Goal: Information Seeking & Learning: Find specific fact

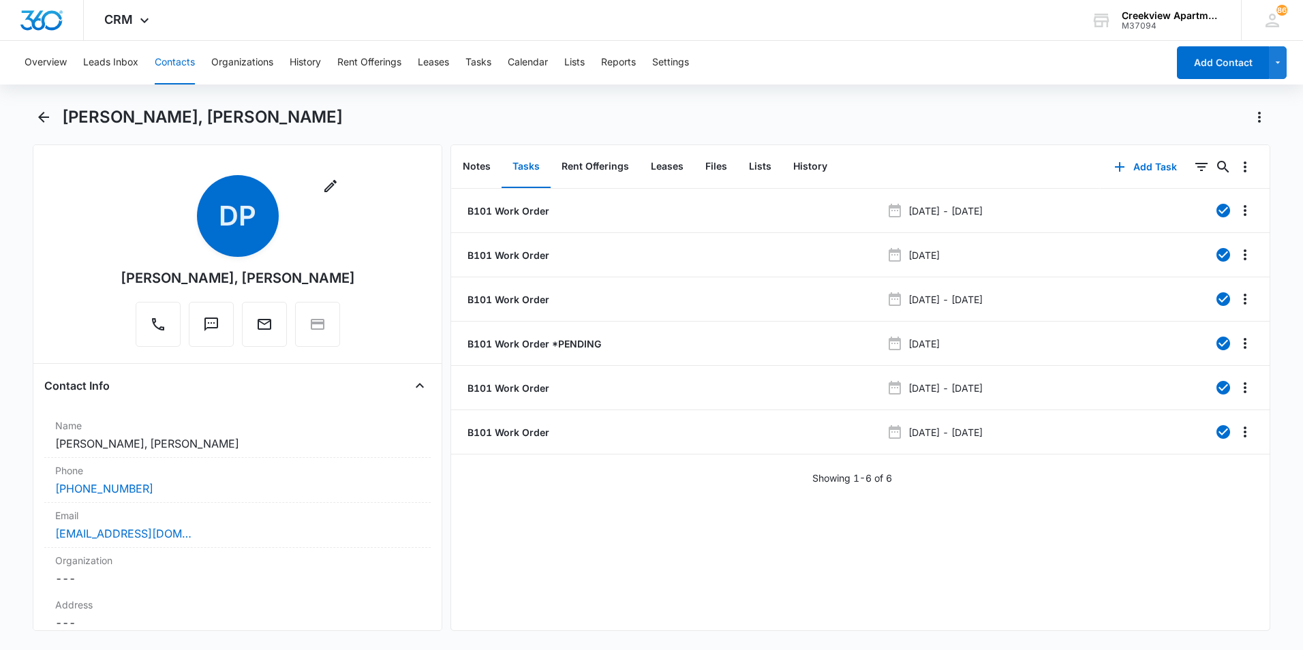
scroll to position [1840, 0]
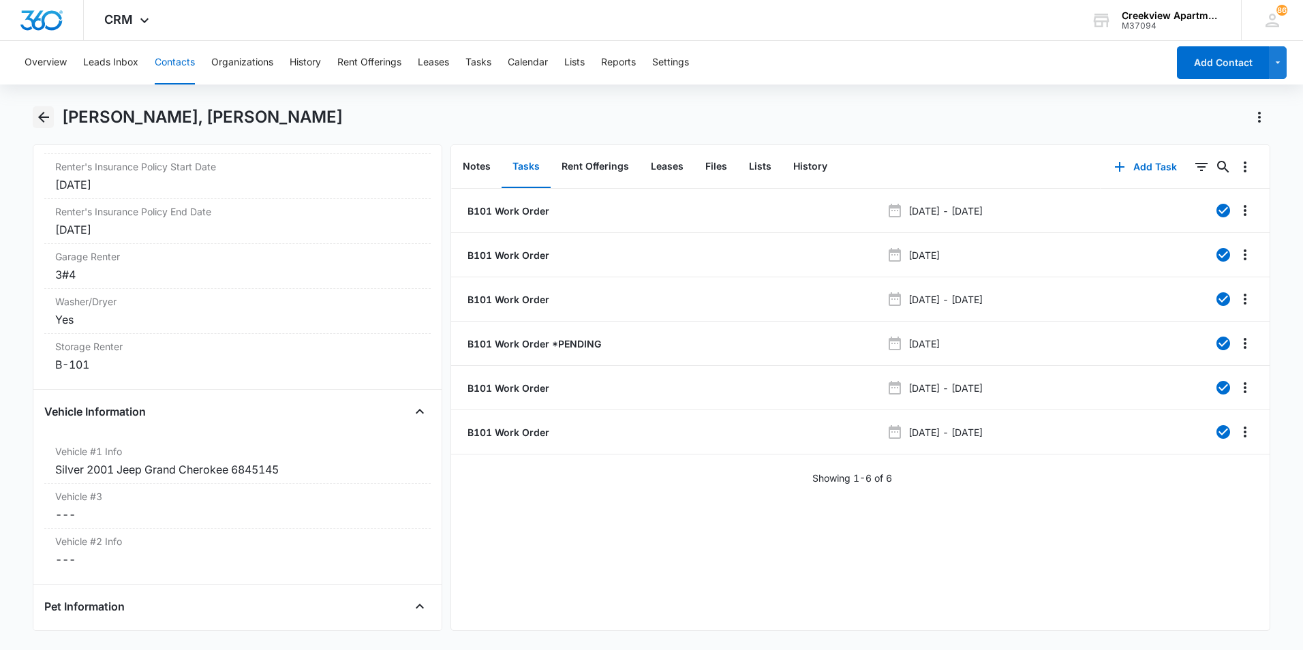
click at [44, 122] on icon "Back" at bounding box center [43, 117] width 16 height 16
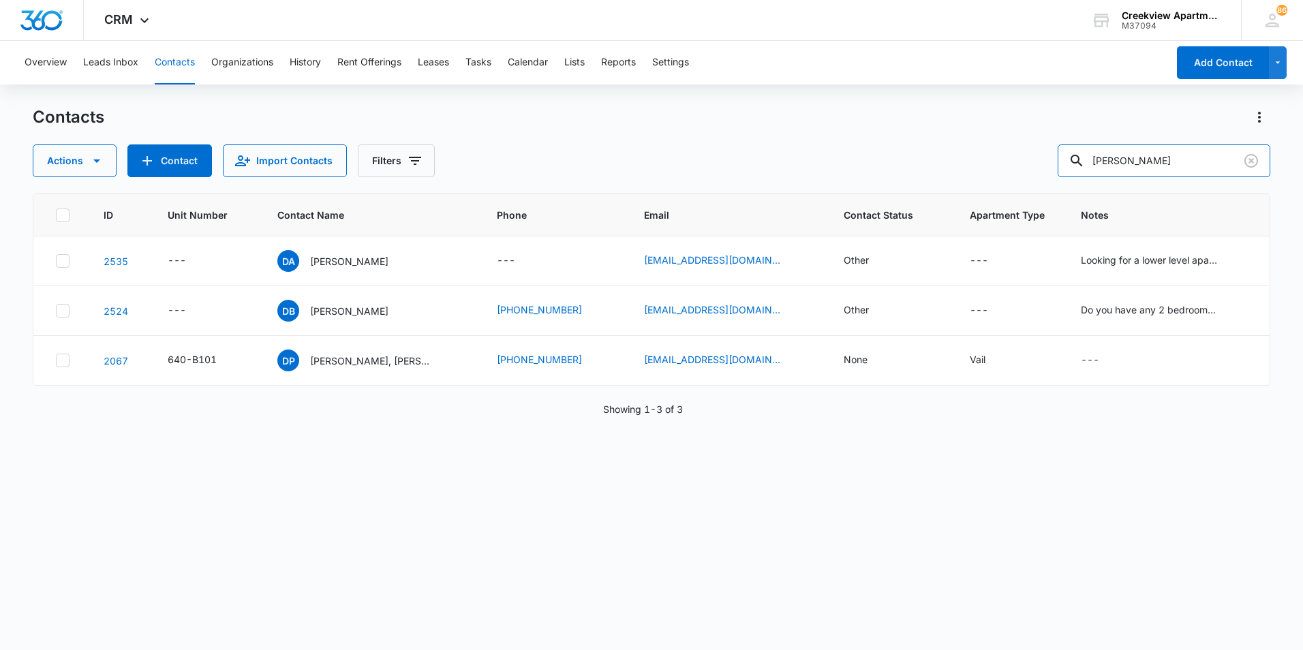
drag, startPoint x: 1143, startPoint y: 155, endPoint x: 1050, endPoint y: 164, distance: 93.2
click at [1050, 164] on div "Actions Contact Import Contacts Filters [PERSON_NAME]" at bounding box center [651, 160] width 1237 height 33
type input "n306"
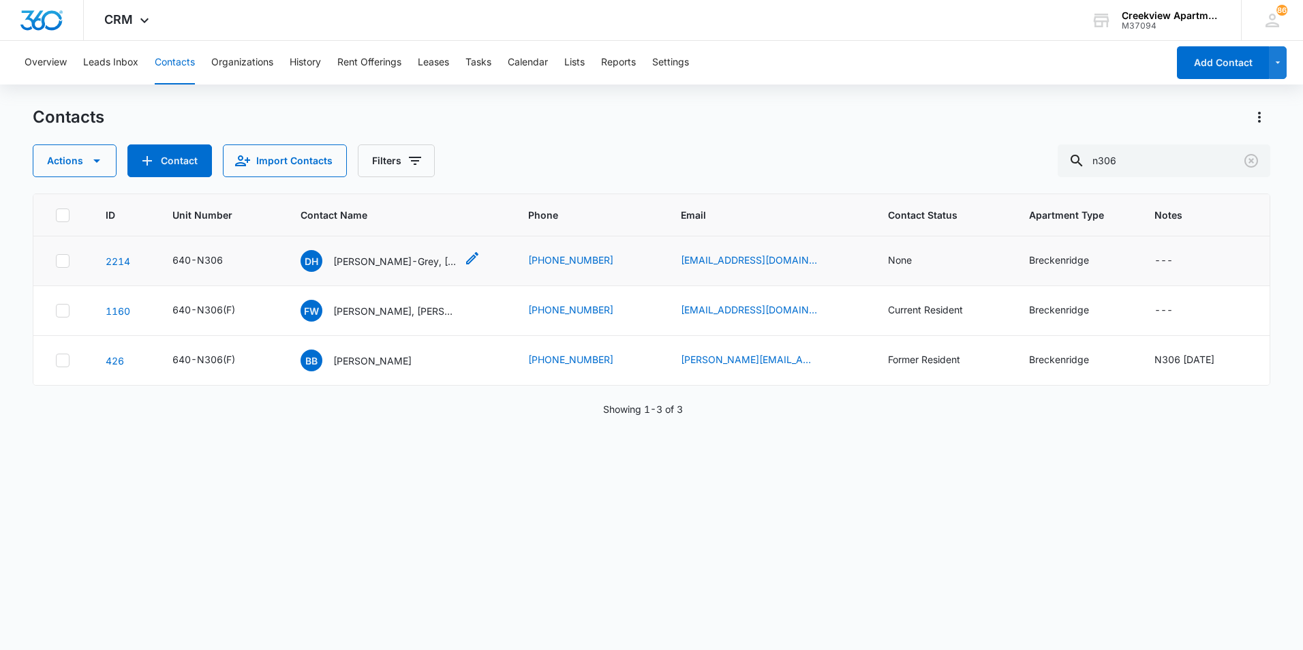
click at [419, 260] on p "[PERSON_NAME]-Grey, [PERSON_NAME]-Grey" at bounding box center [394, 261] width 123 height 14
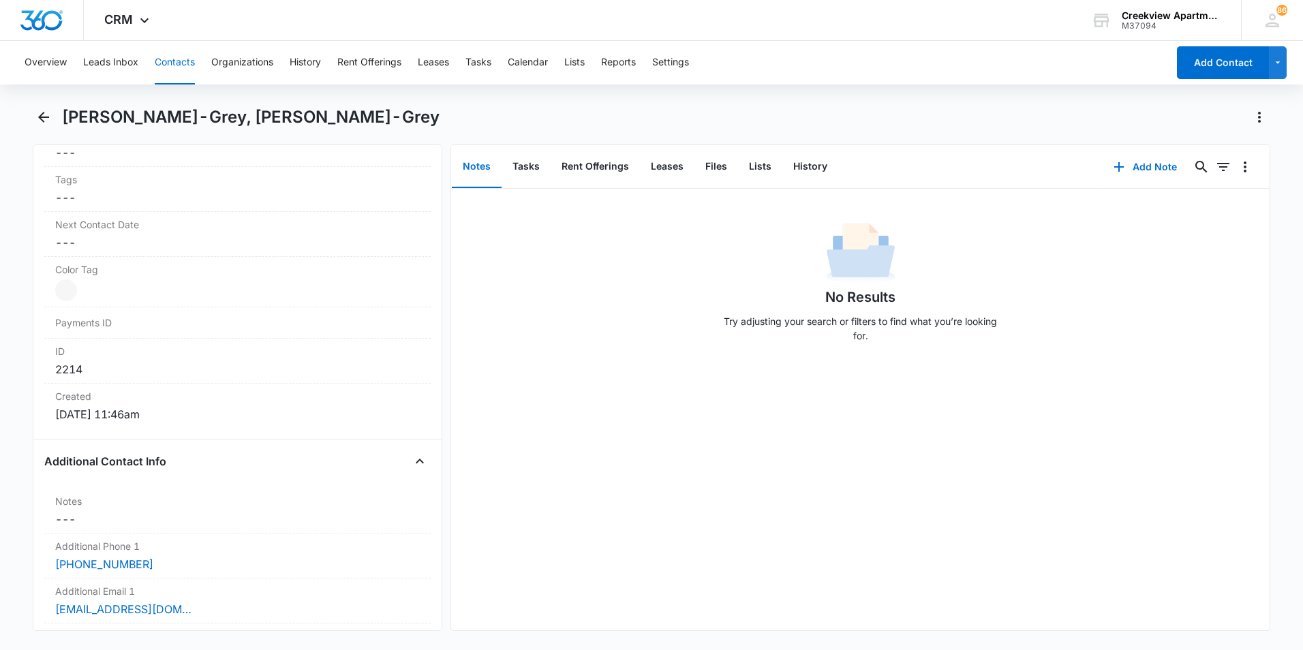
scroll to position [954, 0]
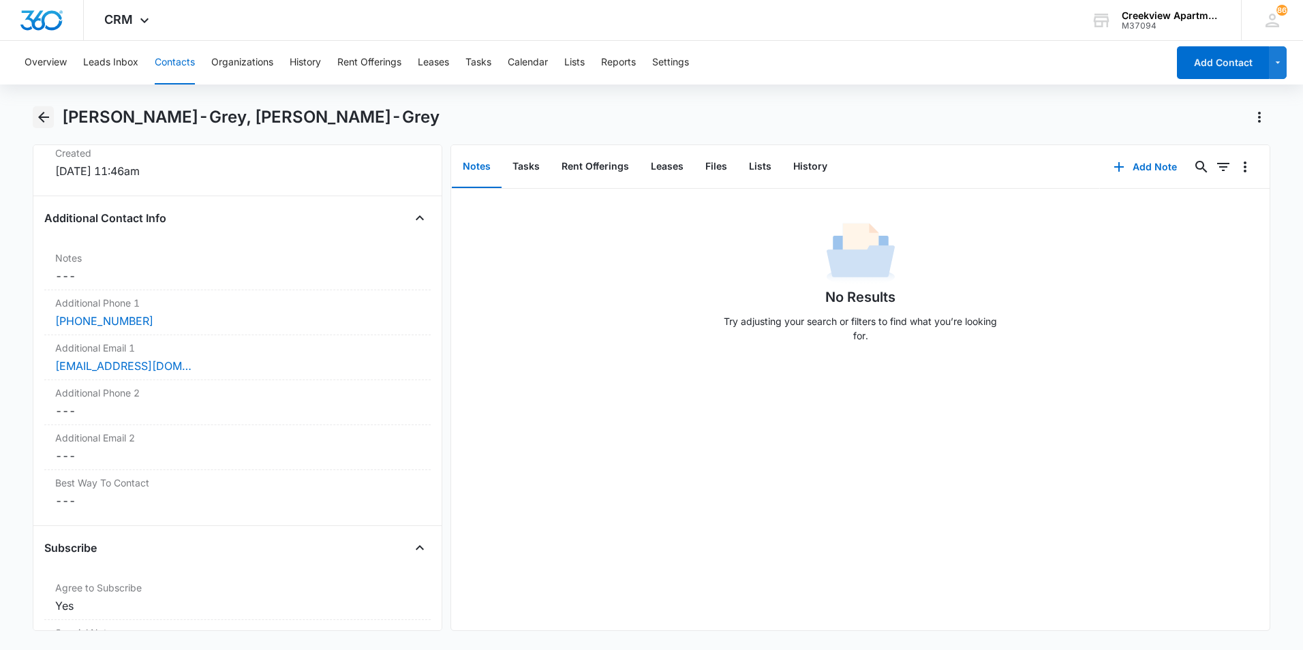
drag, startPoint x: 44, startPoint y: 112, endPoint x: 82, endPoint y: 98, distance: 40.7
click at [44, 112] on icon "Back" at bounding box center [43, 117] width 11 height 11
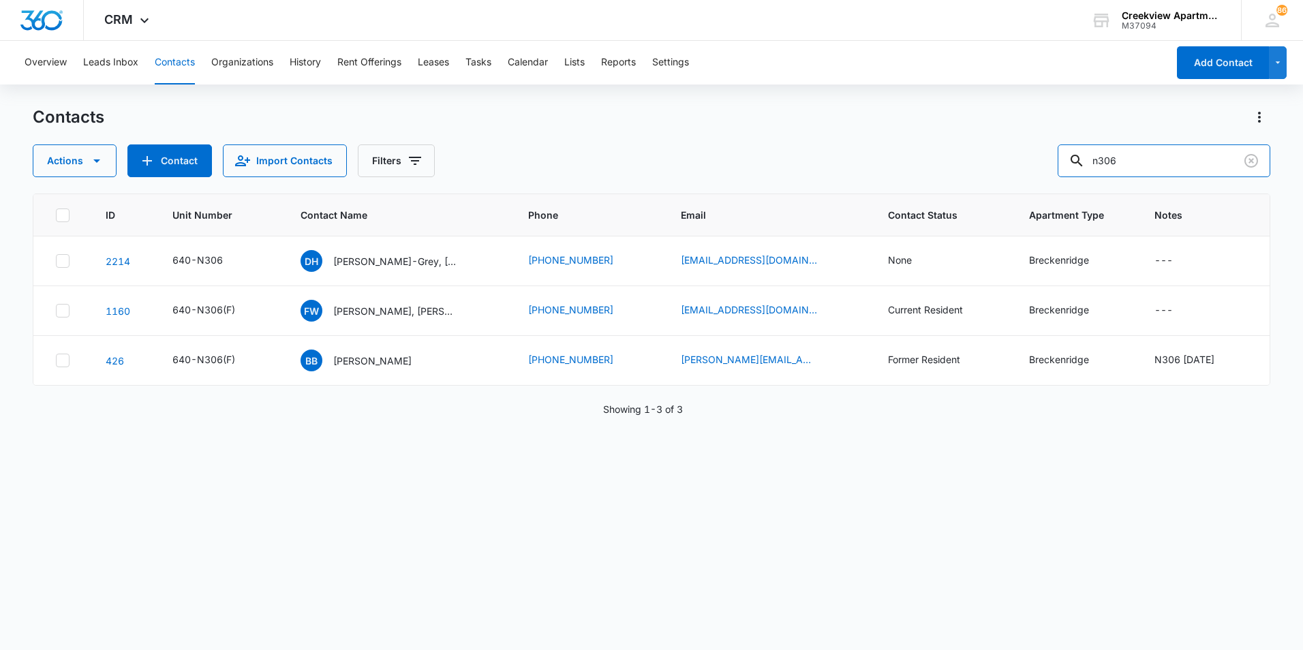
drag, startPoint x: 1148, startPoint y: 164, endPoint x: 991, endPoint y: 188, distance: 159.3
click at [991, 188] on div "Contacts Actions Contact Import Contacts Filters n306 ID Unit Number Contact Na…" at bounding box center [651, 377] width 1237 height 542
type input "b303"
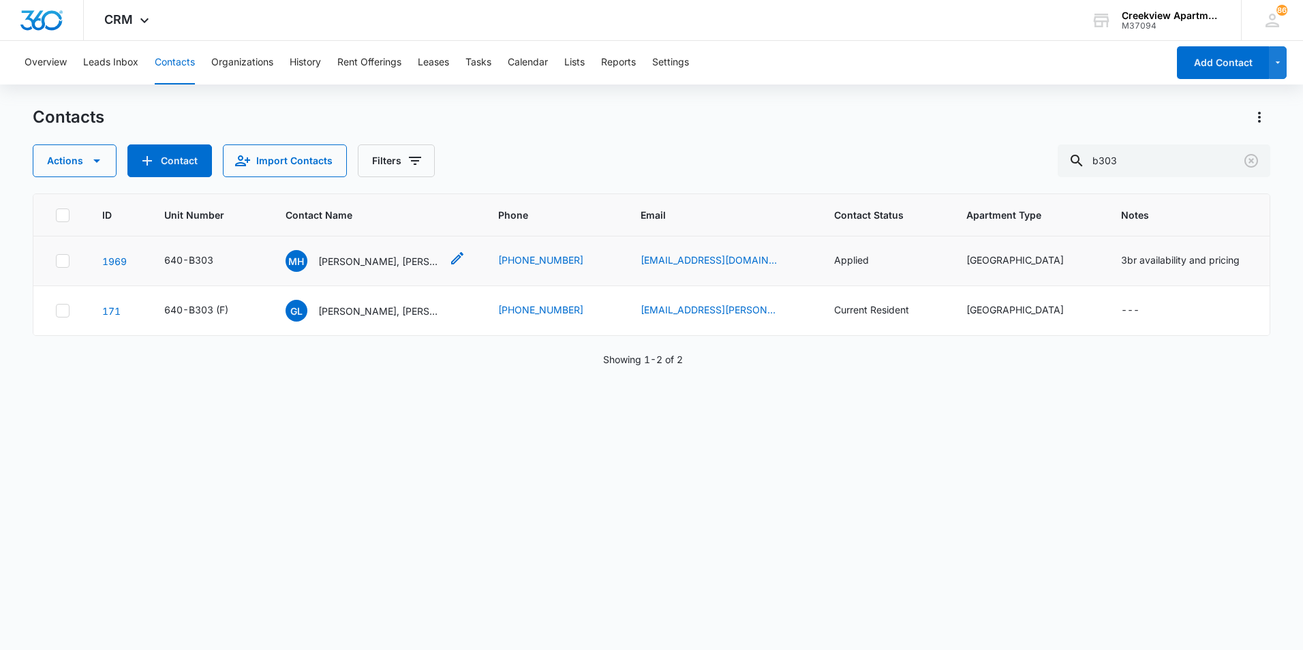
click at [343, 254] on p "[PERSON_NAME], [PERSON_NAME]" at bounding box center [379, 261] width 123 height 14
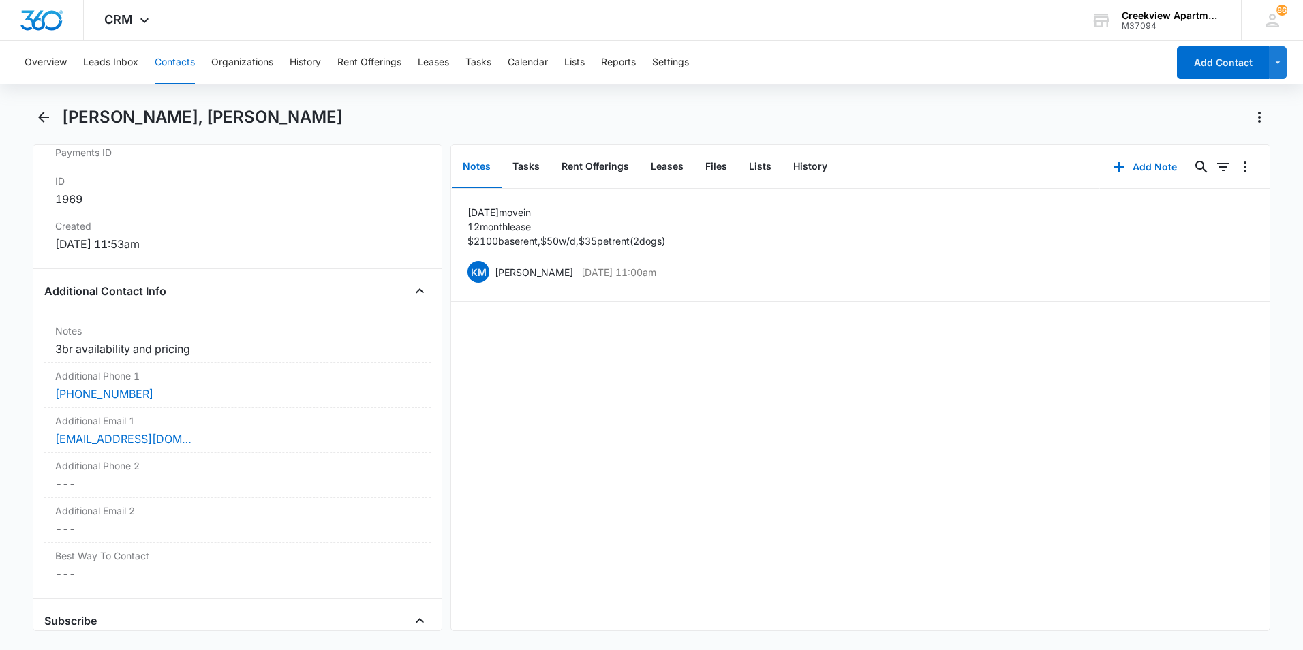
scroll to position [886, 0]
click at [41, 118] on icon "Back" at bounding box center [43, 117] width 11 height 11
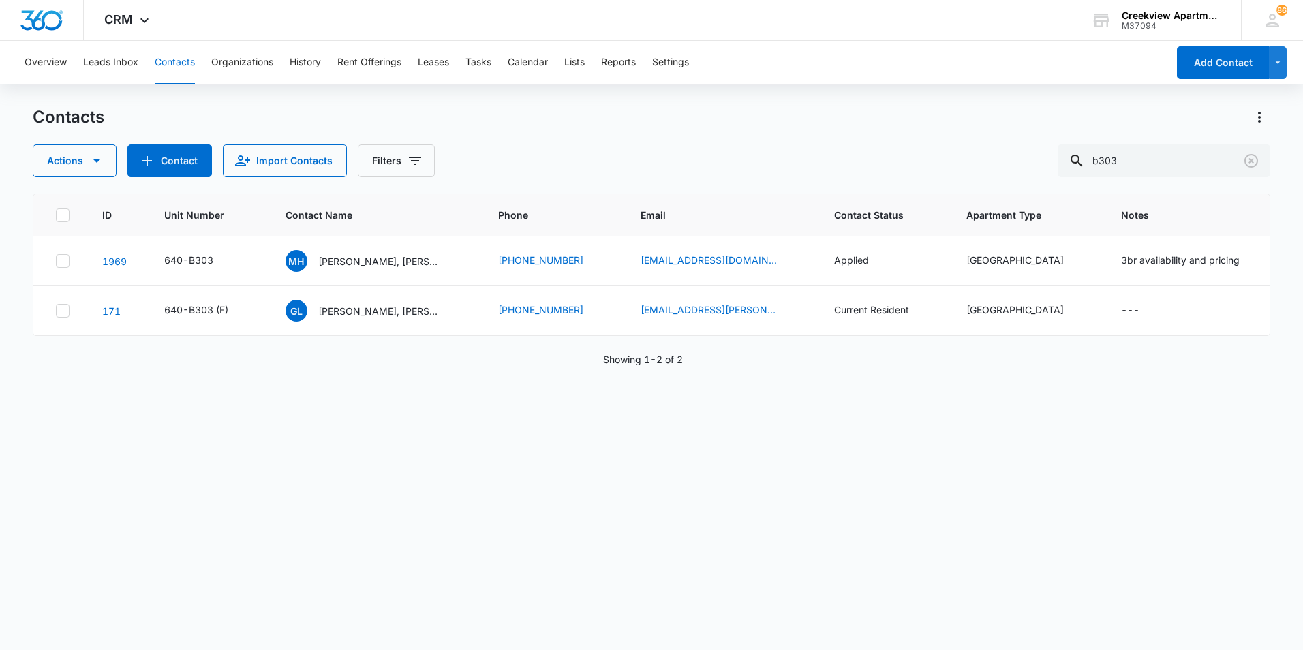
click at [941, 432] on div "ID Unit Number Contact Name Phone Email Contact Status Apartment Type Notes 196…" at bounding box center [651, 413] width 1237 height 439
click at [800, 585] on div "ID Unit Number Contact Name Phone Email Contact Status Apartment Type Notes 196…" at bounding box center [651, 413] width 1237 height 439
drag, startPoint x: 1145, startPoint y: 168, endPoint x: 1132, endPoint y: 168, distance: 13.0
click at [1132, 168] on input "b303" at bounding box center [1163, 160] width 213 height 33
drag, startPoint x: 1042, startPoint y: 176, endPoint x: 1029, endPoint y: 179, distance: 14.0
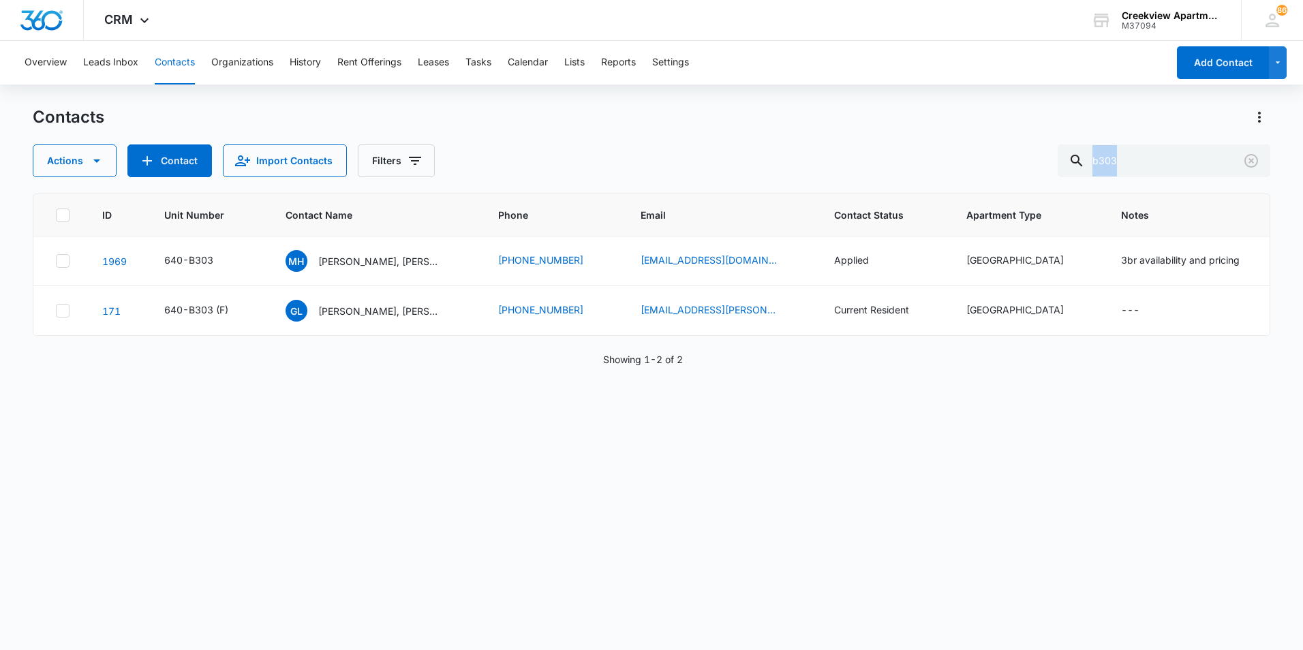
click at [1029, 179] on div "Contacts Actions Contact Import Contacts Filters b303 ID Unit Number Contact Na…" at bounding box center [651, 377] width 1237 height 542
drag, startPoint x: 1029, startPoint y: 179, endPoint x: 1155, endPoint y: 166, distance: 126.7
click at [1155, 166] on input "b303" at bounding box center [1163, 160] width 213 height 33
type input "b"
type input "e103"
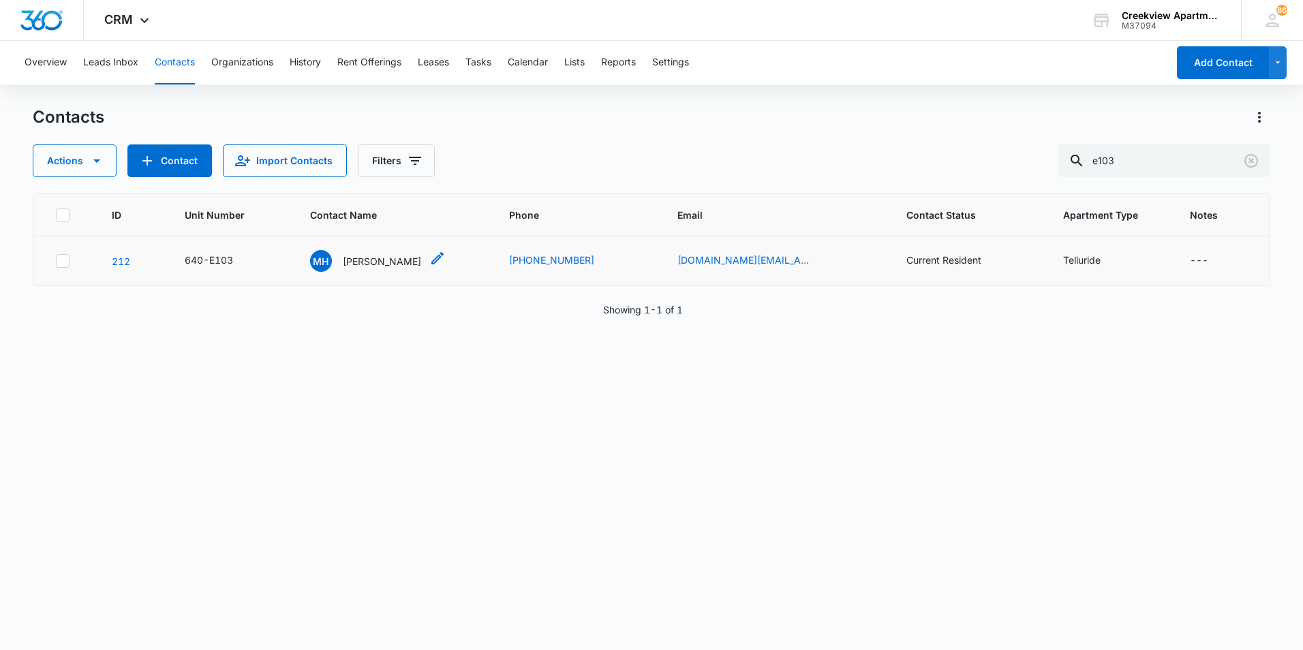
click at [397, 261] on p "[PERSON_NAME]" at bounding box center [382, 261] width 78 height 14
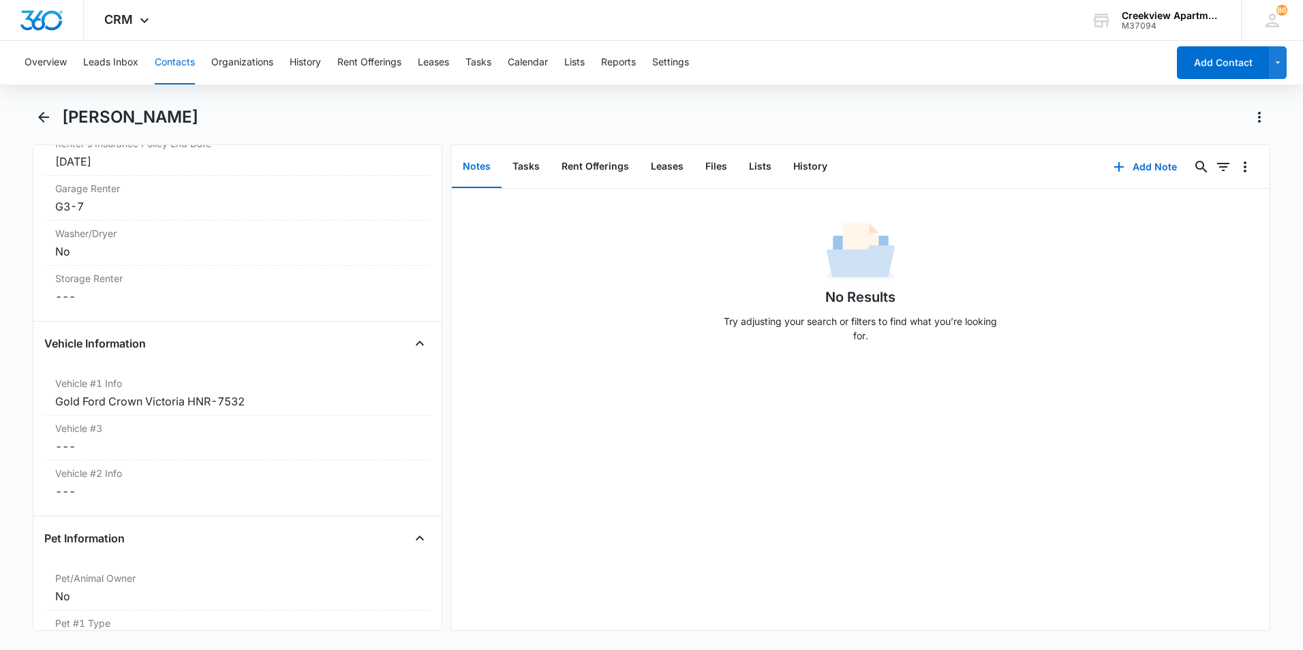
scroll to position [1771, 0]
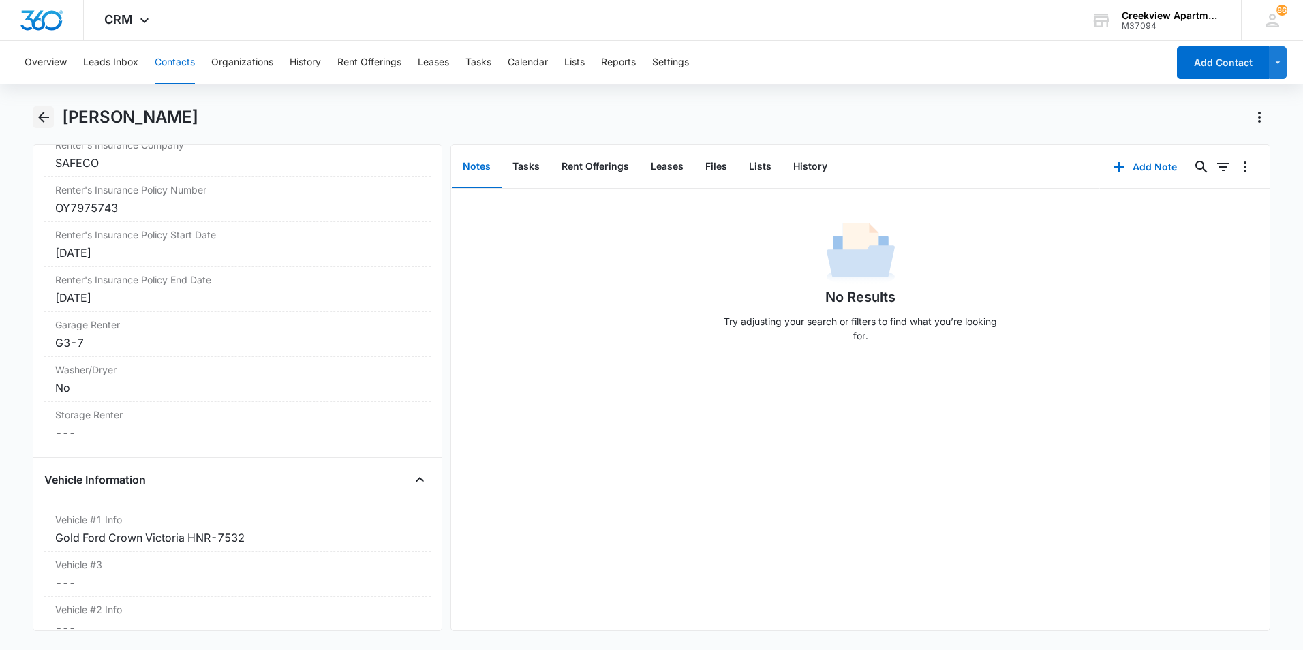
click at [50, 115] on icon "Back" at bounding box center [43, 117] width 16 height 16
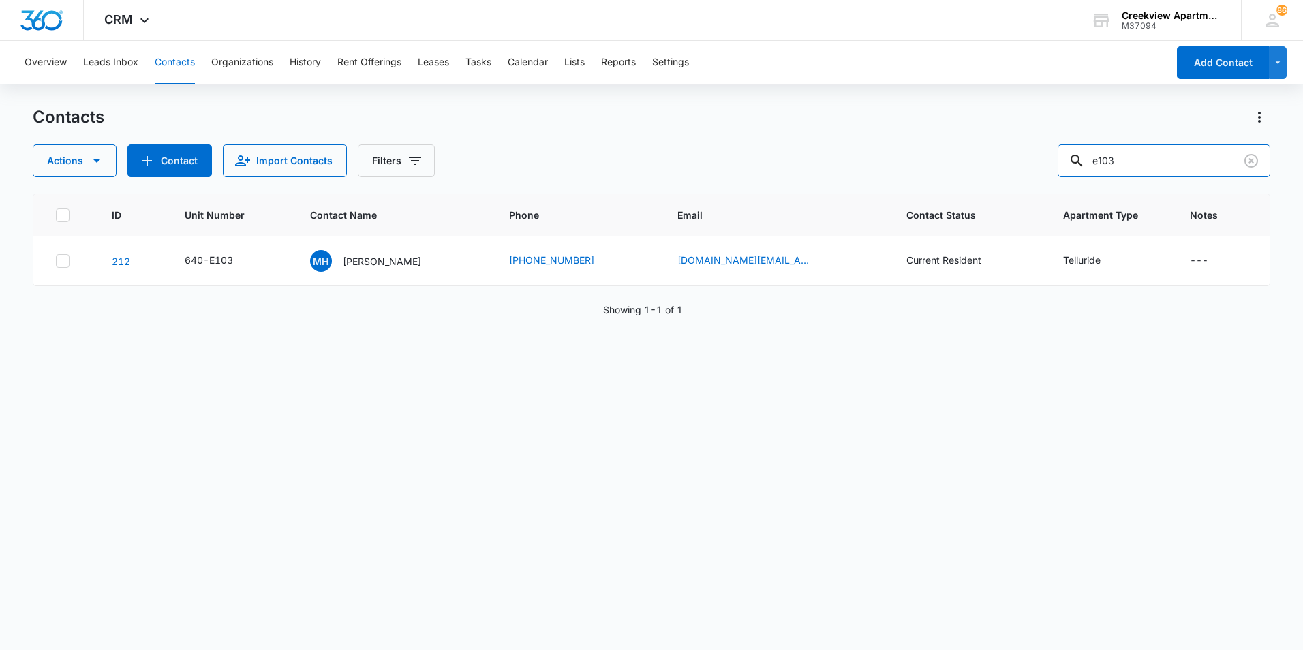
drag, startPoint x: 1172, startPoint y: 164, endPoint x: 966, endPoint y: 169, distance: 205.8
click at [966, 169] on div "Actions Contact Import Contacts Filters e103" at bounding box center [651, 160] width 1237 height 33
type input "d203"
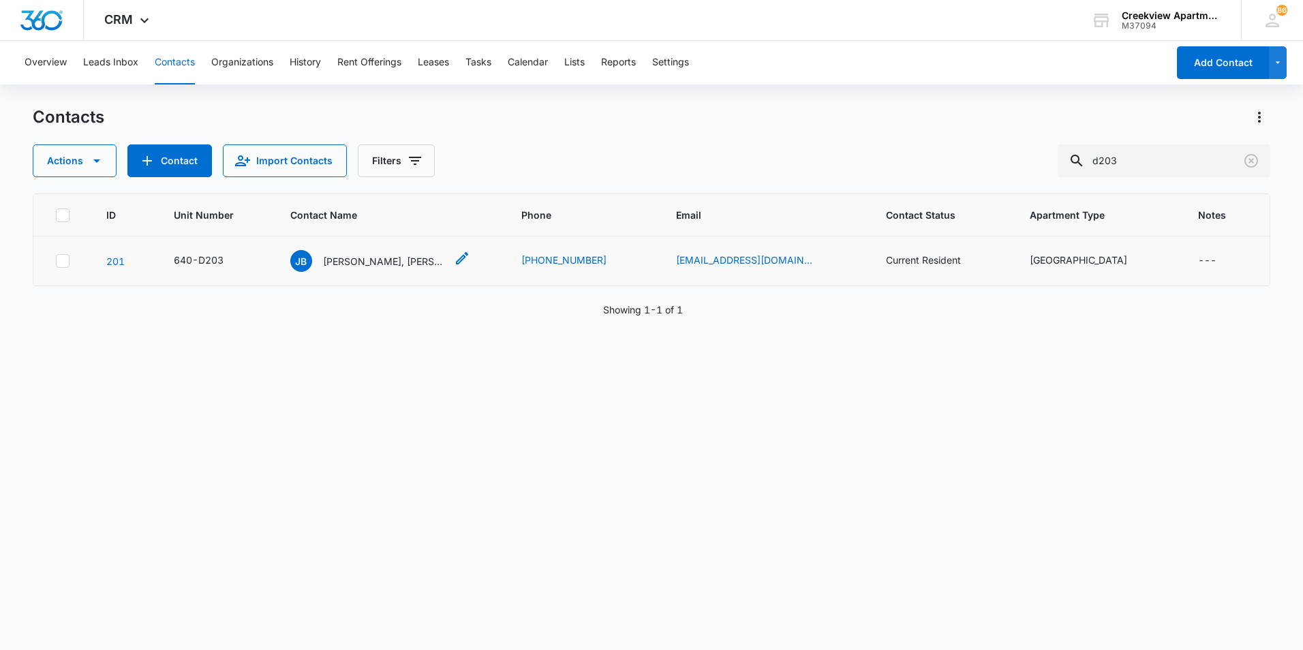
click at [355, 256] on p "[PERSON_NAME], [PERSON_NAME]" at bounding box center [384, 261] width 123 height 14
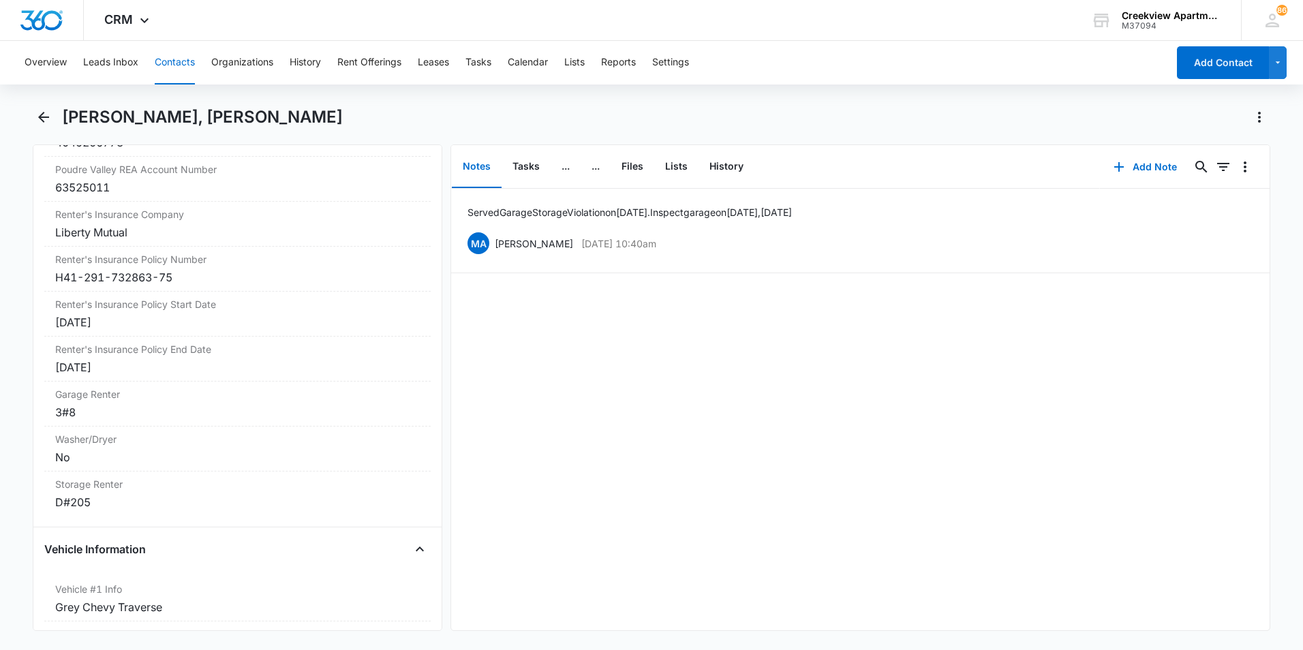
scroll to position [1703, 0]
click at [47, 119] on icon "Back" at bounding box center [43, 117] width 16 height 16
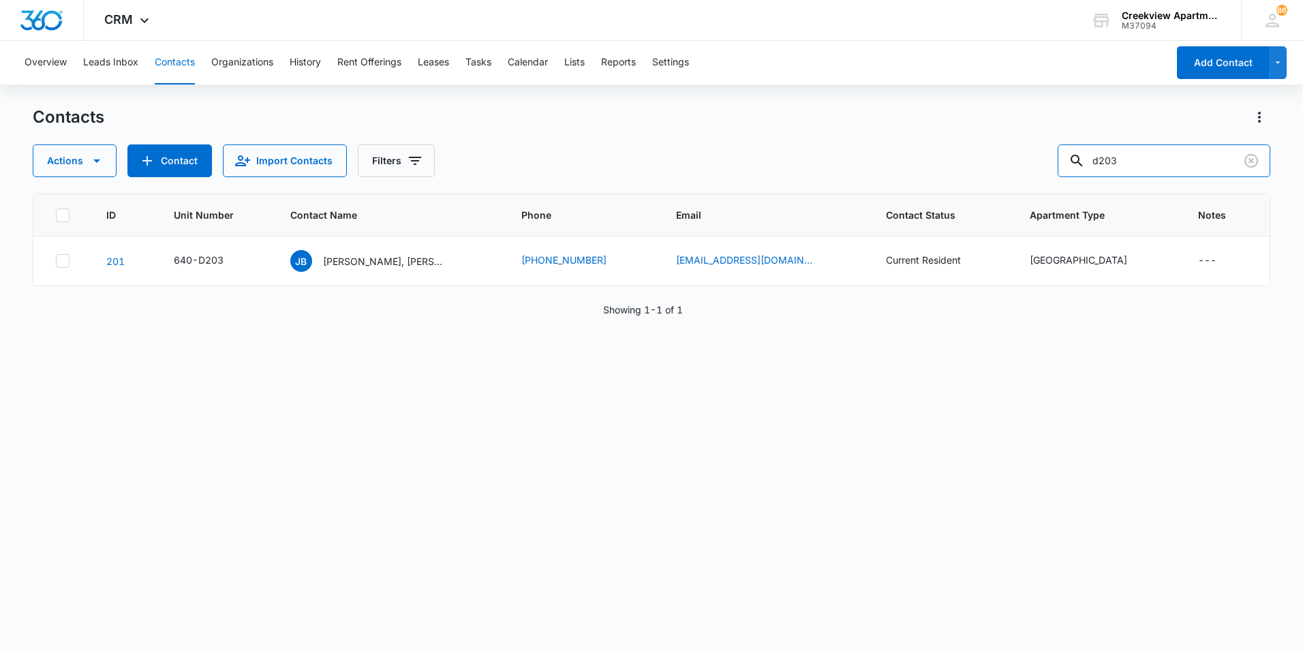
drag, startPoint x: 1072, startPoint y: 146, endPoint x: 1040, endPoint y: 144, distance: 32.1
click at [1040, 144] on div "Contacts Actions Contact Import Contacts Filters d203" at bounding box center [651, 141] width 1237 height 71
type input "d104"
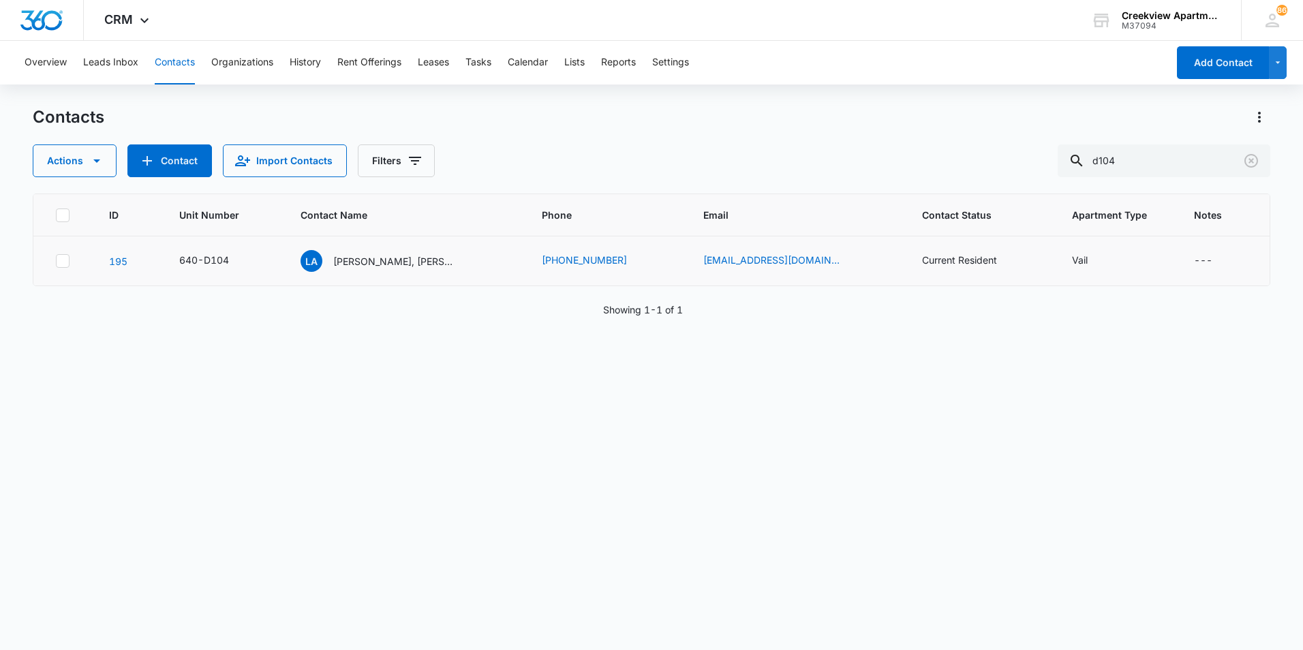
click at [380, 247] on td "LA [PERSON_NAME], [PERSON_NAME]" at bounding box center [404, 261] width 241 height 50
click at [388, 266] on p "[PERSON_NAME], [PERSON_NAME]" at bounding box center [394, 261] width 123 height 14
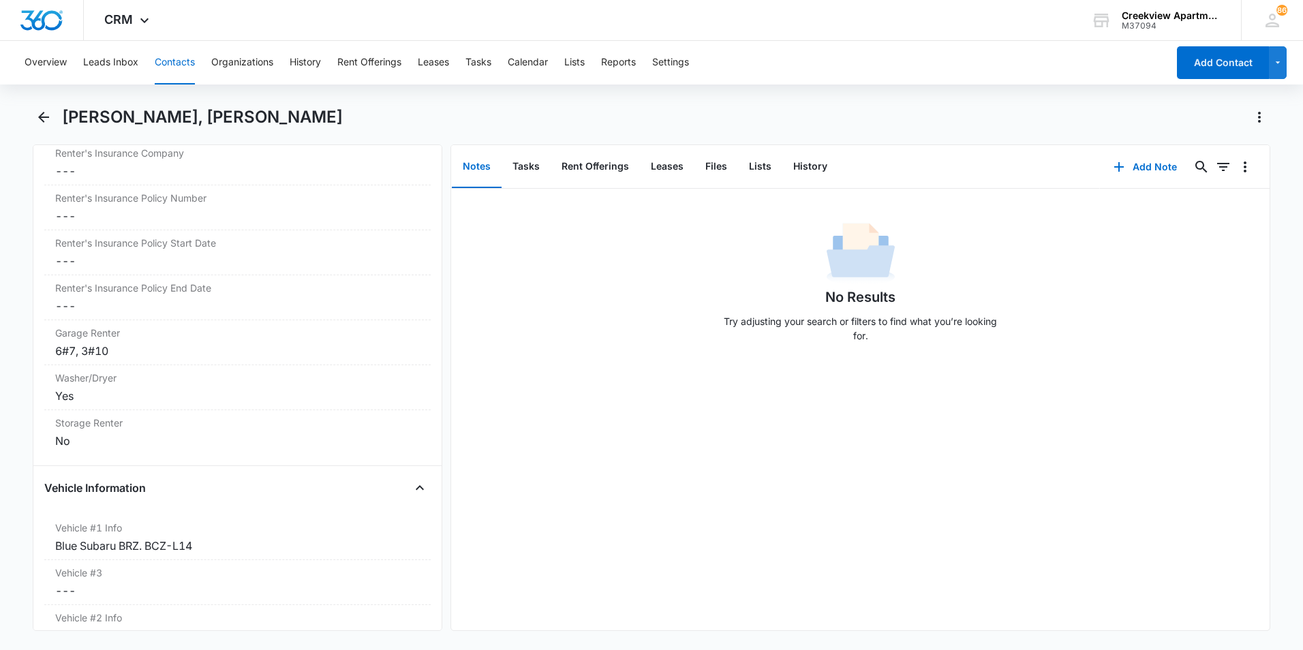
scroll to position [1771, 0]
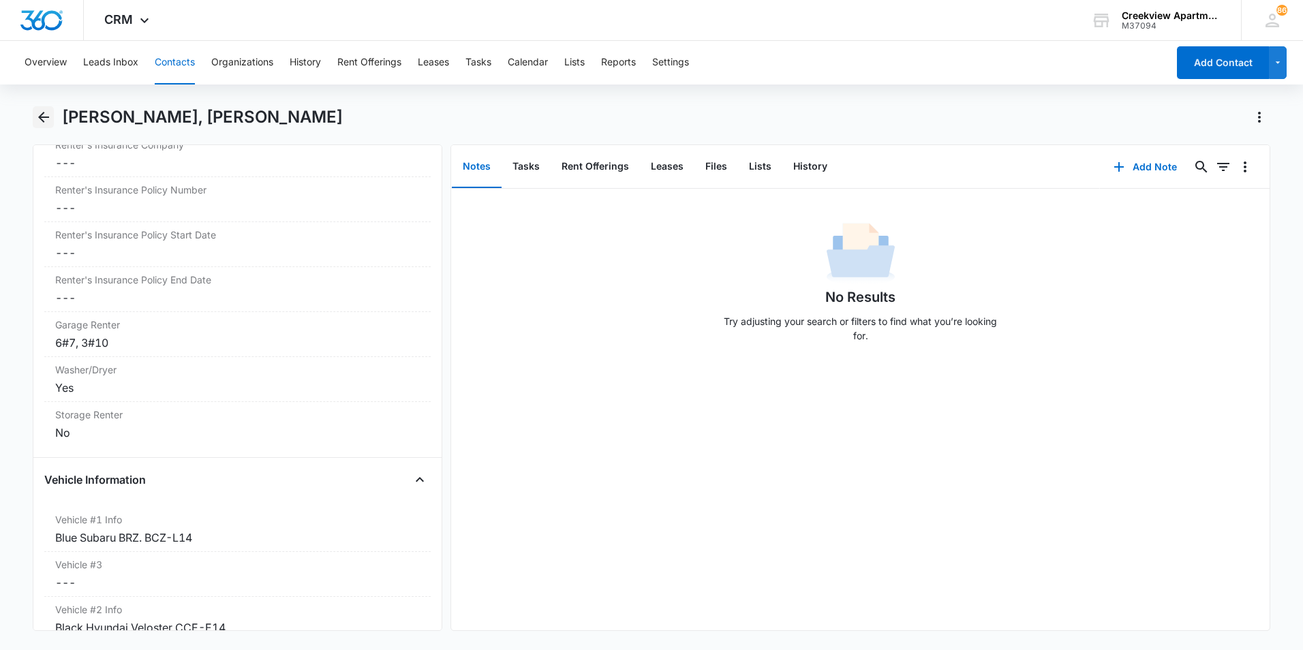
click at [50, 123] on icon "Back" at bounding box center [43, 117] width 16 height 16
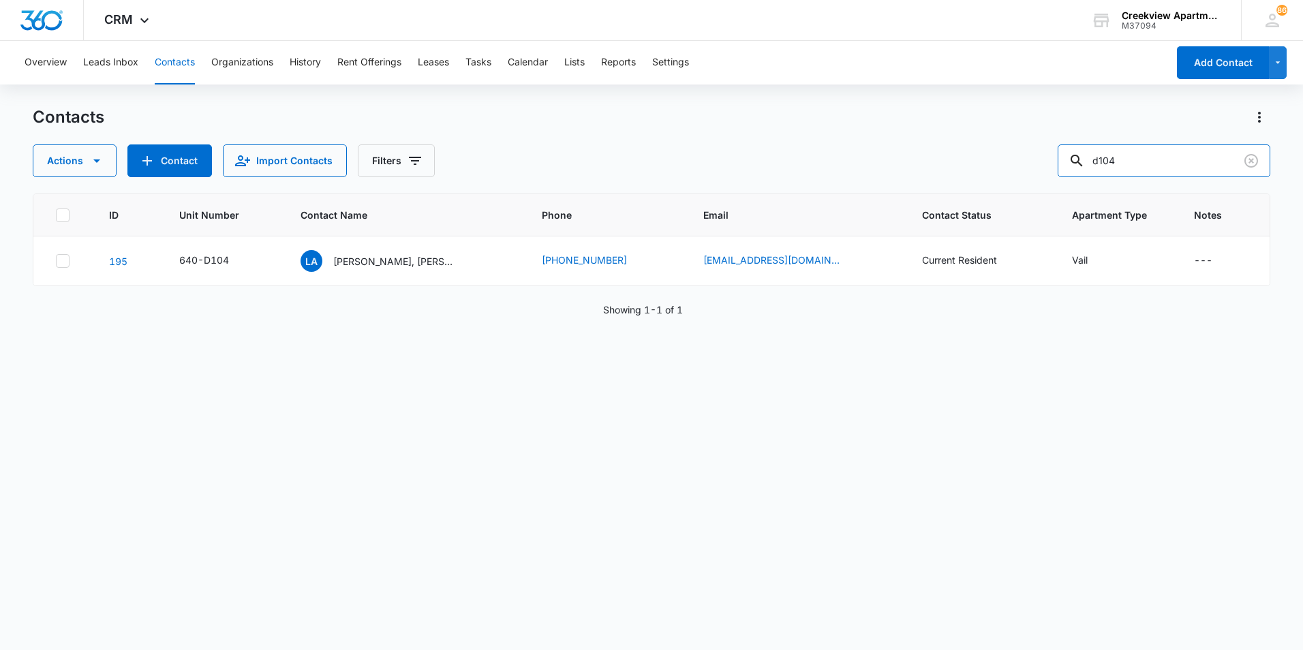
drag, startPoint x: 1136, startPoint y: 159, endPoint x: 1014, endPoint y: 164, distance: 122.1
click at [1014, 164] on div "Actions Contact Import Contacts Filters d104" at bounding box center [651, 160] width 1237 height 33
type input "a301"
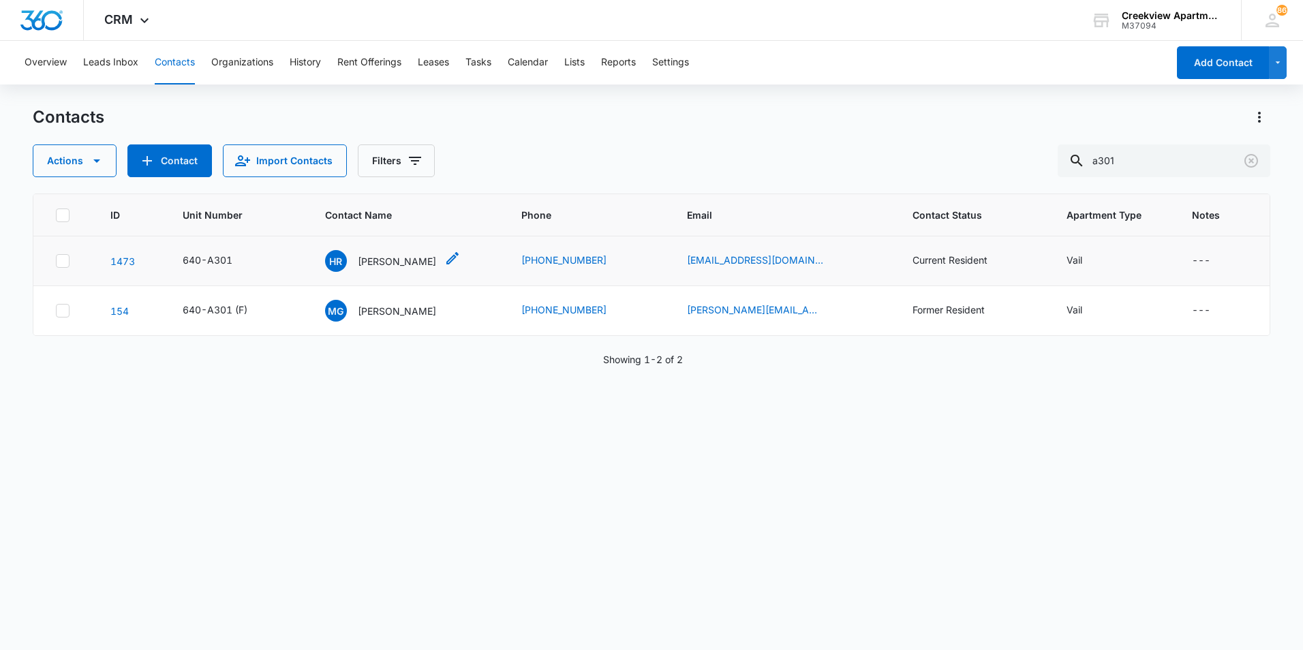
click at [391, 269] on div "HR [PERSON_NAME]" at bounding box center [380, 261] width 111 height 22
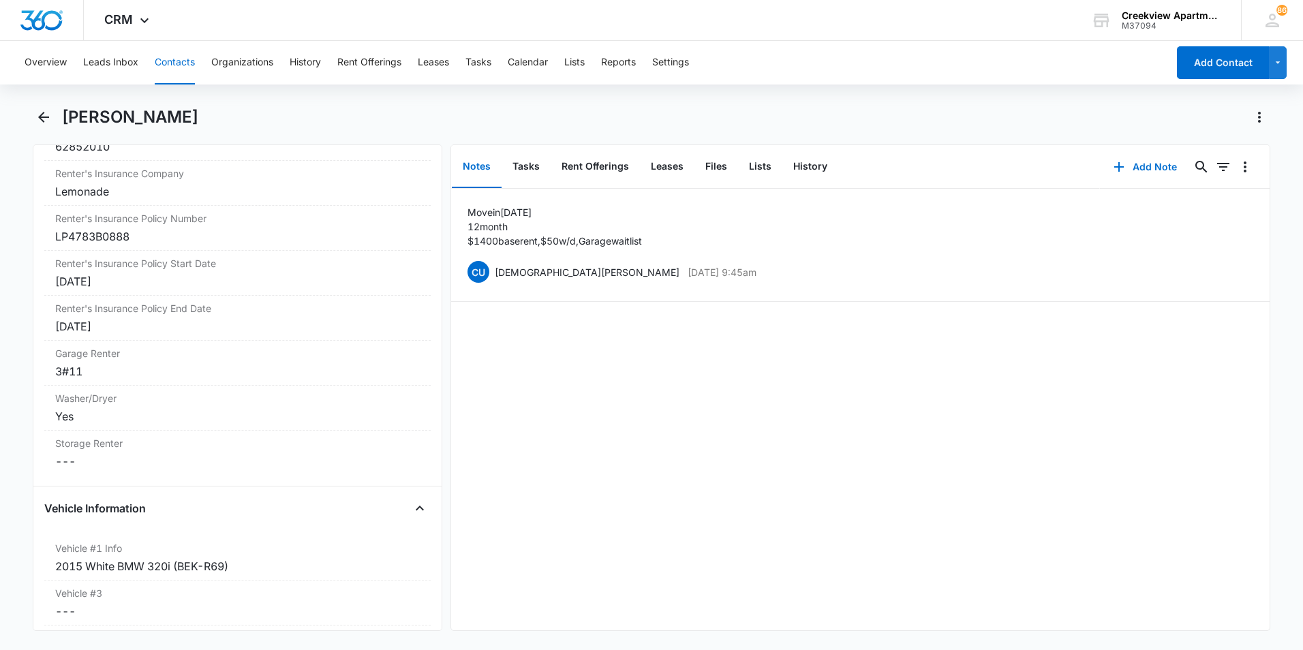
scroll to position [1771, 0]
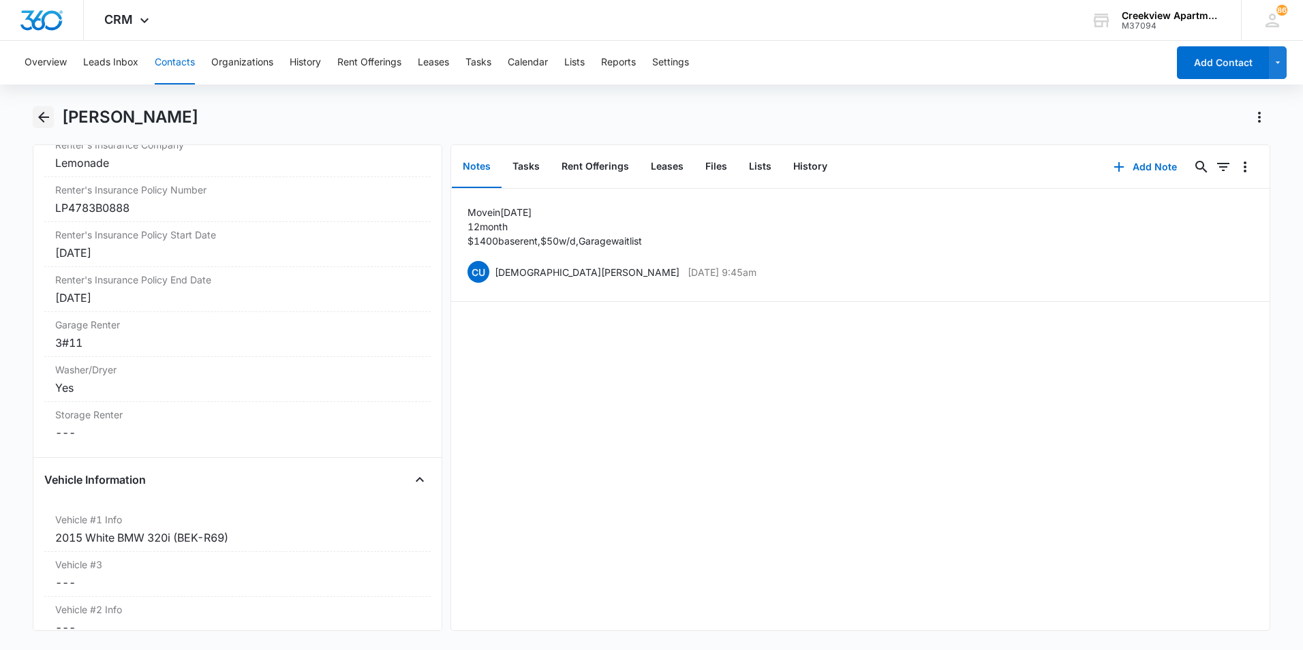
click at [37, 110] on icon "Back" at bounding box center [43, 117] width 16 height 16
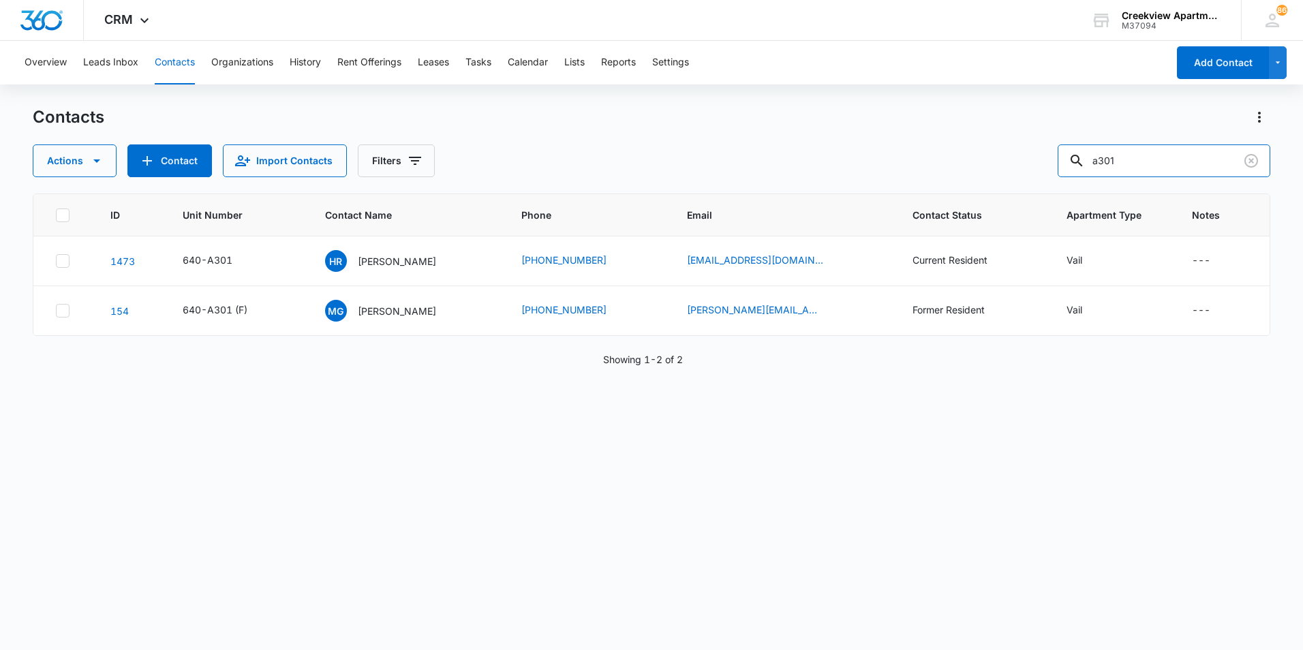
drag, startPoint x: 1145, startPoint y: 164, endPoint x: 1019, endPoint y: 164, distance: 126.0
click at [1019, 164] on div "Actions Contact Import Contacts Filters a301" at bounding box center [651, 160] width 1237 height 33
type input "e300"
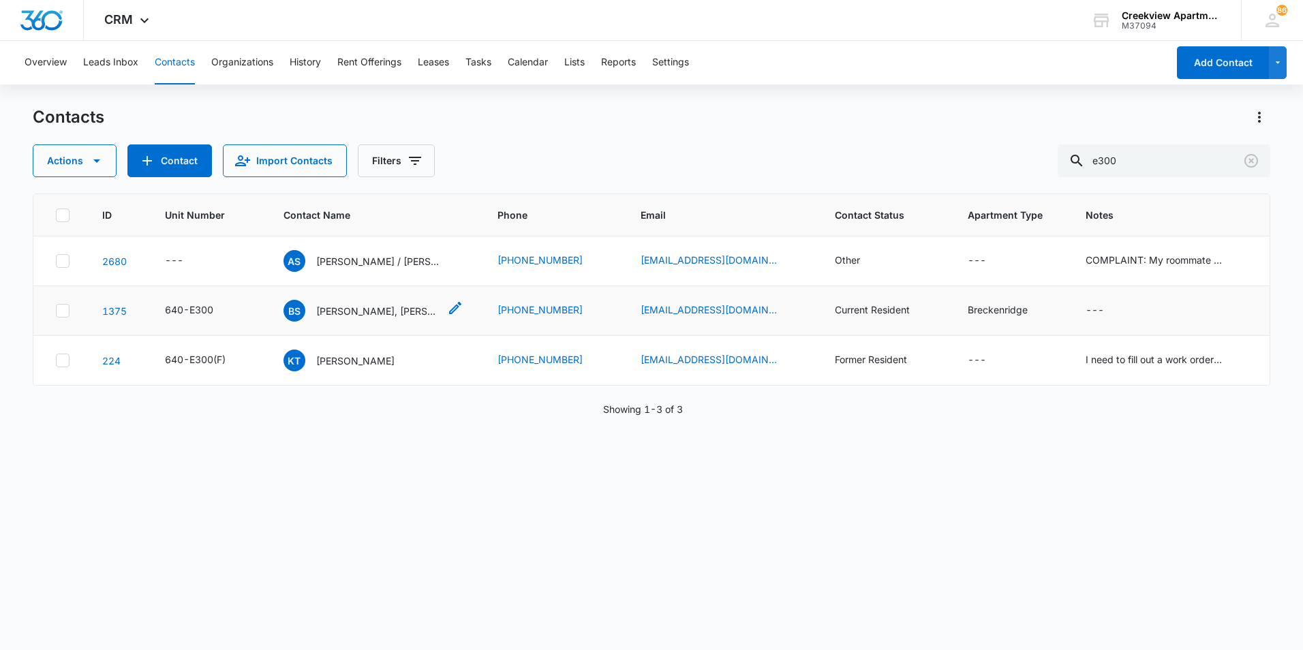
click at [426, 313] on p "[PERSON_NAME], [PERSON_NAME]" at bounding box center [377, 311] width 123 height 14
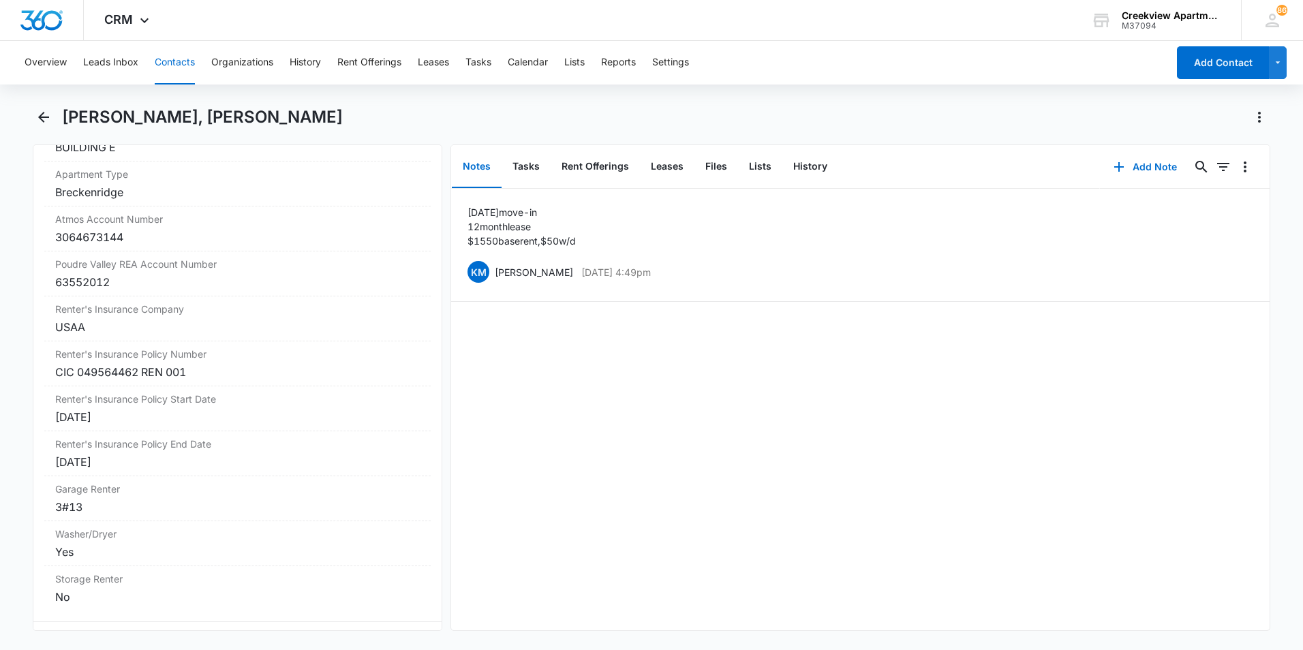
scroll to position [1635, 0]
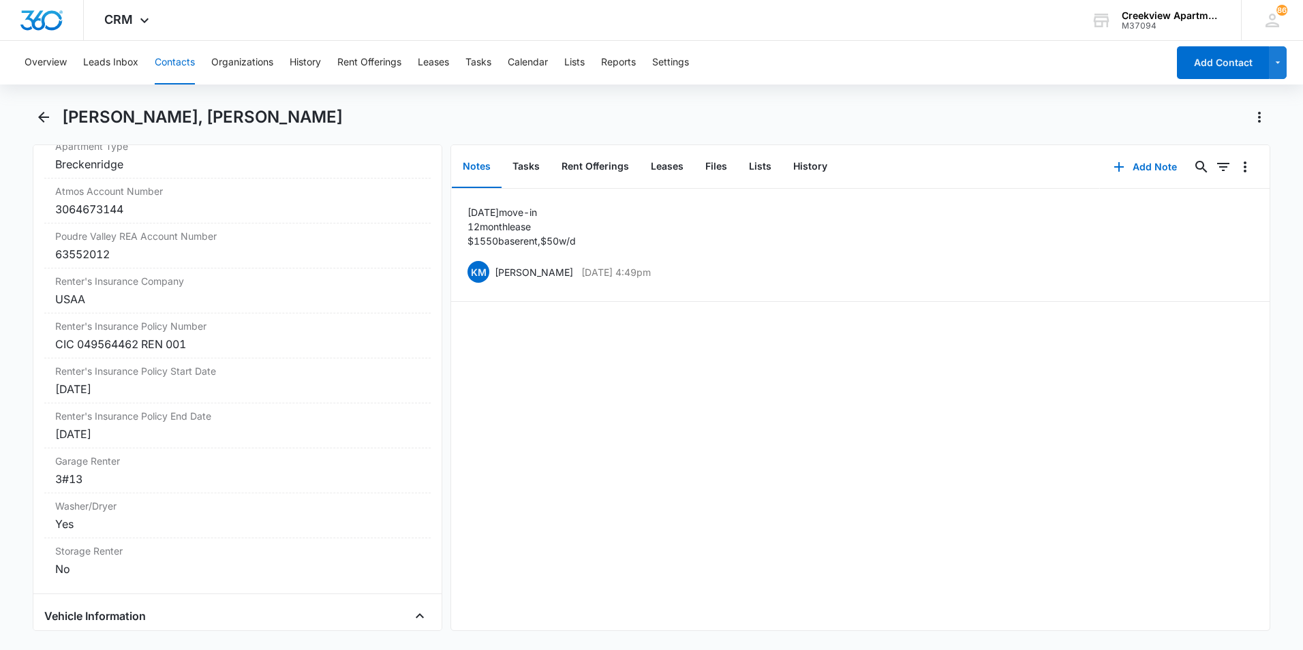
click at [44, 106] on div "Overview Leads Inbox Contacts Organizations History Rent Offerings Leases Tasks…" at bounding box center [651, 344] width 1303 height 606
click at [49, 121] on icon "Back" at bounding box center [43, 117] width 16 height 16
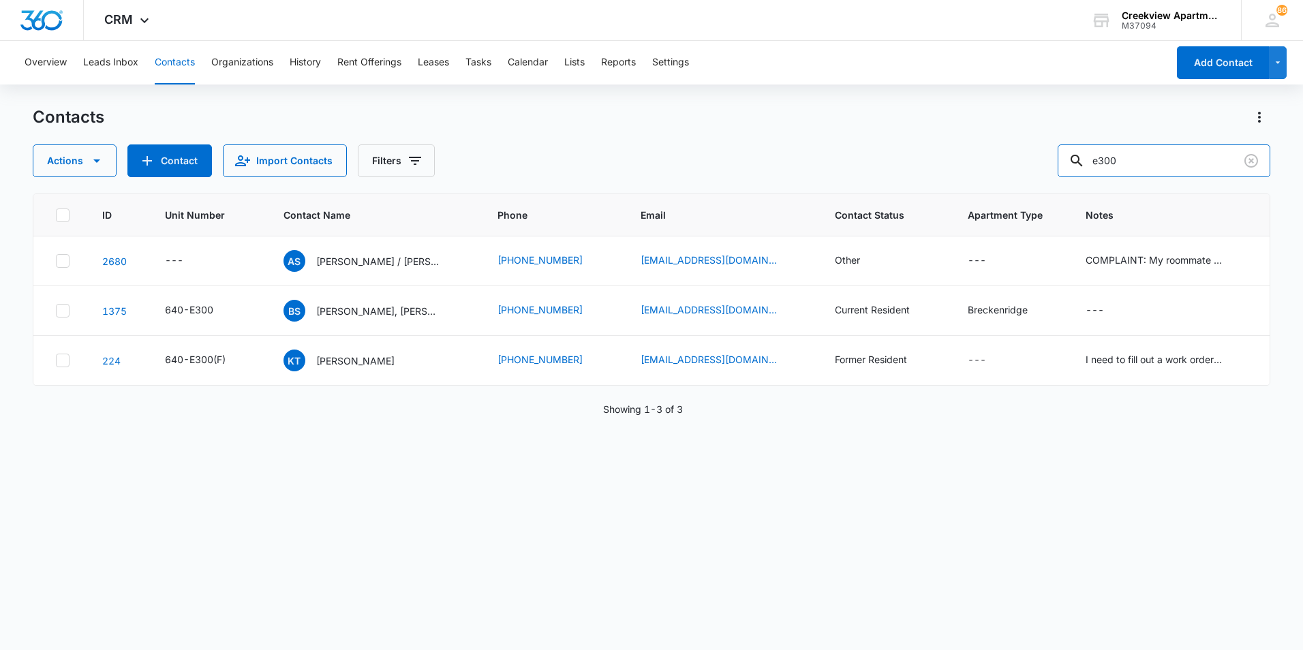
drag, startPoint x: 1154, startPoint y: 164, endPoint x: 995, endPoint y: 185, distance: 160.8
click at [995, 185] on div "Contacts Actions Contact Import Contacts Filters e300 ID Unit Number Contact Na…" at bounding box center [651, 377] width 1237 height 542
type input "g202"
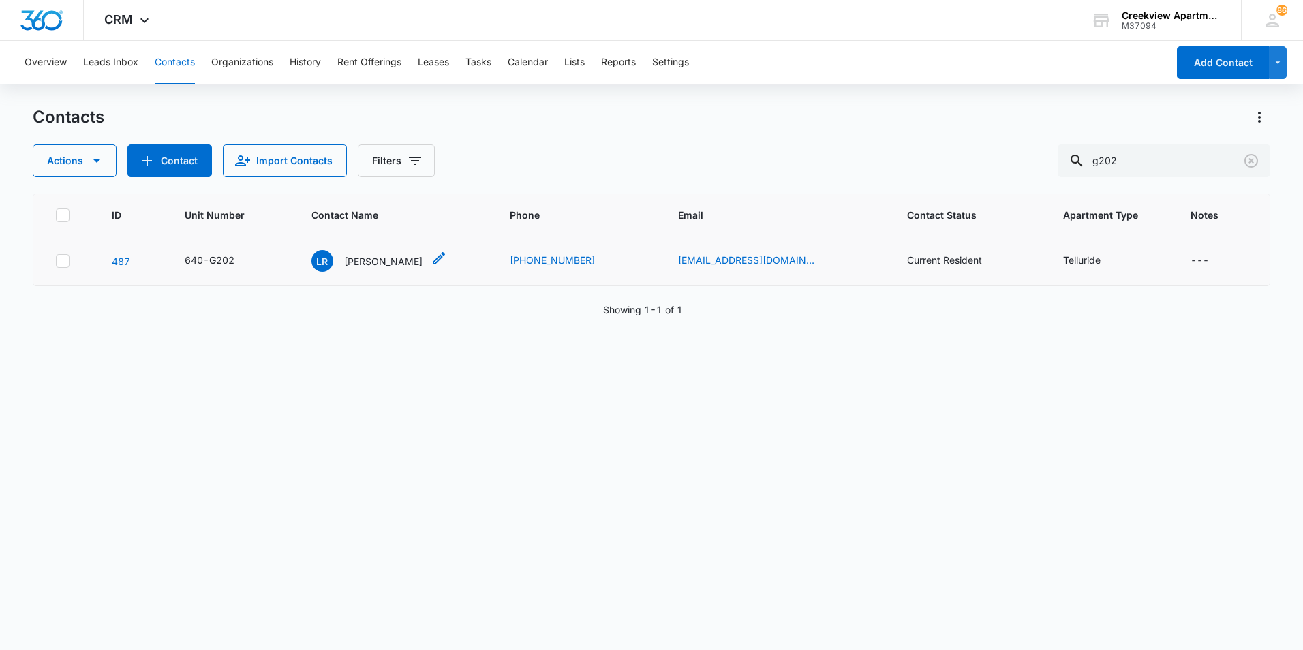
click at [392, 271] on div "[PERSON_NAME] [PERSON_NAME]" at bounding box center [366, 261] width 111 height 22
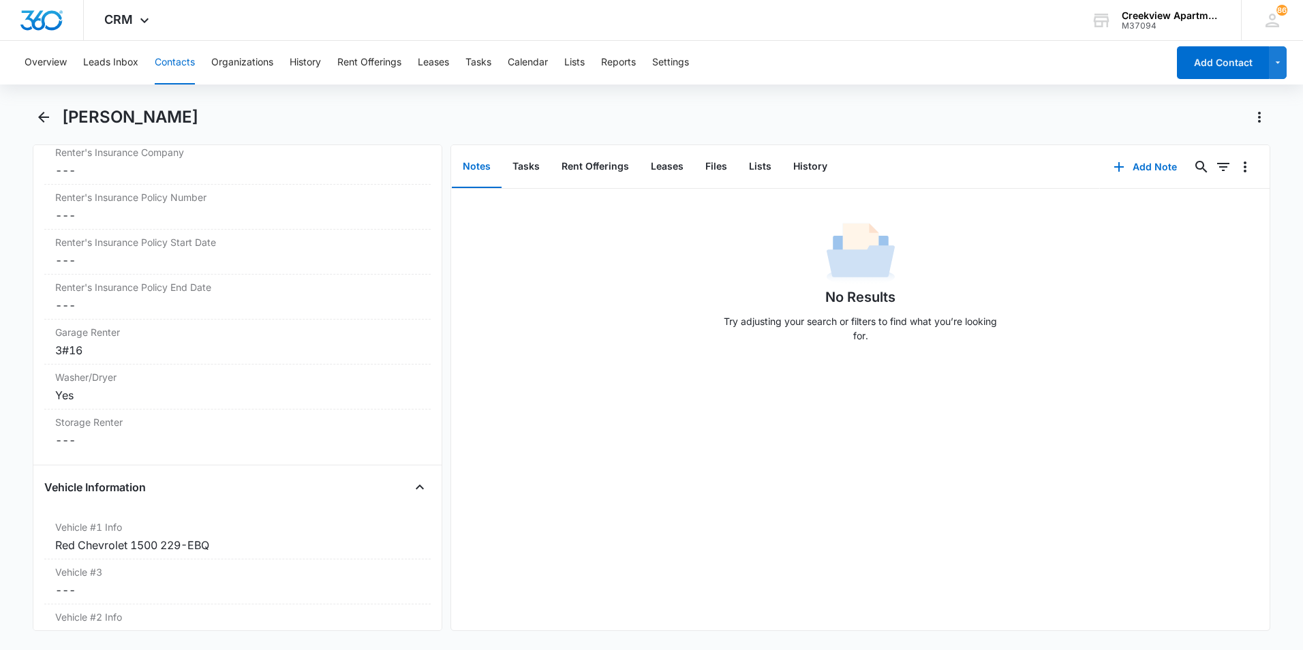
scroll to position [1771, 0]
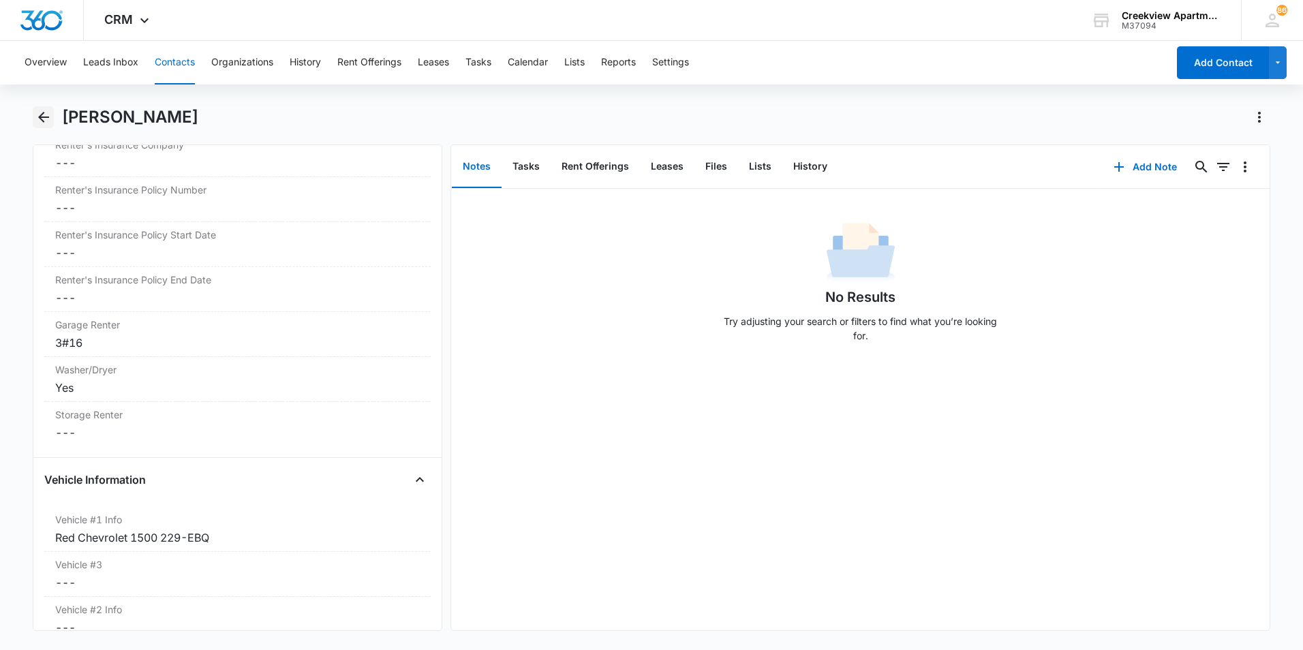
click at [48, 110] on icon "Back" at bounding box center [43, 117] width 16 height 16
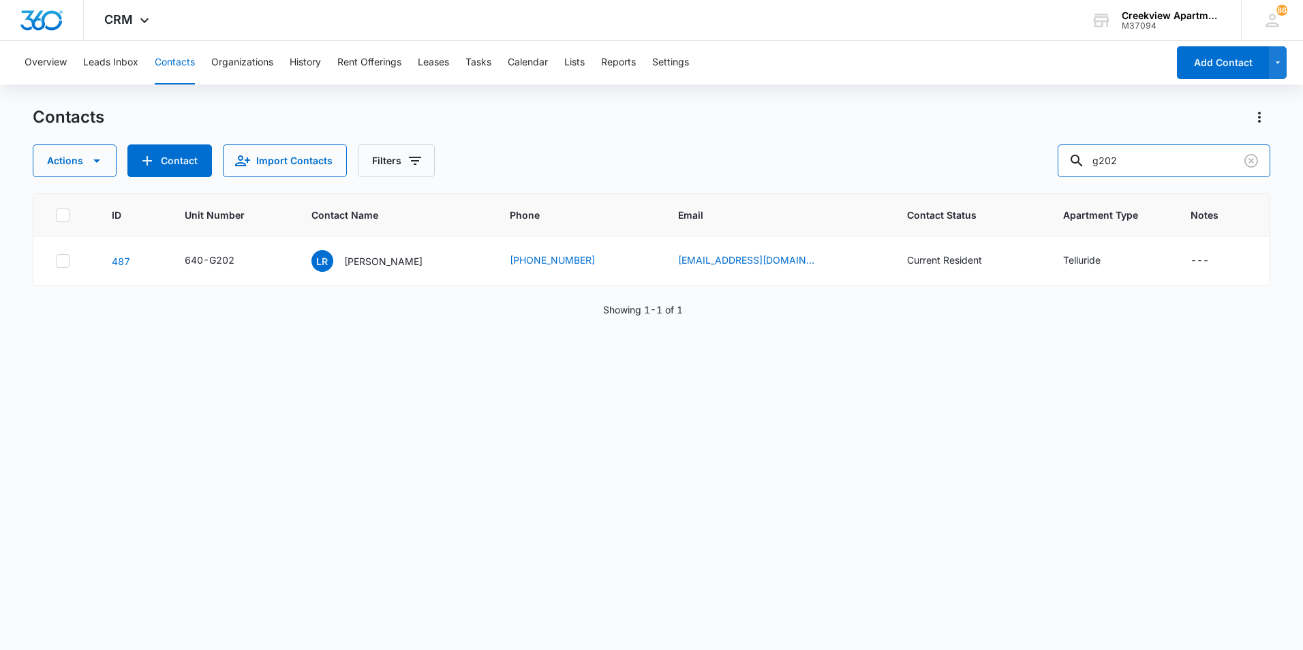
drag, startPoint x: 1147, startPoint y: 162, endPoint x: 1006, endPoint y: 166, distance: 141.1
click at [1006, 166] on div "Actions Contact Import Contacts Filters g202" at bounding box center [651, 160] width 1237 height 33
type input "b104"
click at [388, 264] on p "[PERSON_NAME]" at bounding box center [382, 261] width 78 height 14
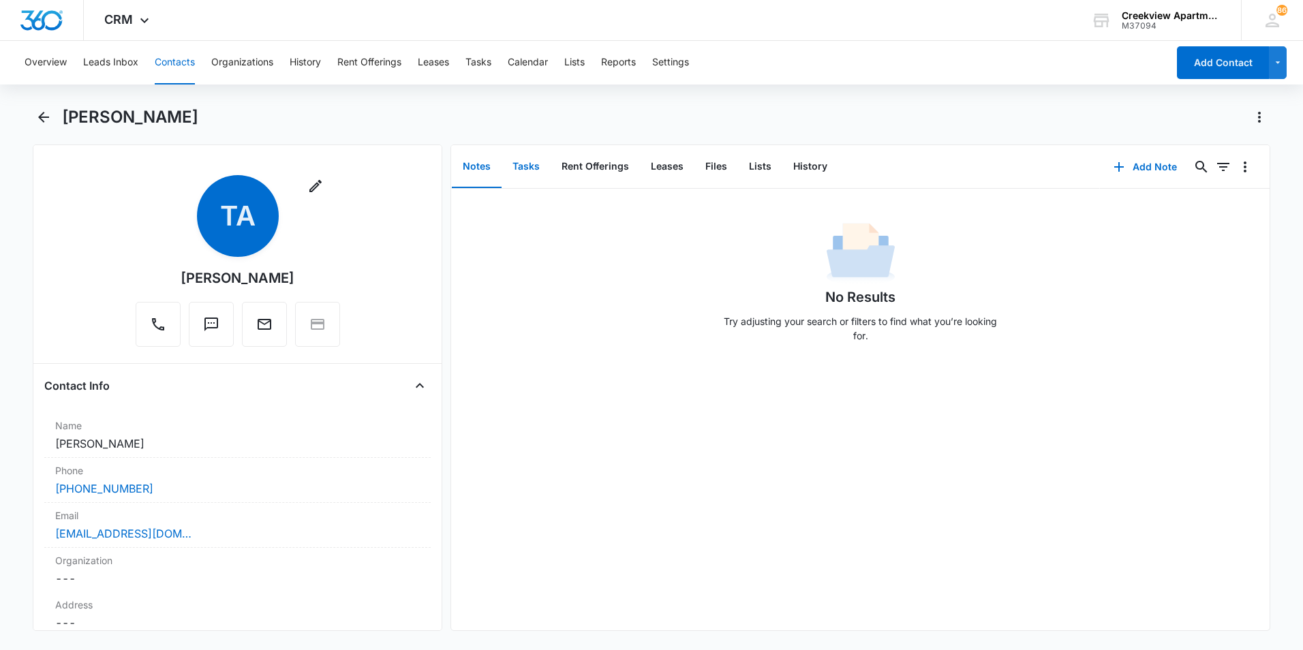
click at [517, 174] on button "Tasks" at bounding box center [525, 167] width 49 height 42
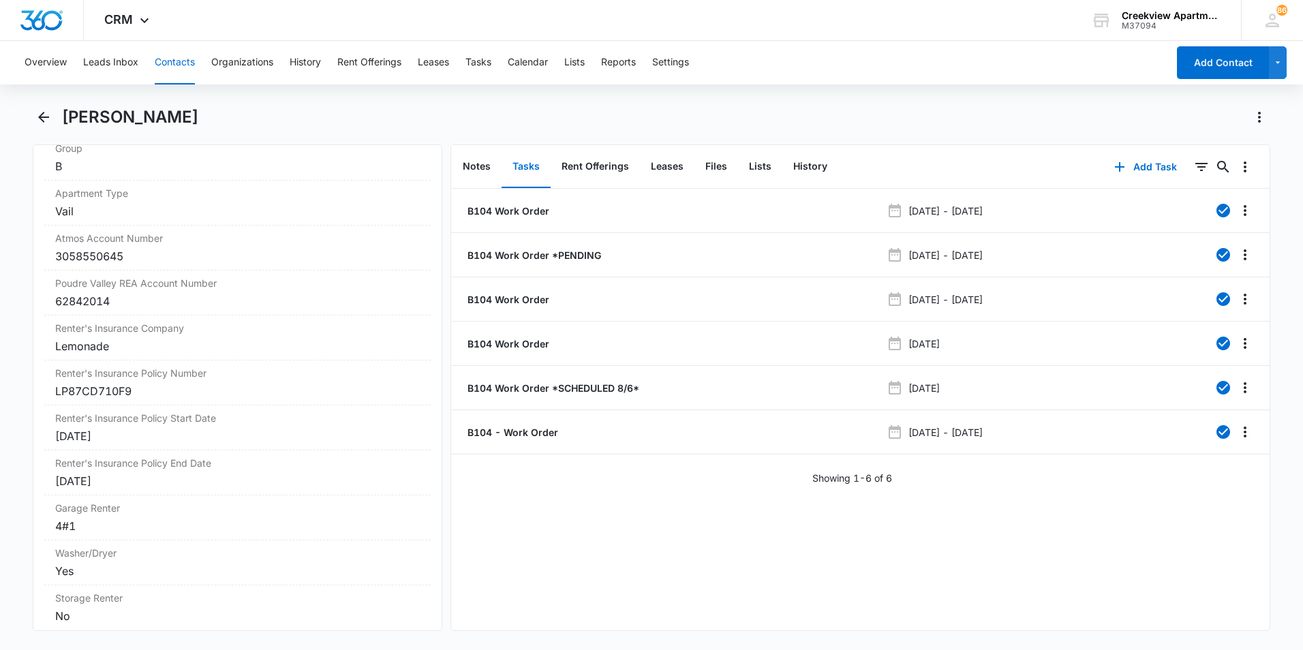
scroll to position [1635, 0]
click at [49, 117] on icon "Back" at bounding box center [43, 117] width 16 height 16
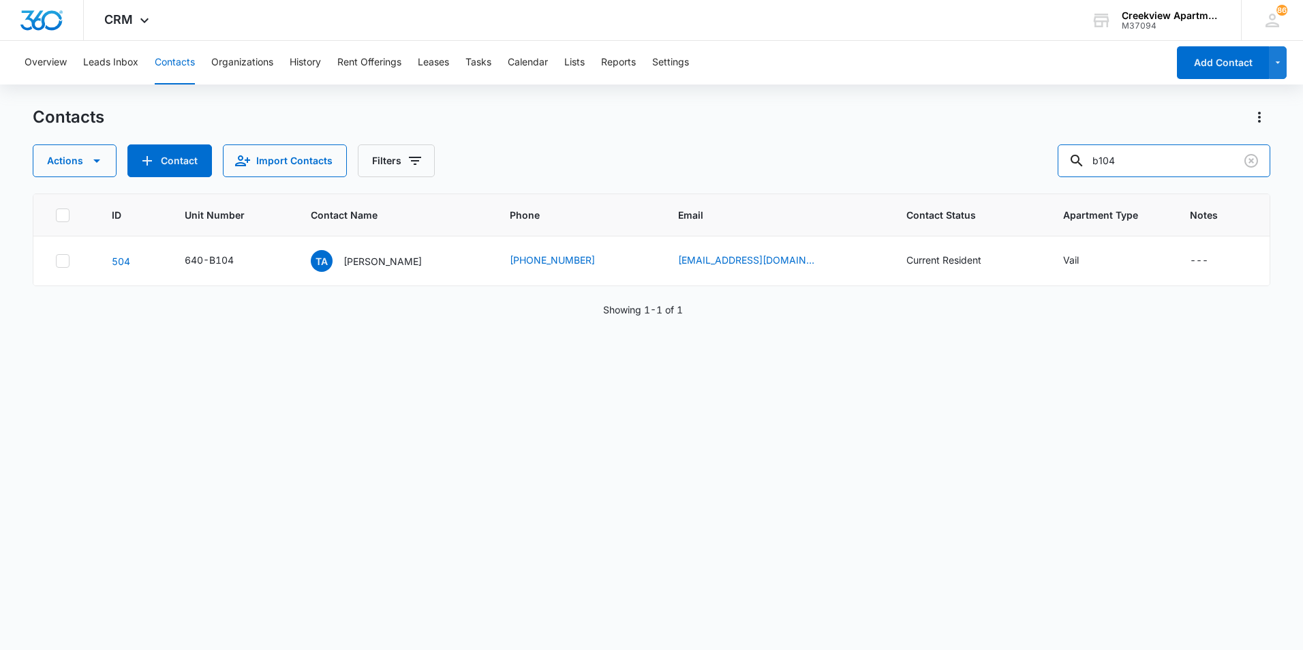
drag, startPoint x: 1183, startPoint y: 155, endPoint x: 1013, endPoint y: 157, distance: 170.3
click at [1013, 157] on div "Actions Contact Import Contacts Filters b104" at bounding box center [651, 160] width 1237 height 33
type input "c302"
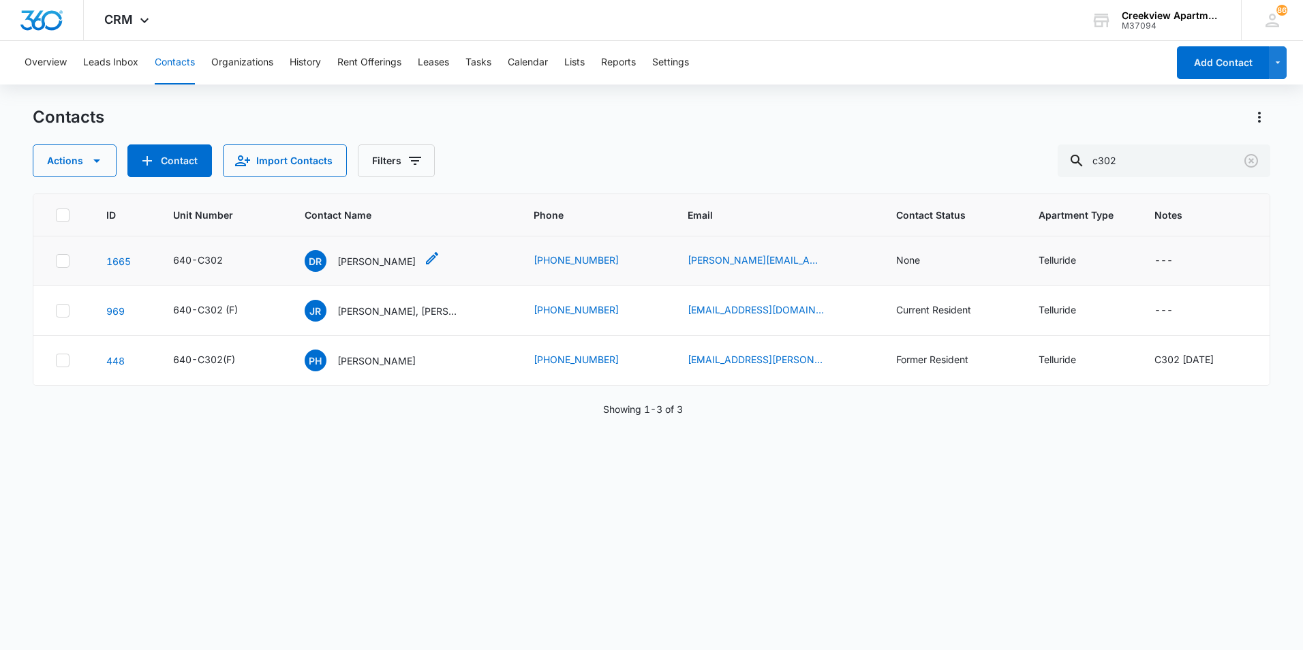
click at [345, 254] on p "[PERSON_NAME]" at bounding box center [376, 261] width 78 height 14
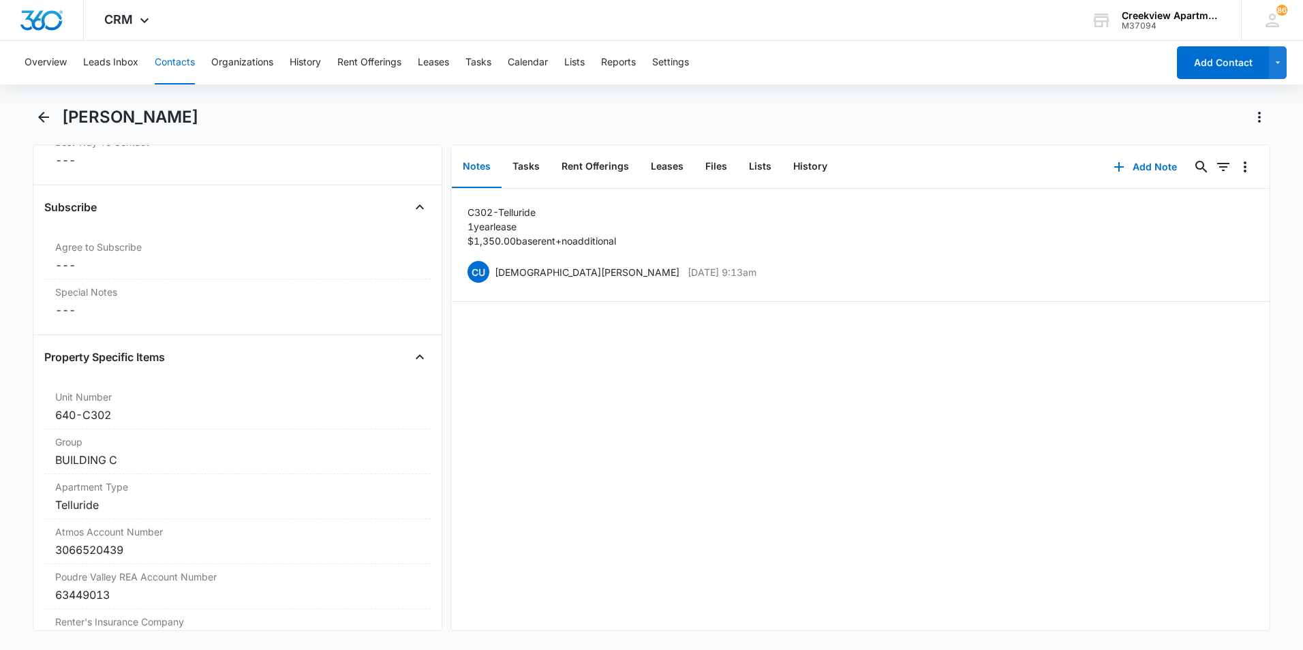
scroll to position [1635, 0]
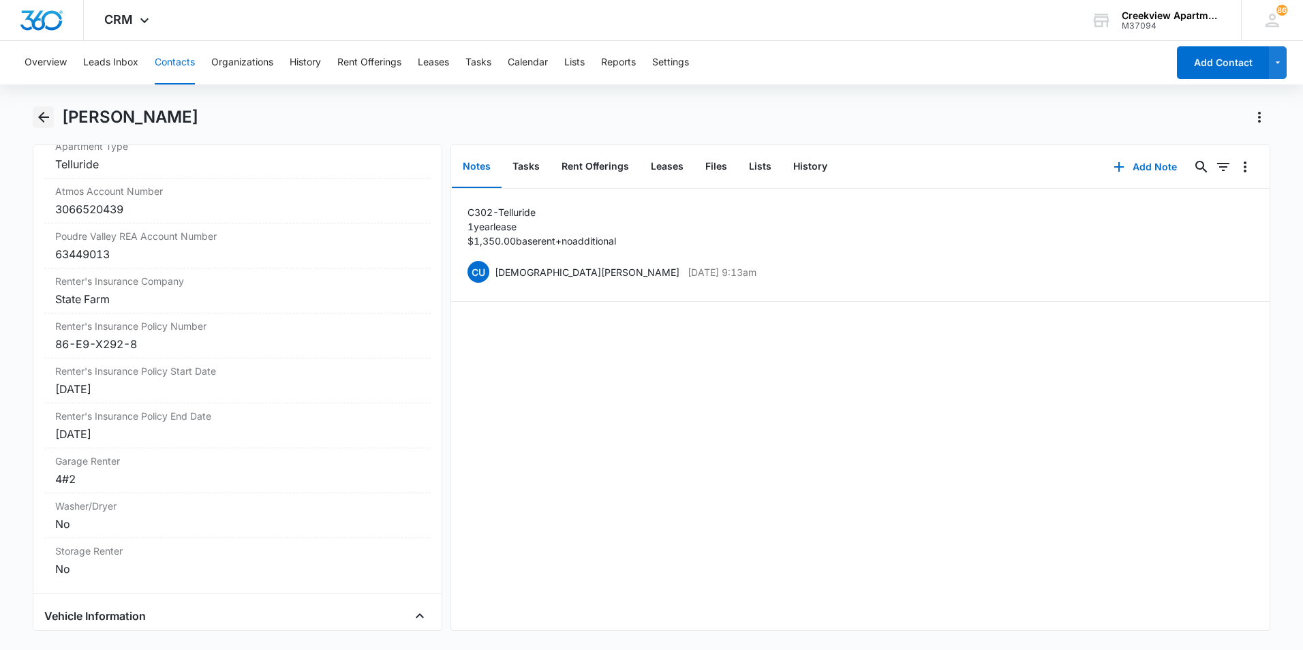
click at [41, 113] on icon "Back" at bounding box center [43, 117] width 16 height 16
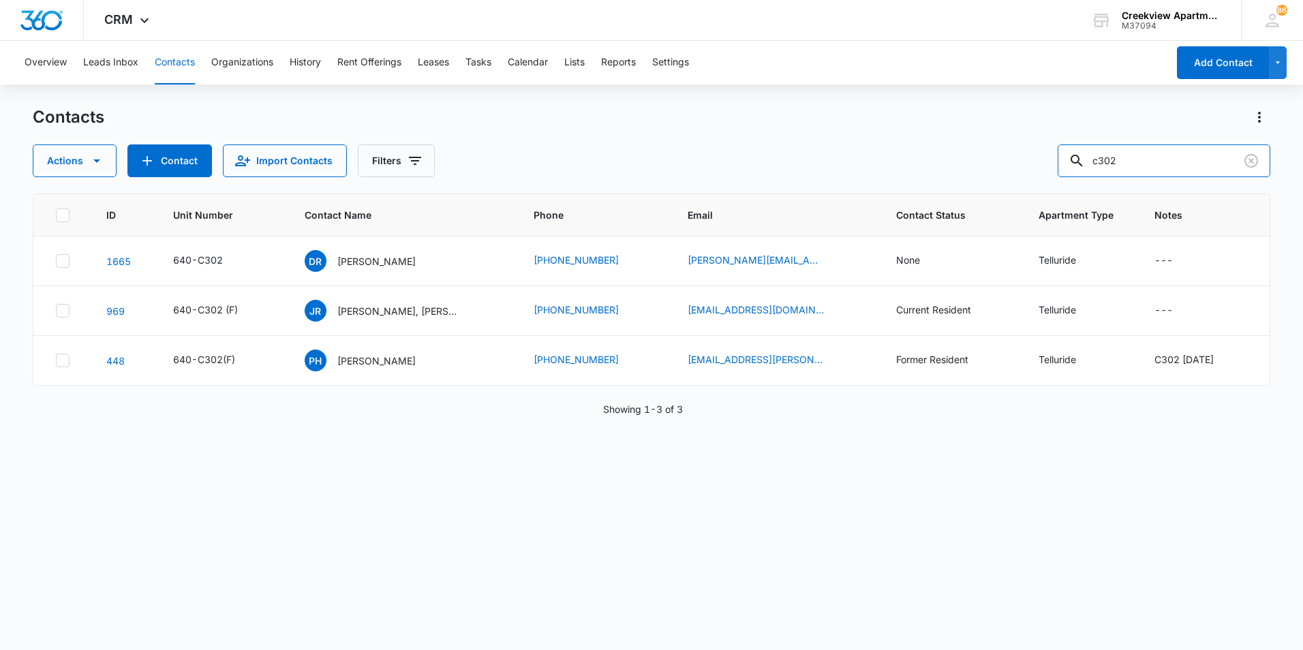
drag, startPoint x: 1145, startPoint y: 164, endPoint x: 1058, endPoint y: 166, distance: 87.2
click at [1058, 166] on div "Actions Contact Import Contacts Filters c302" at bounding box center [651, 160] width 1237 height 33
type input "e207"
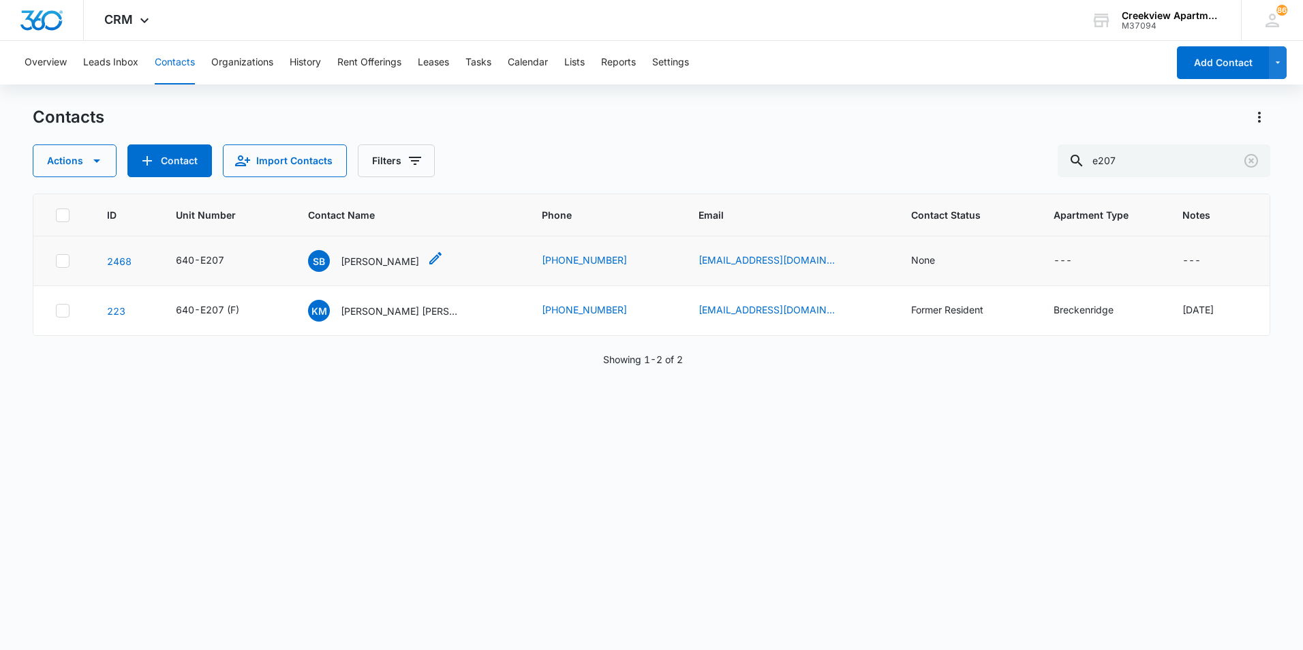
click at [378, 262] on p "[PERSON_NAME]" at bounding box center [380, 261] width 78 height 14
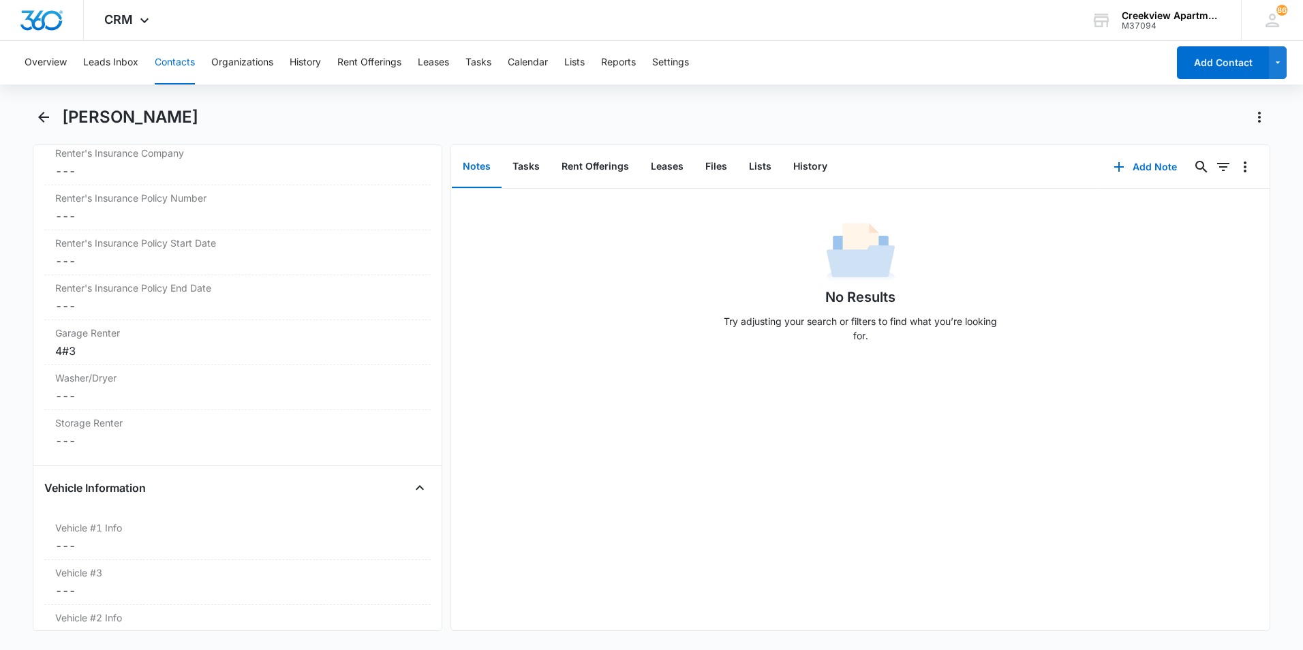
scroll to position [1703, 0]
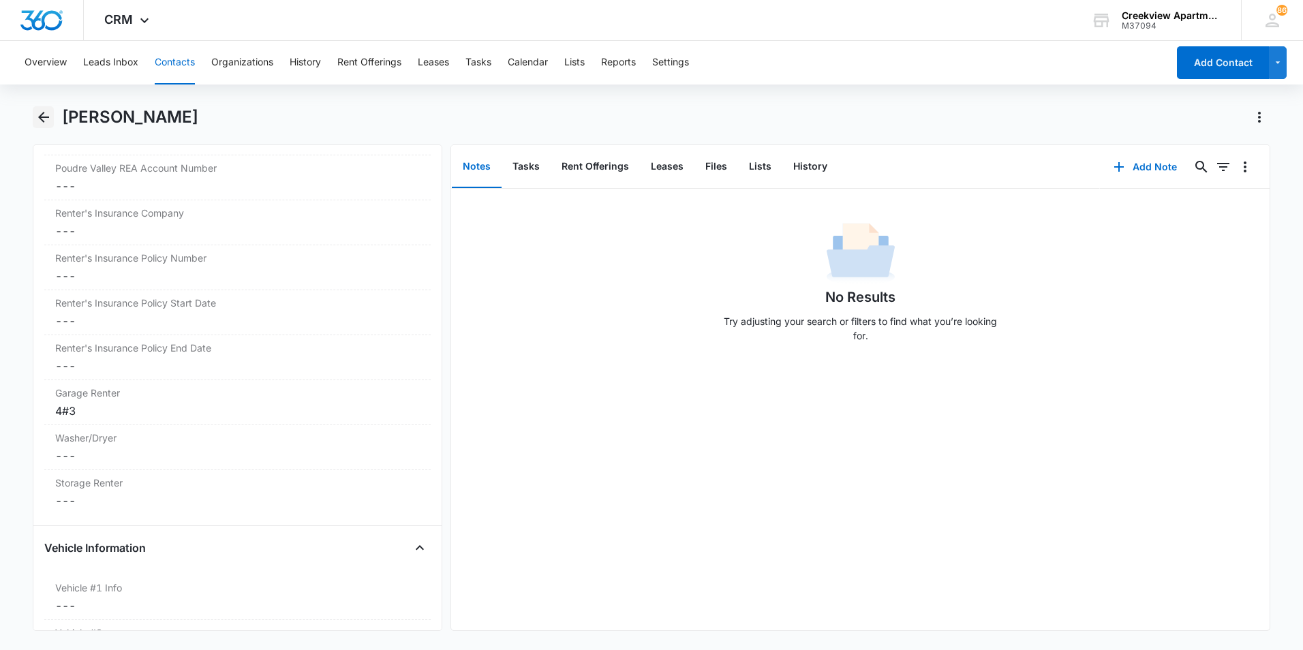
click at [45, 110] on icon "Back" at bounding box center [43, 117] width 16 height 16
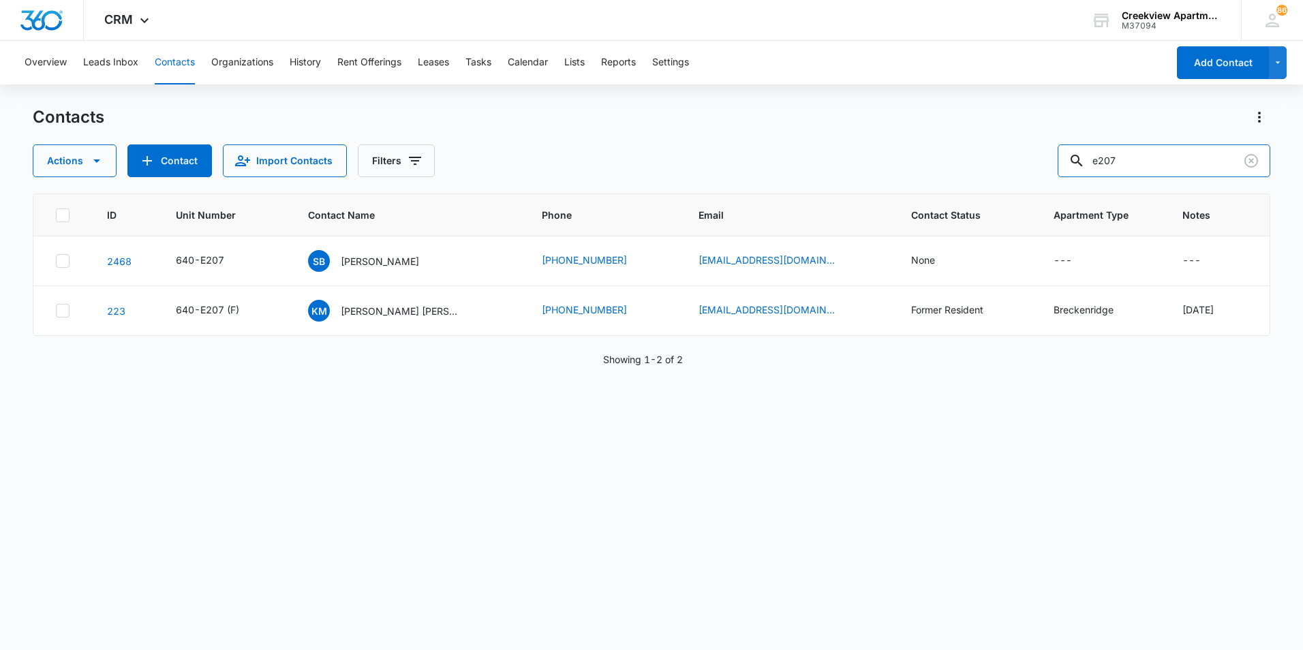
drag, startPoint x: 1147, startPoint y: 170, endPoint x: 1052, endPoint y: 159, distance: 95.4
click at [1052, 159] on div "Actions Contact Import Contacts Filters e207" at bounding box center [651, 160] width 1237 height 33
type input "b204"
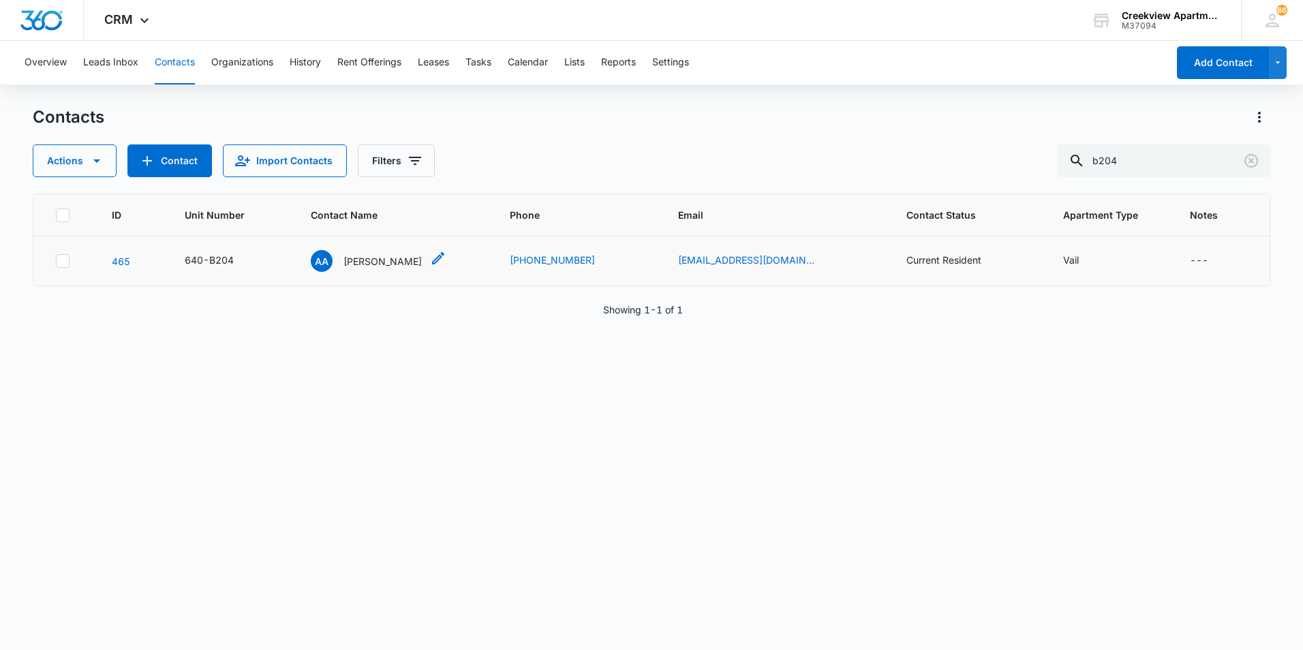
click at [385, 266] on p "[PERSON_NAME]" at bounding box center [382, 261] width 78 height 14
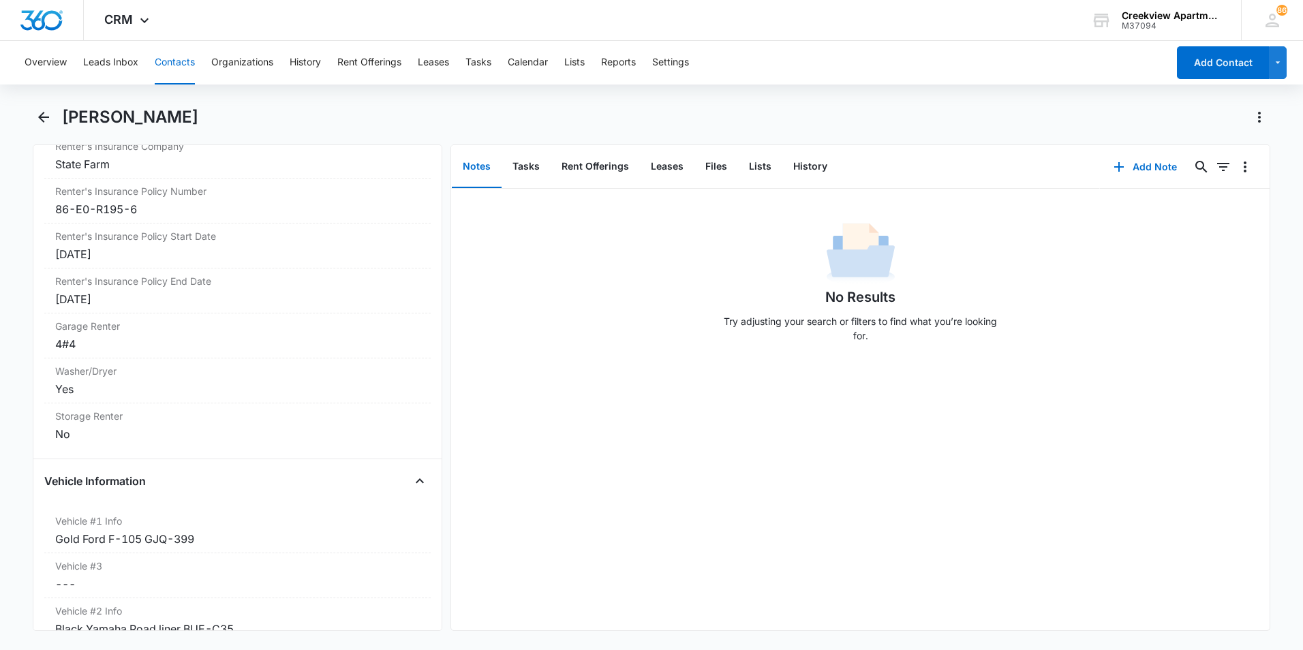
scroll to position [1771, 0]
click at [42, 112] on icon "Back" at bounding box center [43, 117] width 16 height 16
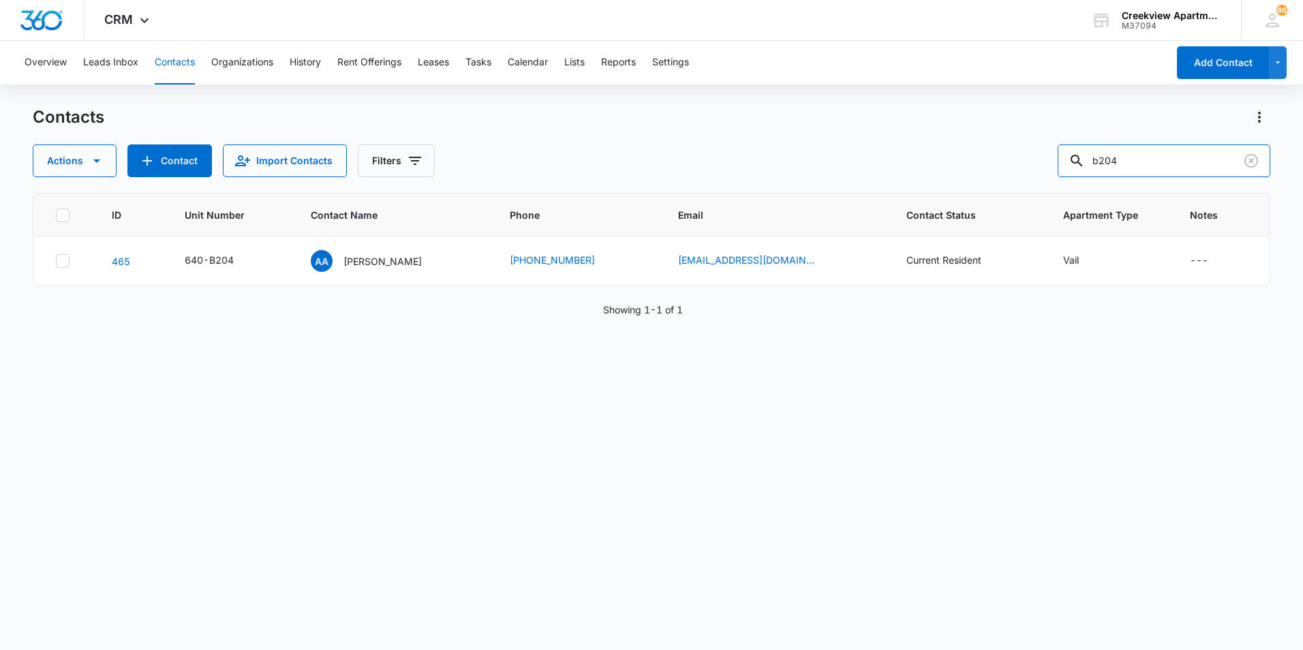
drag, startPoint x: 1175, startPoint y: 161, endPoint x: 1044, endPoint y: 145, distance: 132.4
click at [1044, 145] on div "Actions Contact Import Contacts Filters b204" at bounding box center [651, 160] width 1237 height 33
type input "b102"
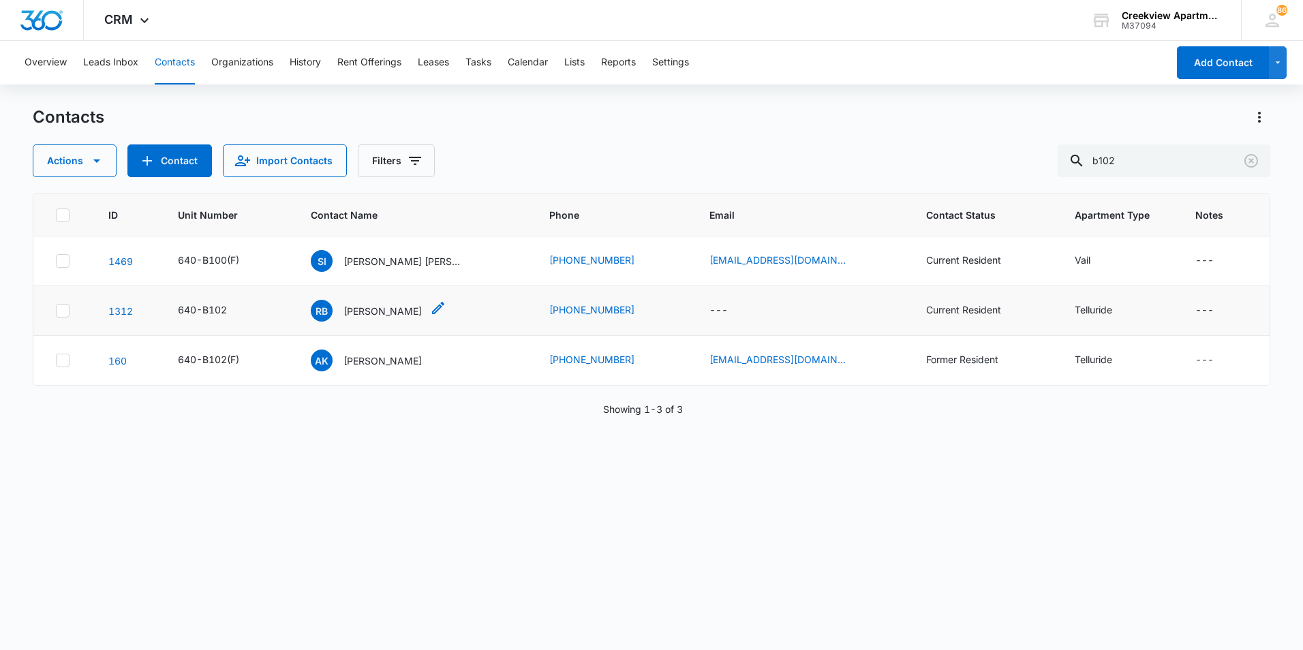
click at [397, 304] on p "[PERSON_NAME]" at bounding box center [382, 311] width 78 height 14
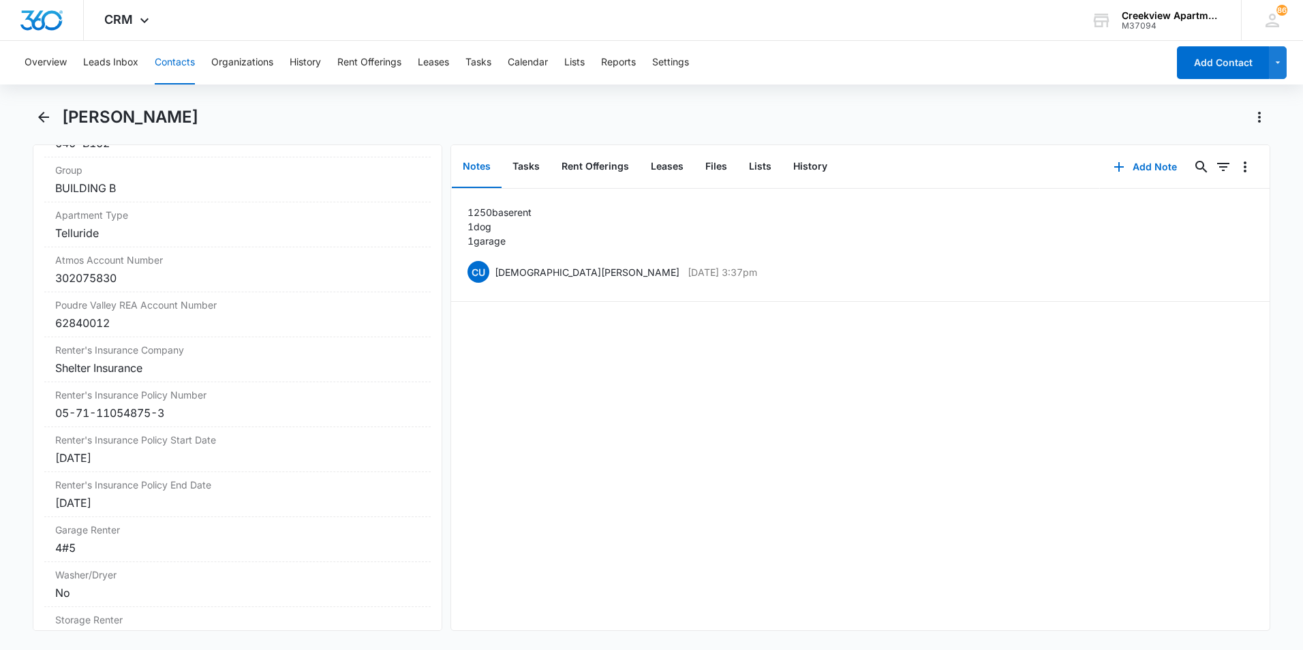
scroll to position [1567, 0]
click at [43, 118] on icon "Back" at bounding box center [43, 117] width 11 height 11
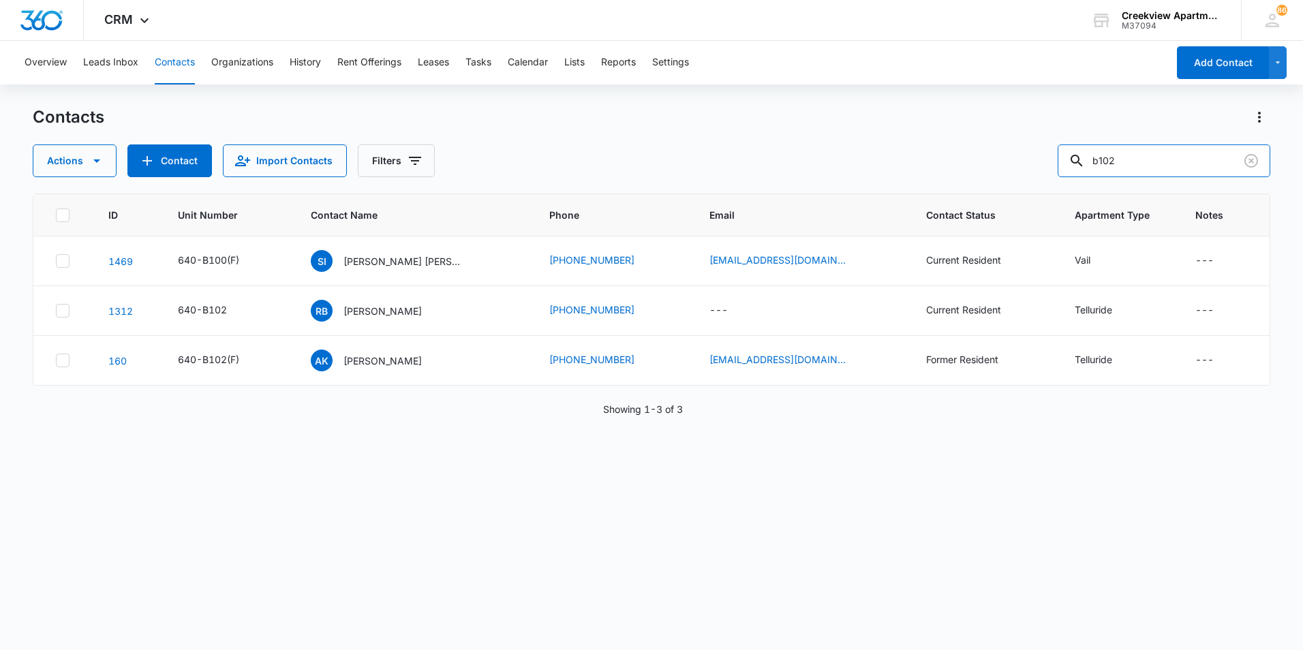
drag, startPoint x: 1148, startPoint y: 154, endPoint x: 1041, endPoint y: 137, distance: 108.3
click at [1041, 137] on div "Contacts Actions Contact Import Contacts Filters b102" at bounding box center [651, 141] width 1237 height 71
type input "b306"
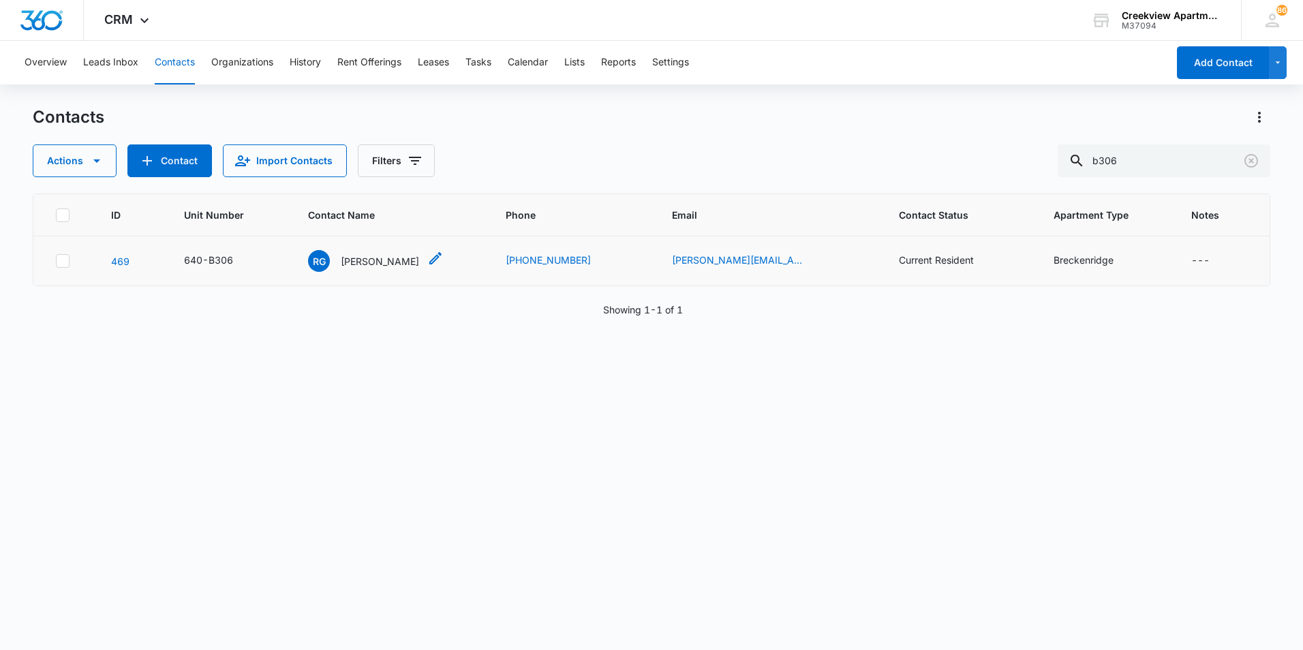
click at [394, 258] on p "[PERSON_NAME]" at bounding box center [380, 261] width 78 height 14
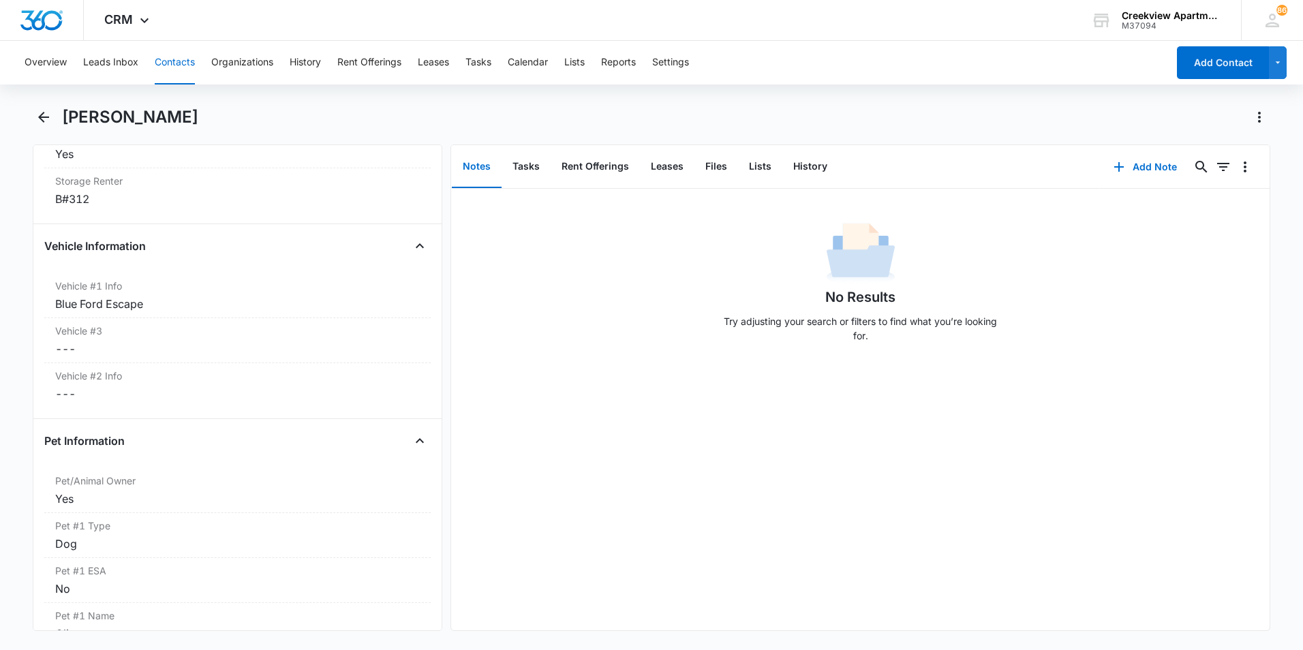
scroll to position [2044, 0]
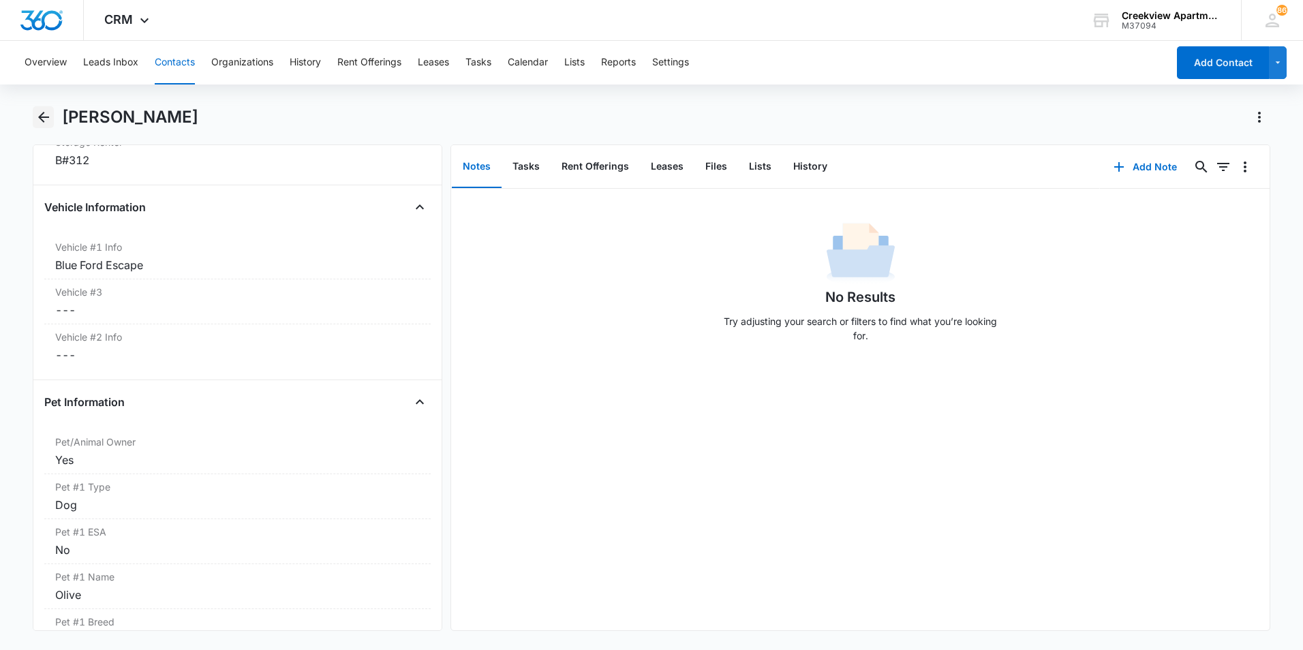
click at [45, 113] on icon "Back" at bounding box center [43, 117] width 16 height 16
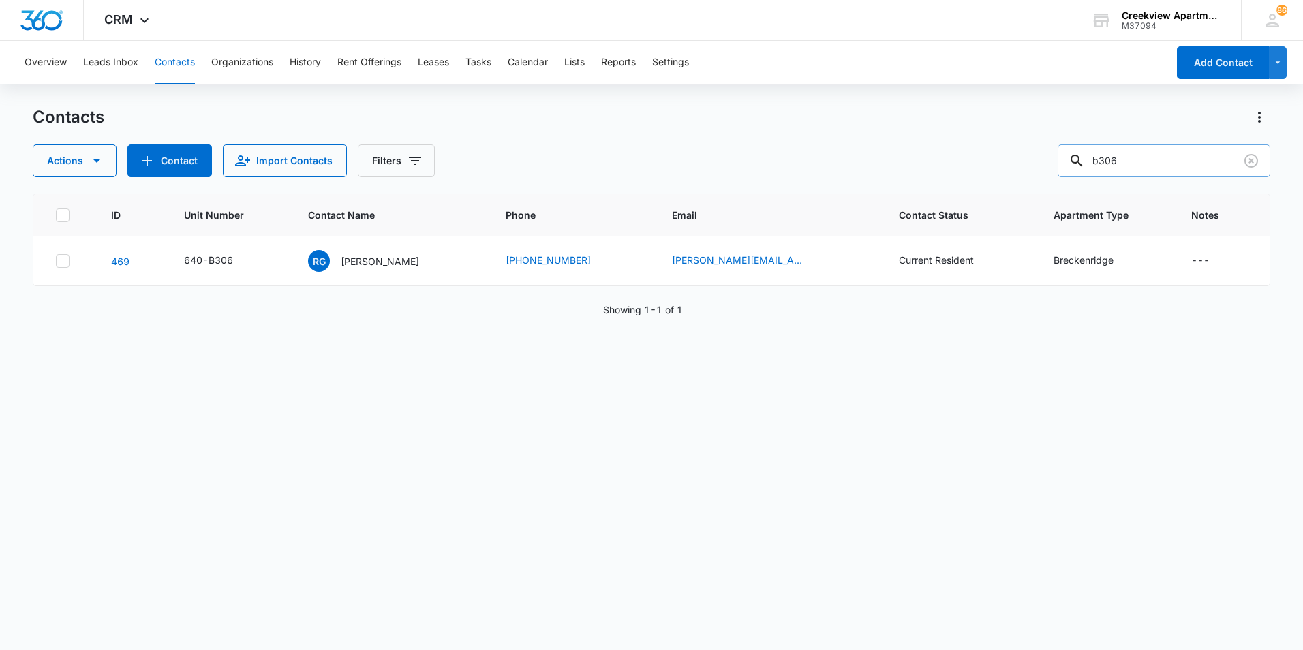
drag, startPoint x: 1126, startPoint y: 172, endPoint x: 1109, endPoint y: 168, distance: 18.2
click at [1109, 168] on input "b306" at bounding box center [1163, 160] width 213 height 33
type input "b106"
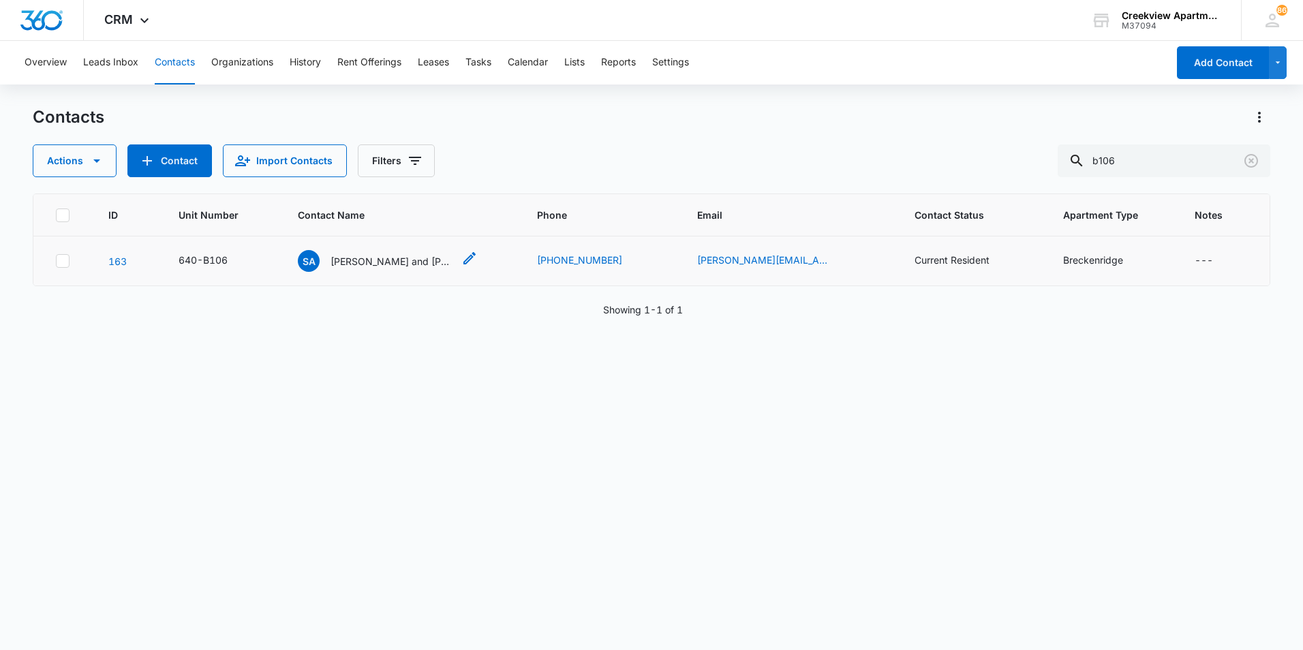
click at [397, 264] on p "[PERSON_NAME] and [PERSON_NAME]" at bounding box center [391, 261] width 123 height 14
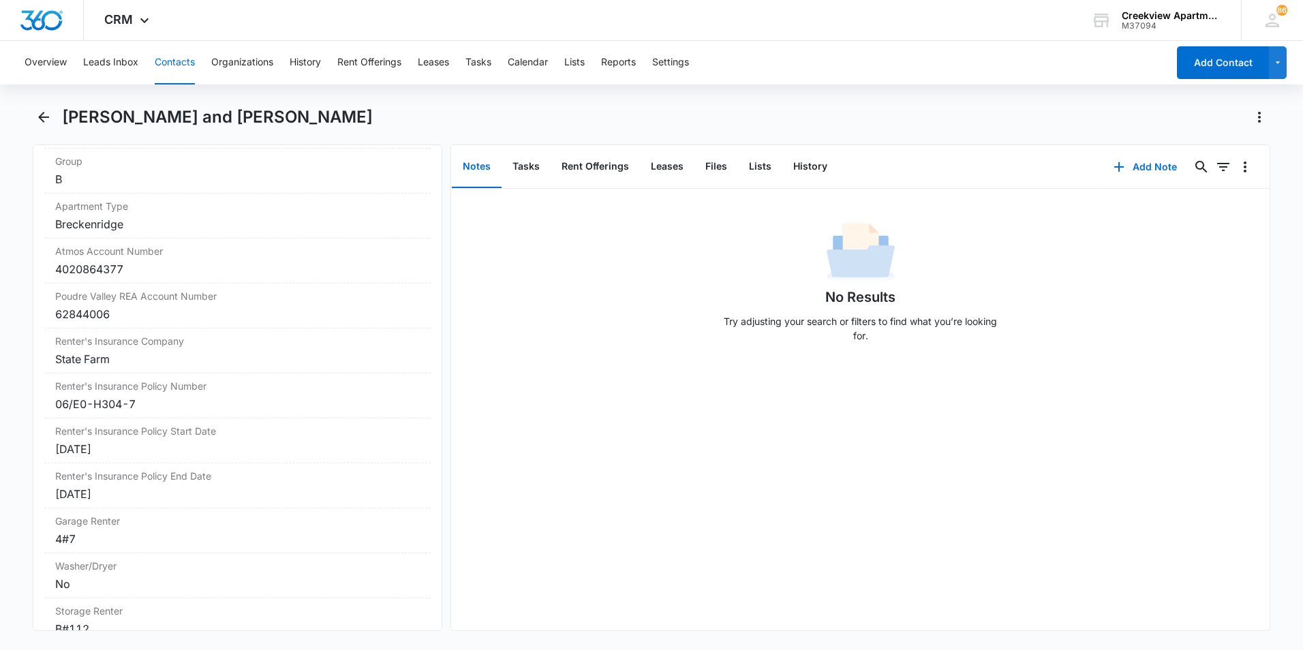
scroll to position [1771, 0]
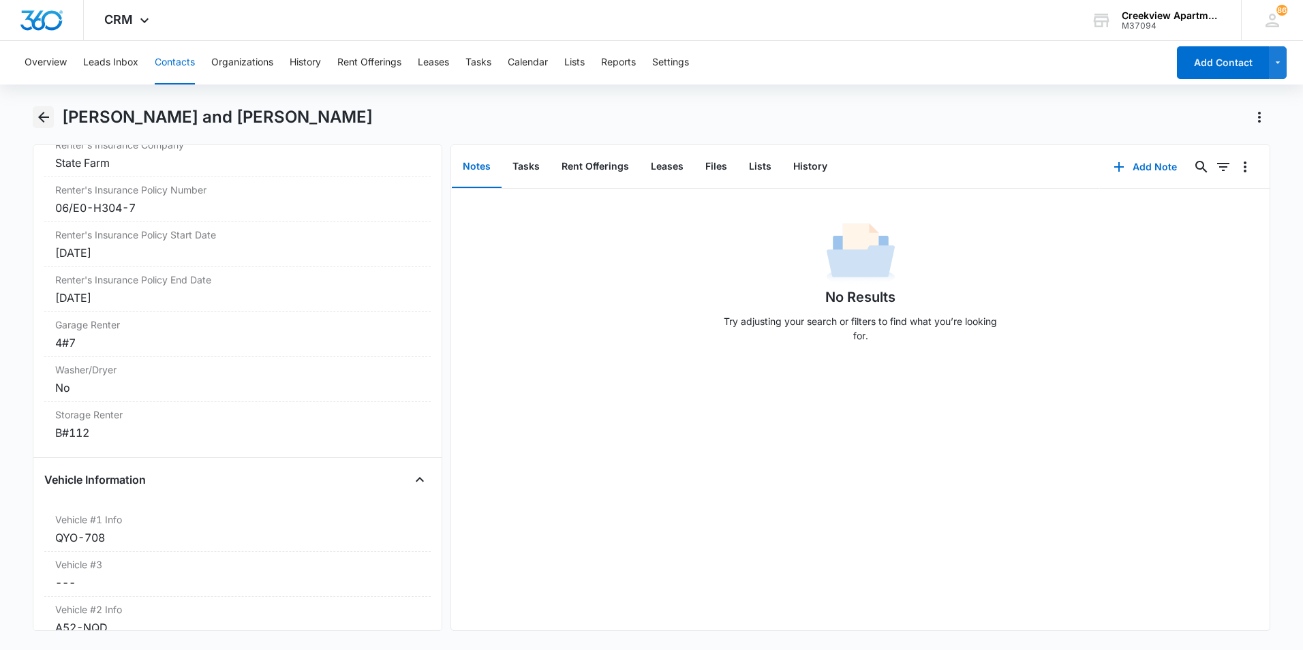
click at [46, 114] on icon "Back" at bounding box center [43, 117] width 16 height 16
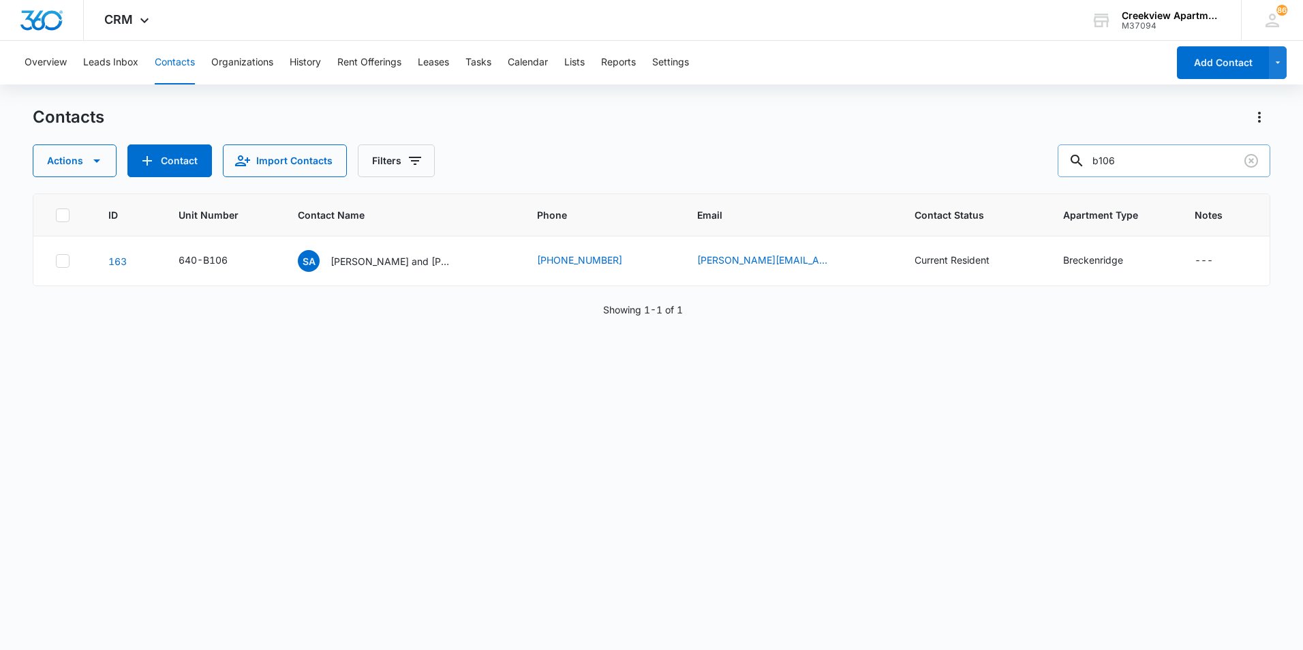
click at [1175, 160] on input "b106" at bounding box center [1163, 160] width 213 height 33
type input "b"
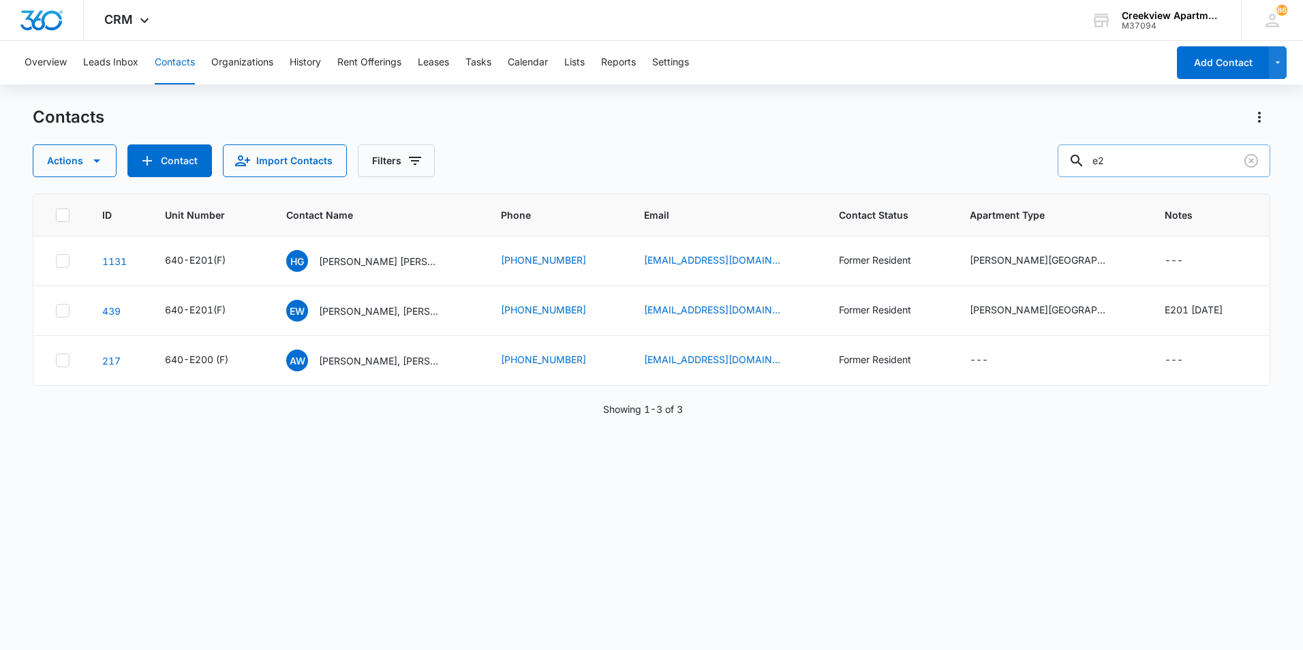
type input "e"
type input "E"
type input "J203"
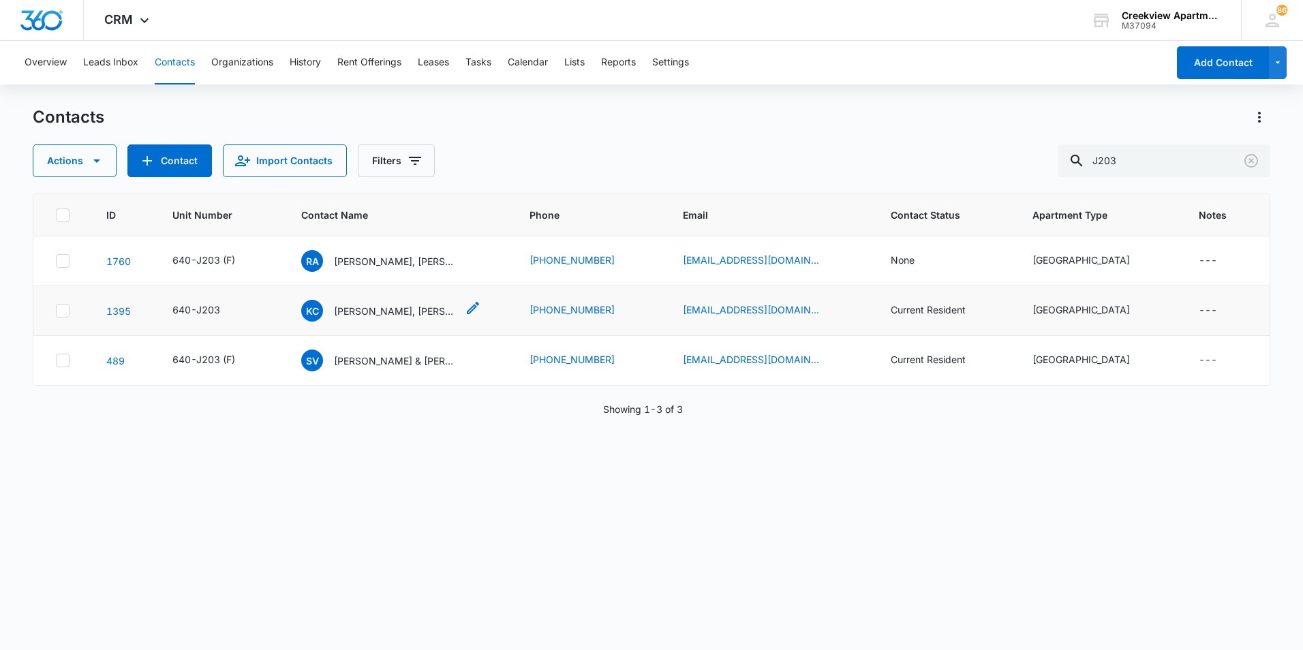
click at [402, 304] on p "[PERSON_NAME], [PERSON_NAME]" at bounding box center [395, 311] width 123 height 14
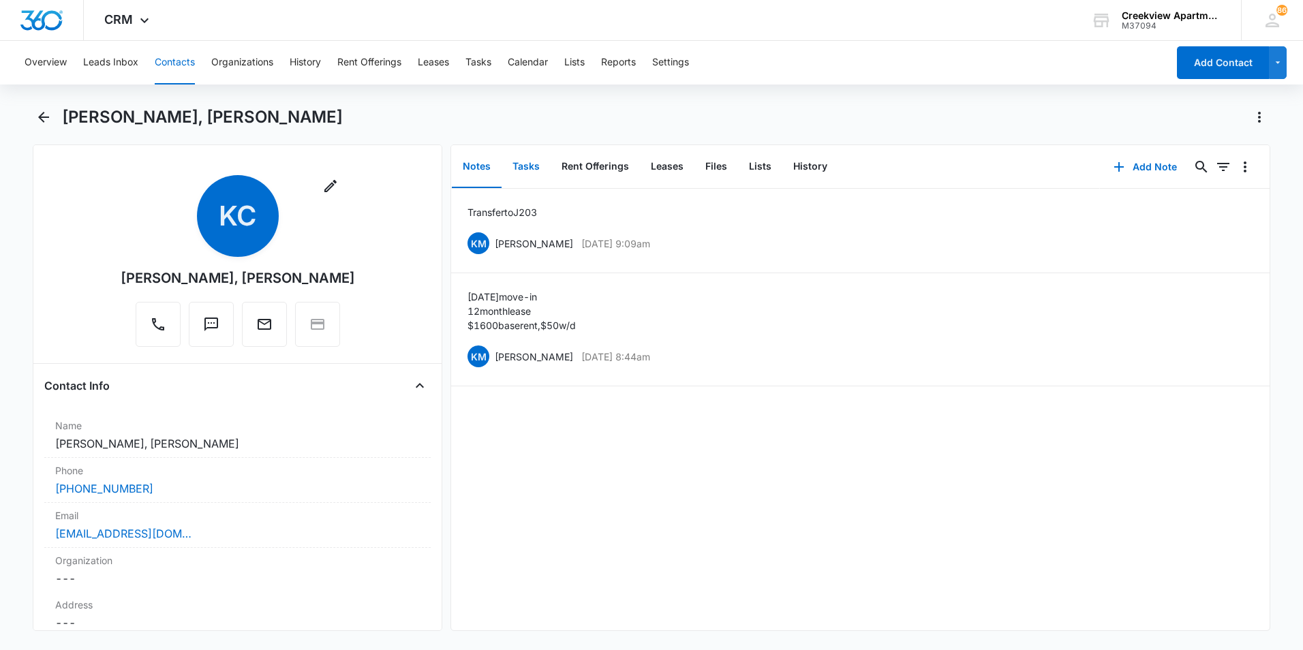
click at [532, 164] on button "Tasks" at bounding box center [525, 167] width 49 height 42
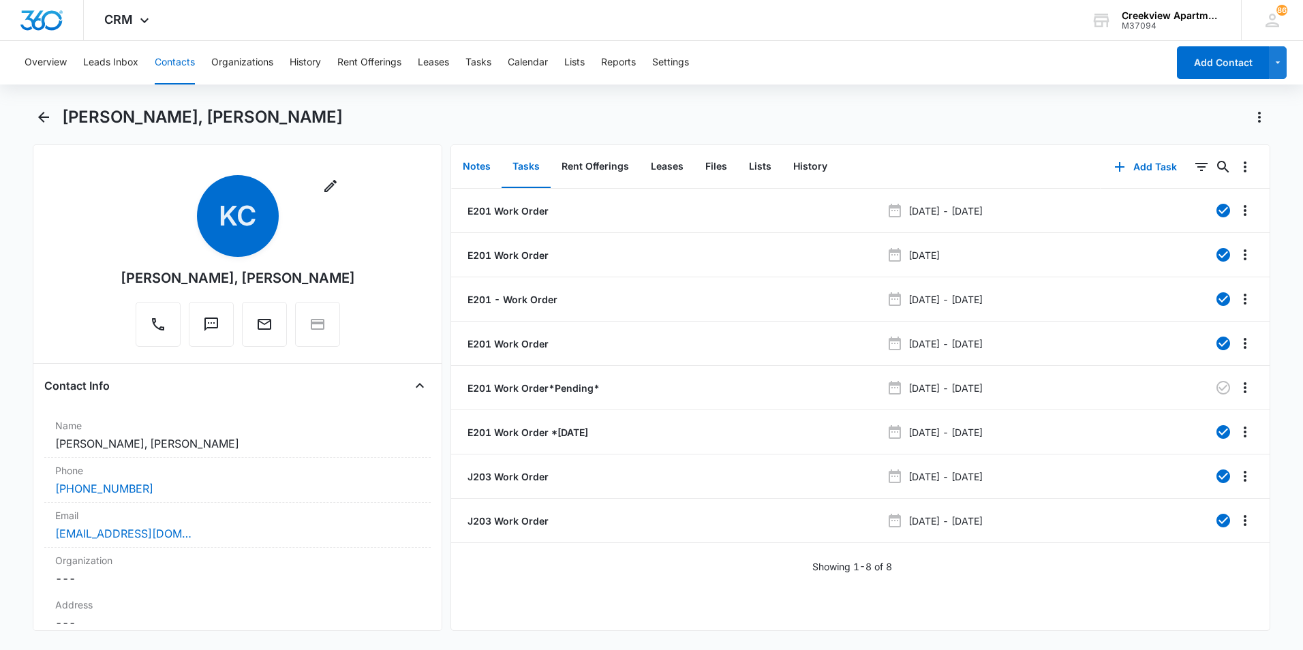
click at [474, 162] on button "Notes" at bounding box center [477, 167] width 50 height 42
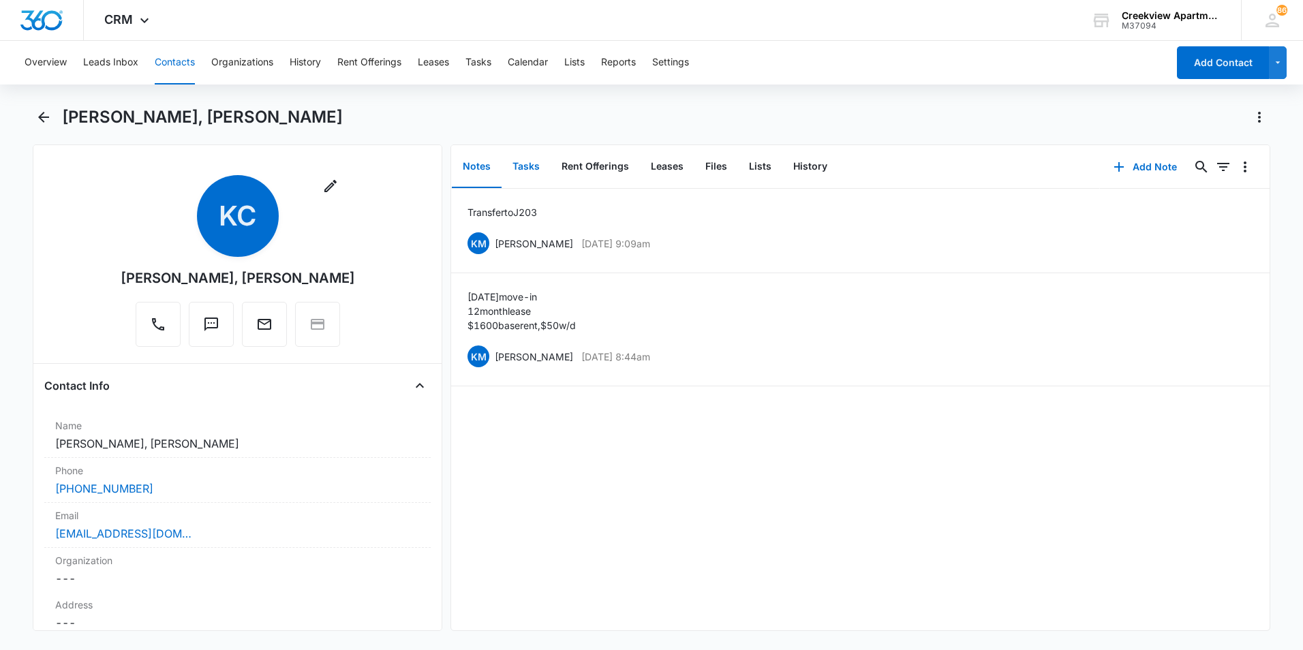
click at [523, 159] on button "Tasks" at bounding box center [525, 167] width 49 height 42
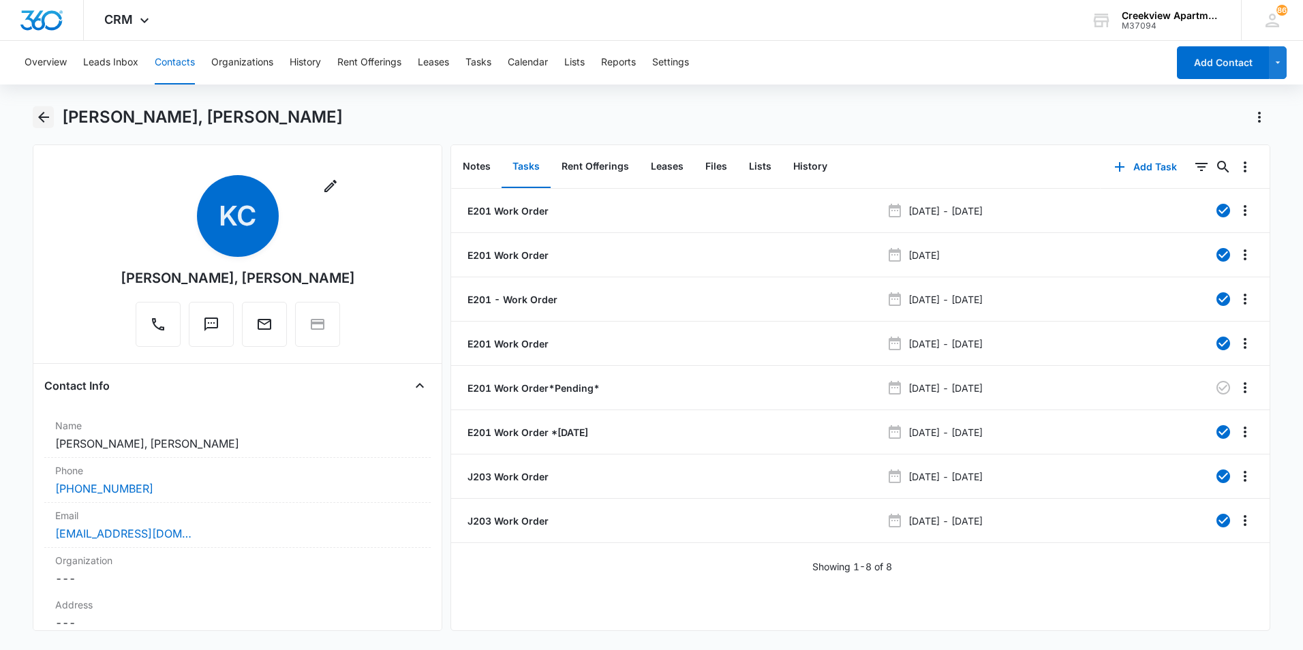
click at [42, 119] on icon "Back" at bounding box center [43, 117] width 16 height 16
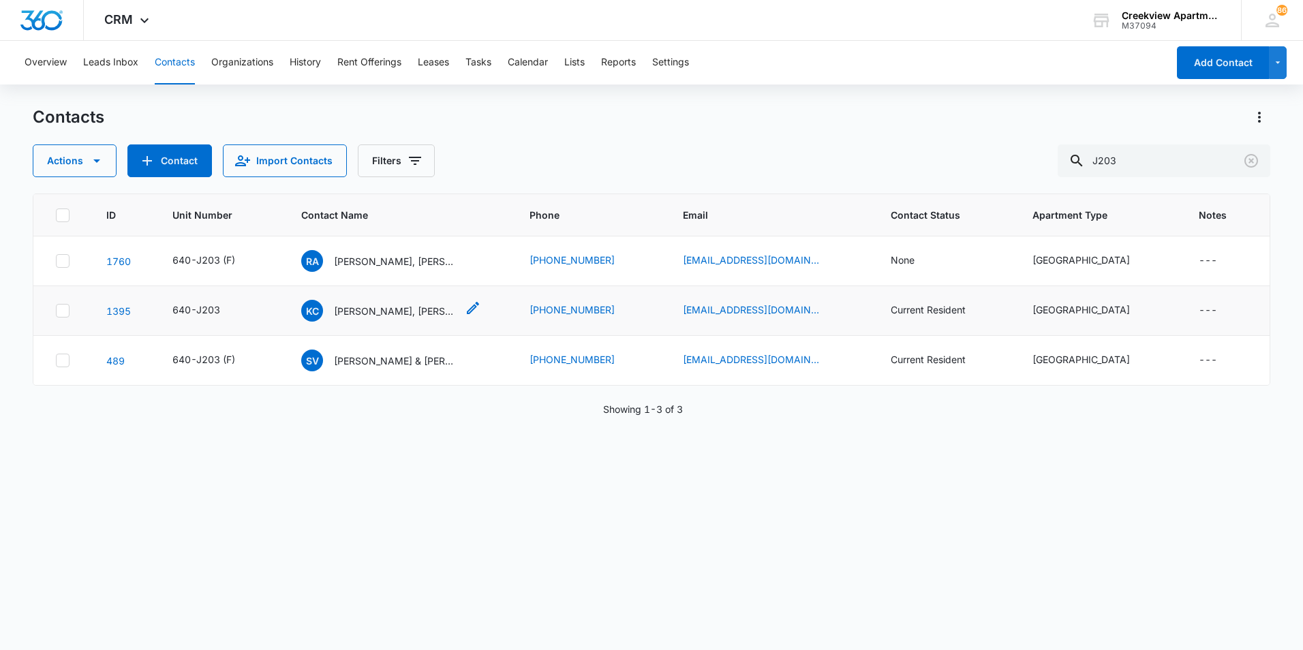
click at [422, 305] on p "[PERSON_NAME], [PERSON_NAME]" at bounding box center [395, 311] width 123 height 14
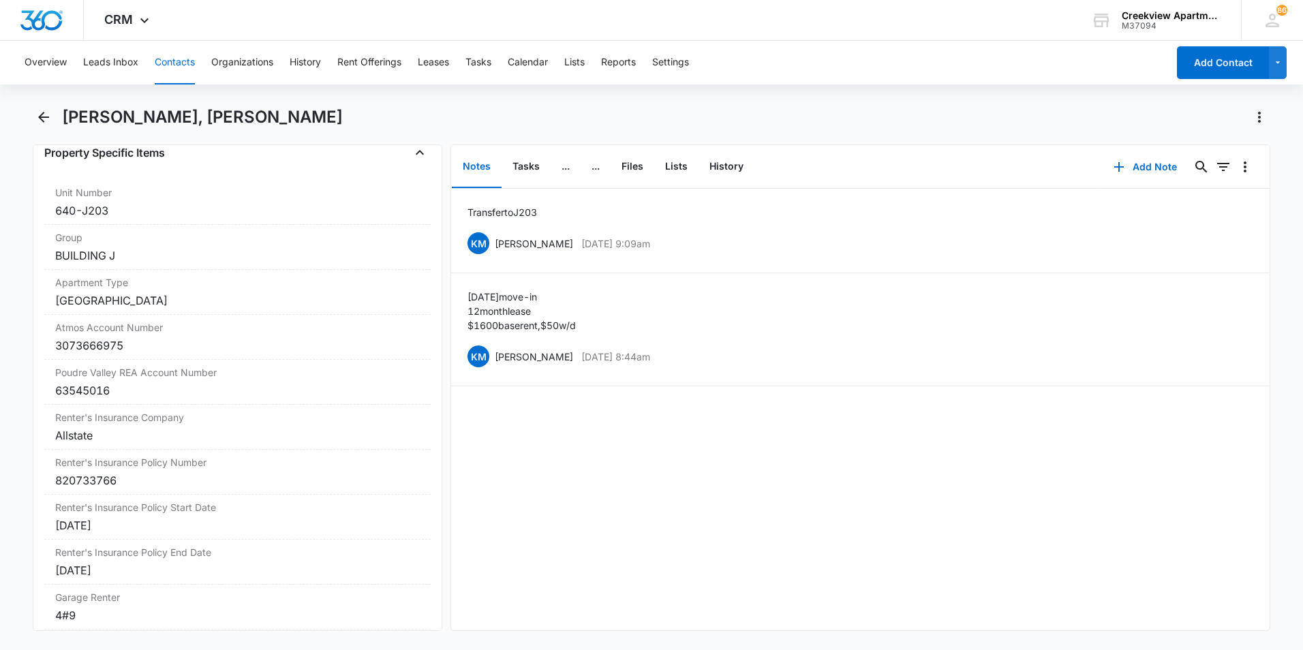
scroll to position [1567, 0]
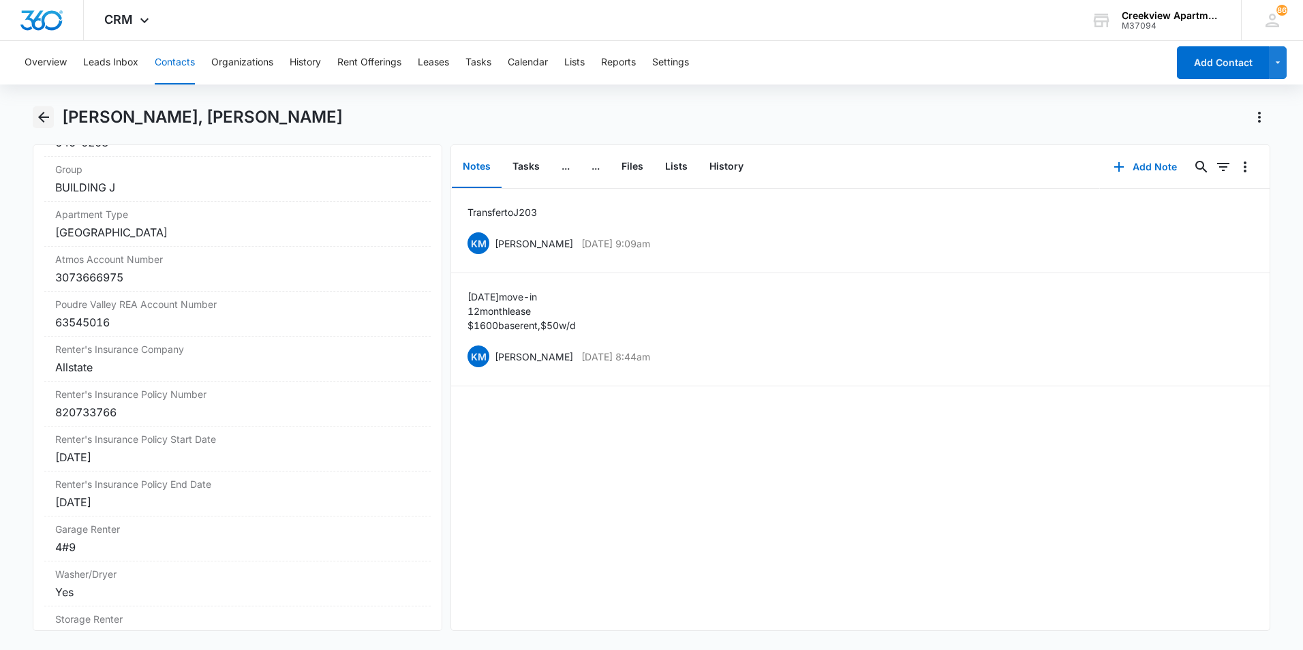
click at [35, 122] on icon "Back" at bounding box center [43, 117] width 16 height 16
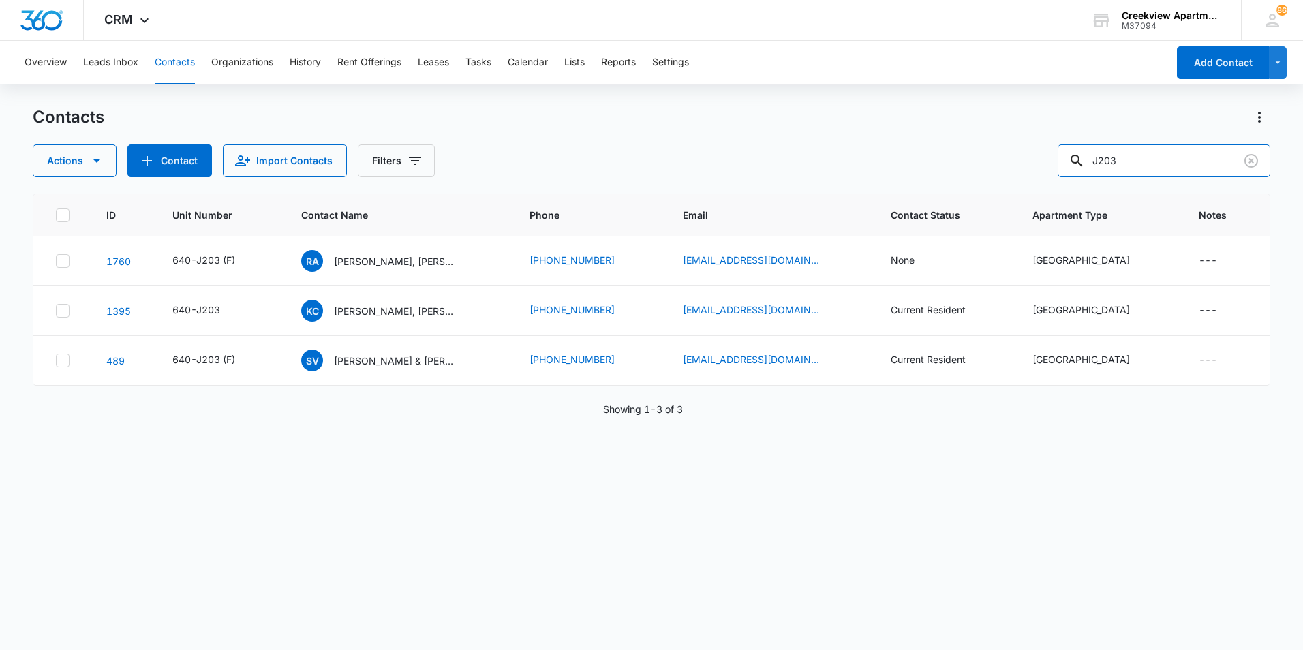
drag, startPoint x: 1157, startPoint y: 160, endPoint x: 1044, endPoint y: 159, distance: 113.1
click at [1044, 159] on div "Actions Contact Import Contacts Filters J203" at bounding box center [651, 160] width 1237 height 33
type input "c205"
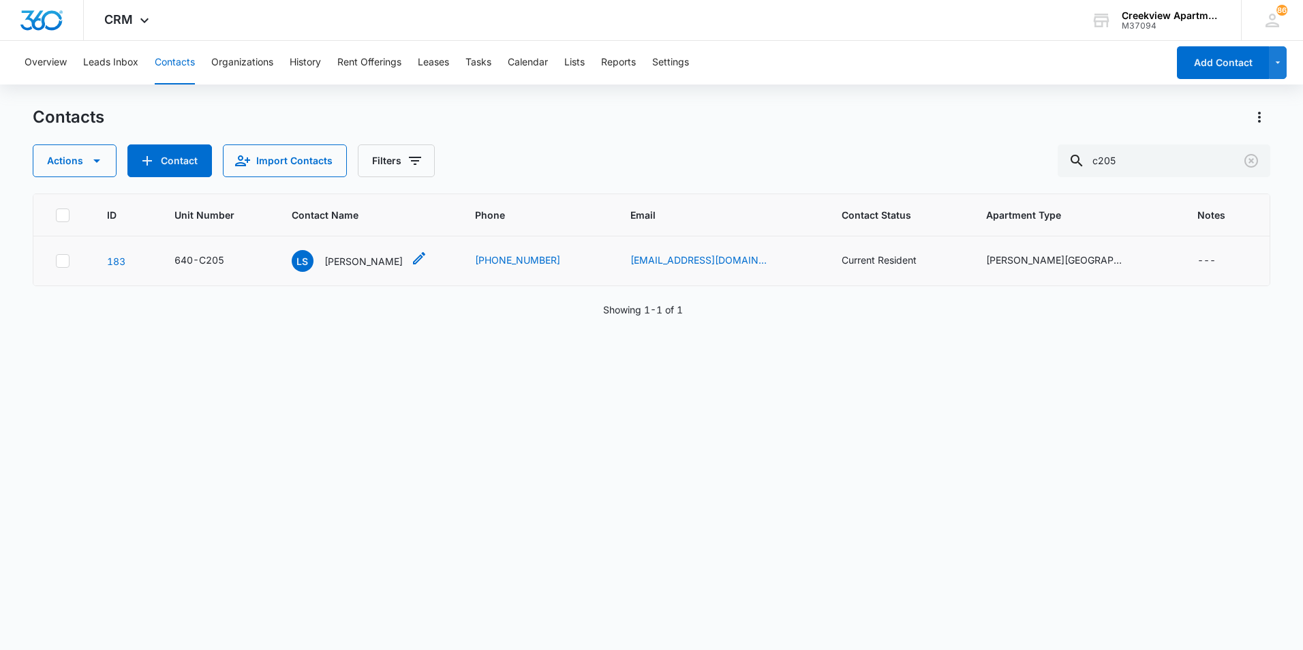
click at [354, 261] on p "[PERSON_NAME]" at bounding box center [363, 261] width 78 height 14
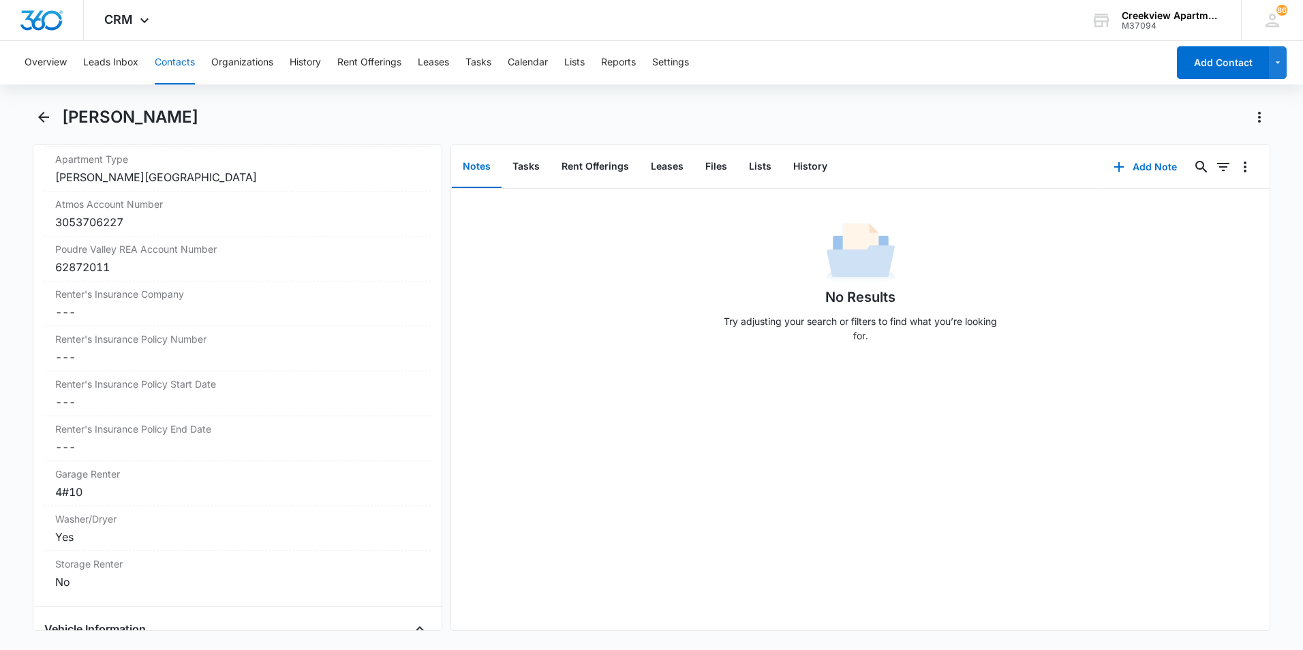
scroll to position [1635, 0]
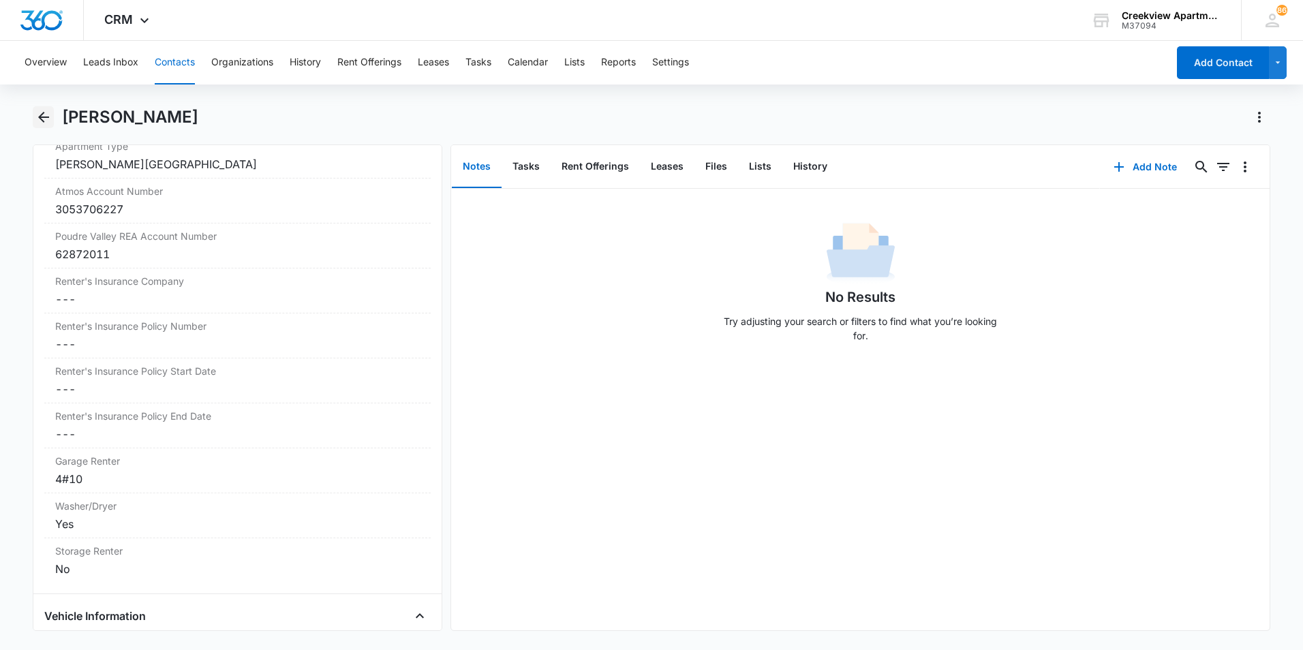
click at [46, 115] on icon "Back" at bounding box center [43, 117] width 16 height 16
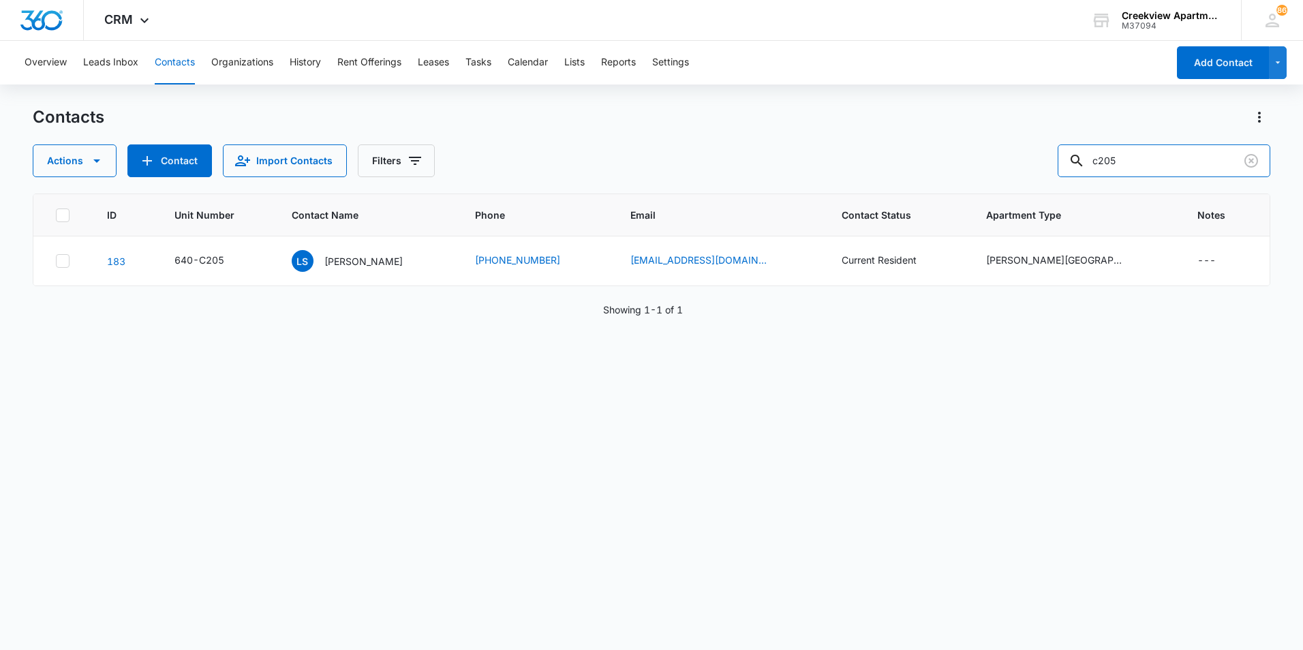
drag, startPoint x: 1096, startPoint y: 161, endPoint x: 1033, endPoint y: 161, distance: 62.7
click at [1033, 161] on div "Actions Contact Import Contacts Filters c205" at bounding box center [651, 160] width 1237 height 33
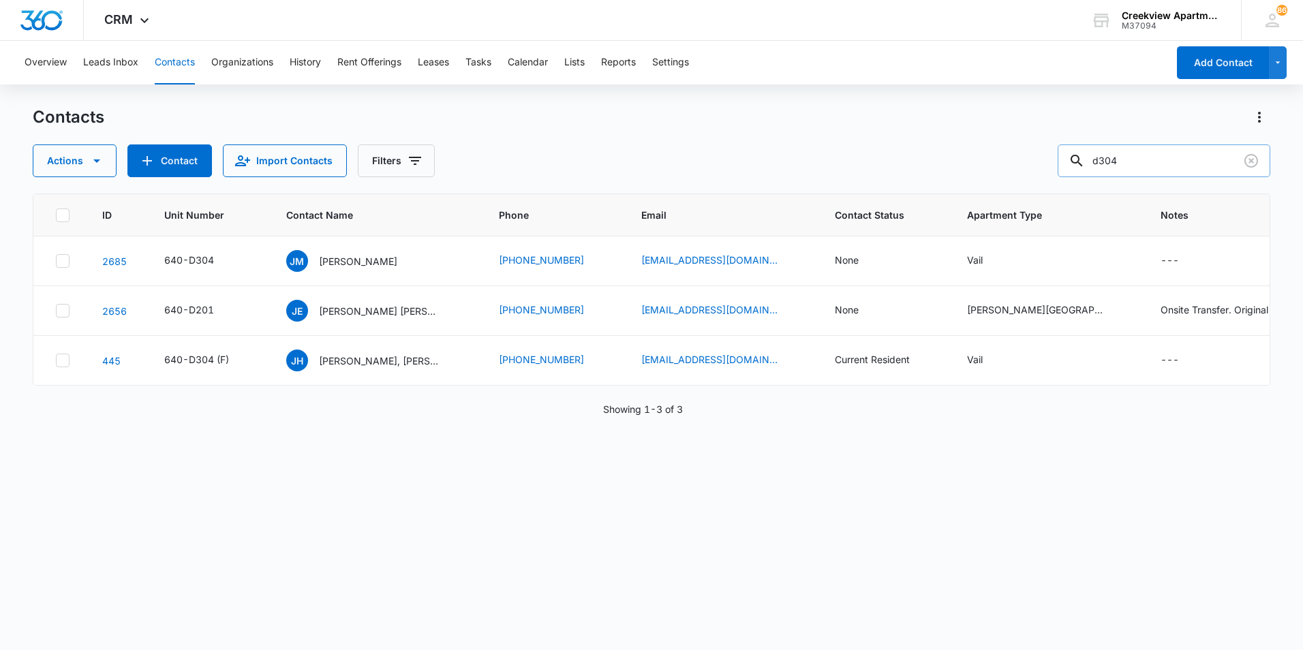
drag, startPoint x: 1193, startPoint y: 161, endPoint x: 1101, endPoint y: 161, distance: 92.0
click at [1101, 161] on input "d304" at bounding box center [1163, 160] width 213 height 33
type input "4 #11"
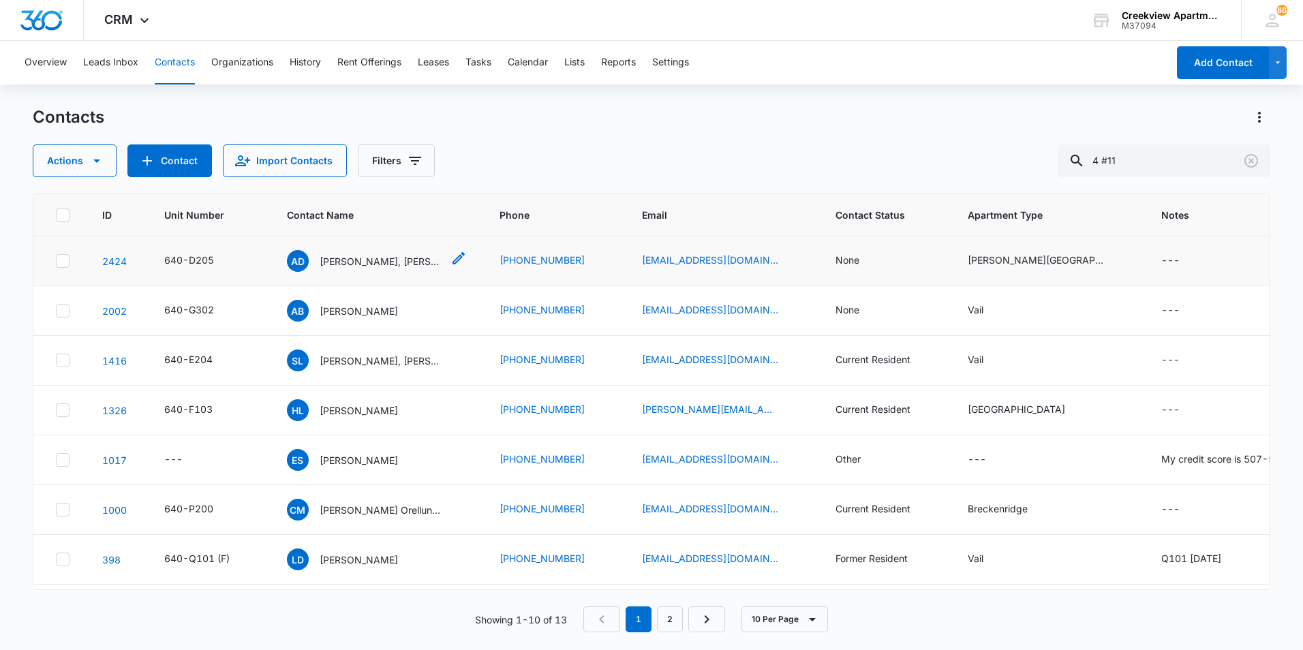
click at [352, 254] on p "[PERSON_NAME], [PERSON_NAME]" at bounding box center [381, 261] width 123 height 14
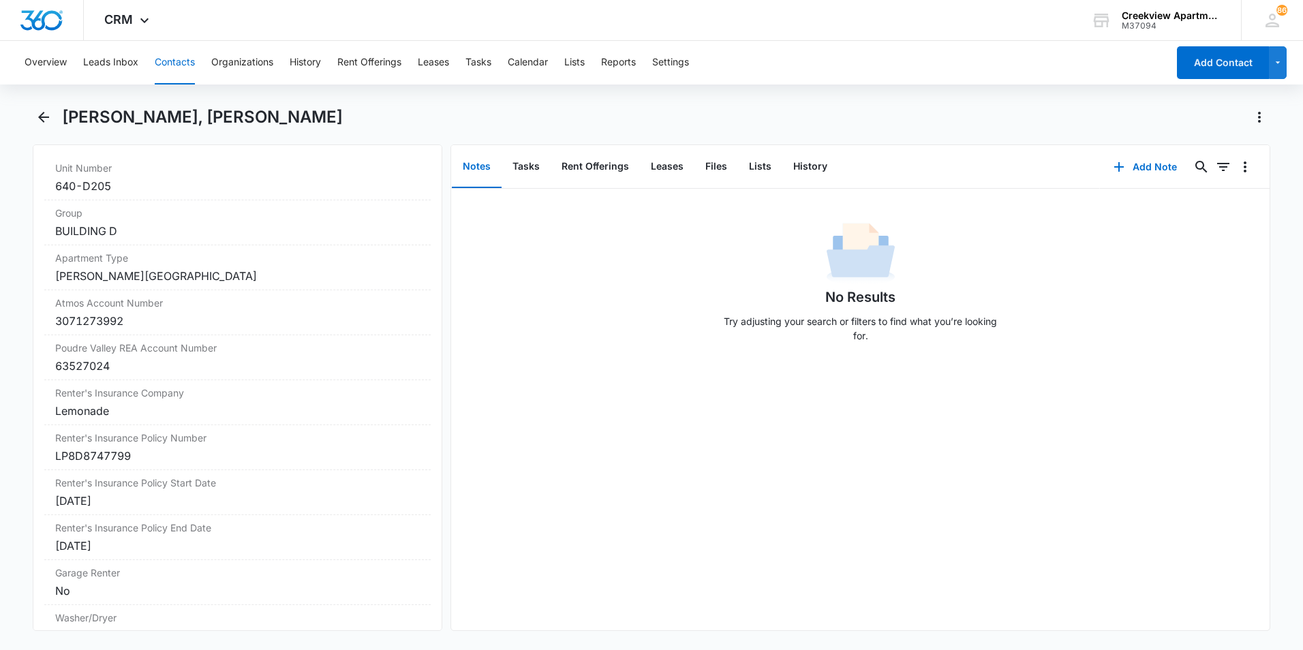
scroll to position [1771, 0]
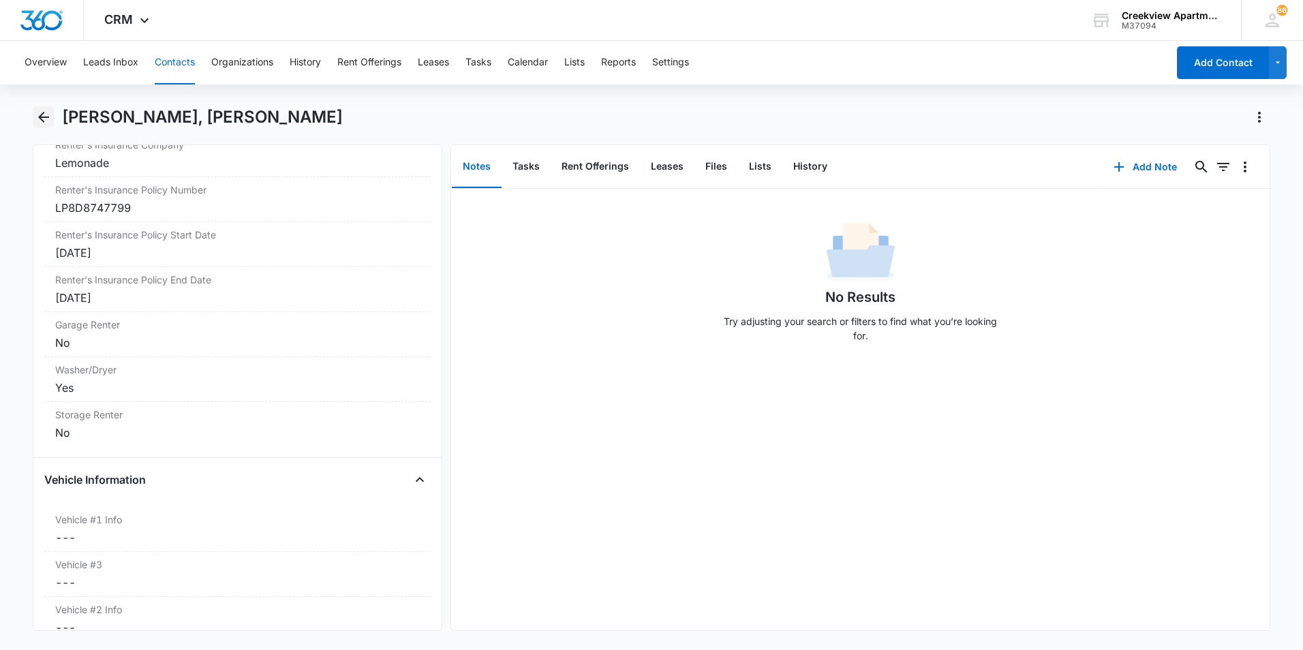
click at [39, 121] on icon "Back" at bounding box center [43, 117] width 16 height 16
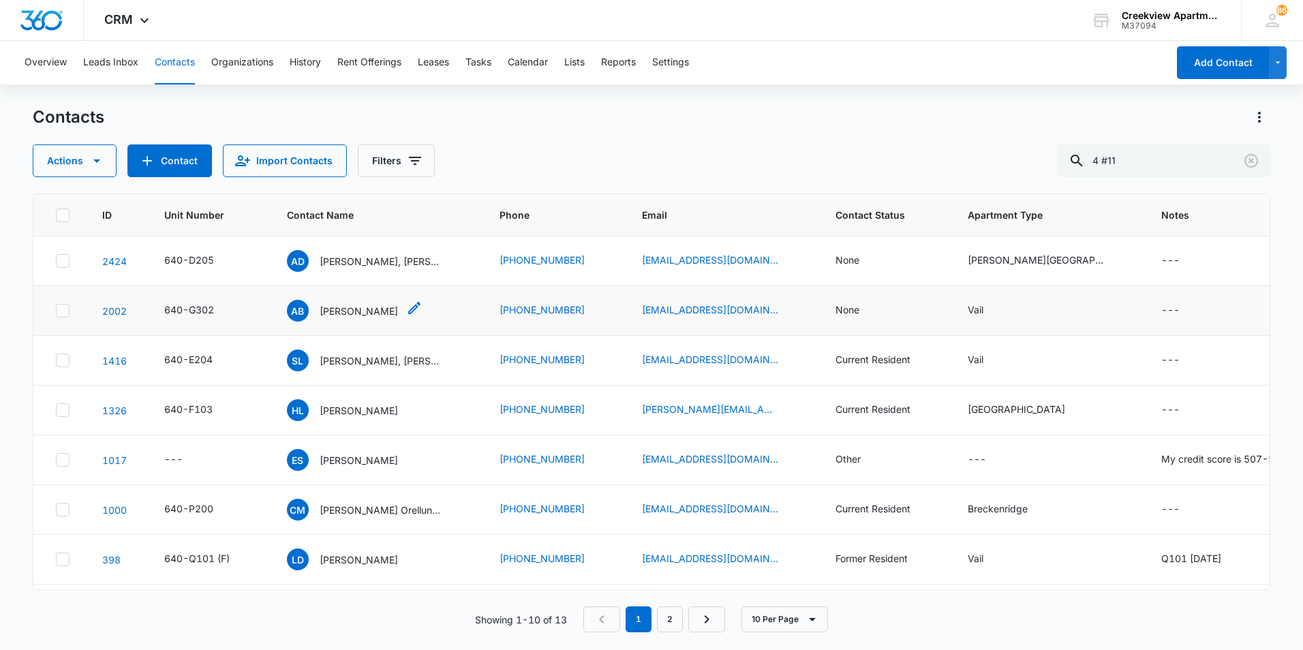
click at [362, 308] on p "[PERSON_NAME]" at bounding box center [359, 311] width 78 height 14
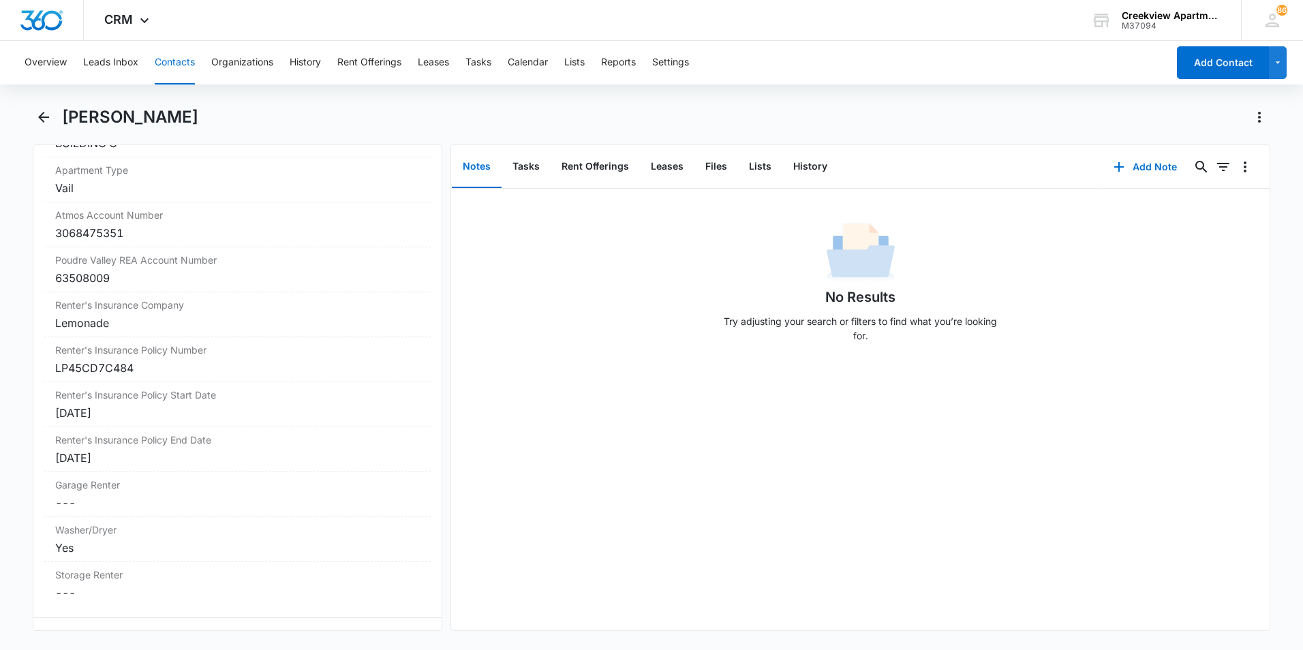
scroll to position [1635, 0]
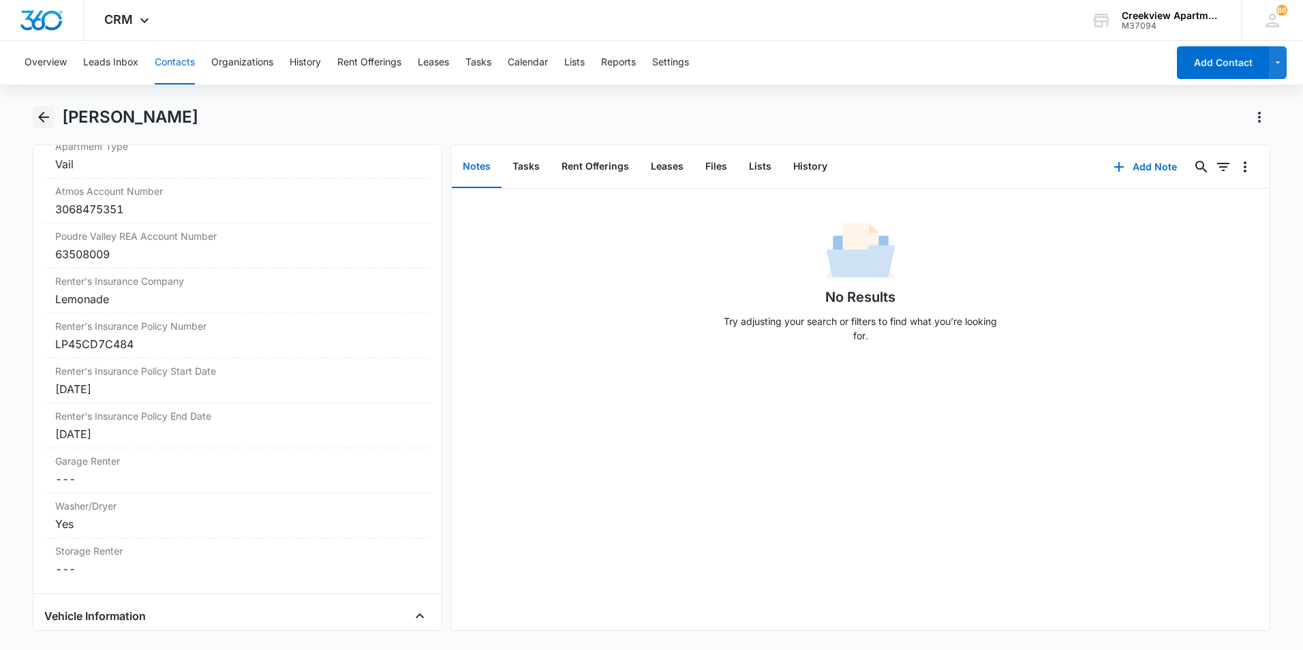
click at [42, 119] on icon "Back" at bounding box center [43, 117] width 11 height 11
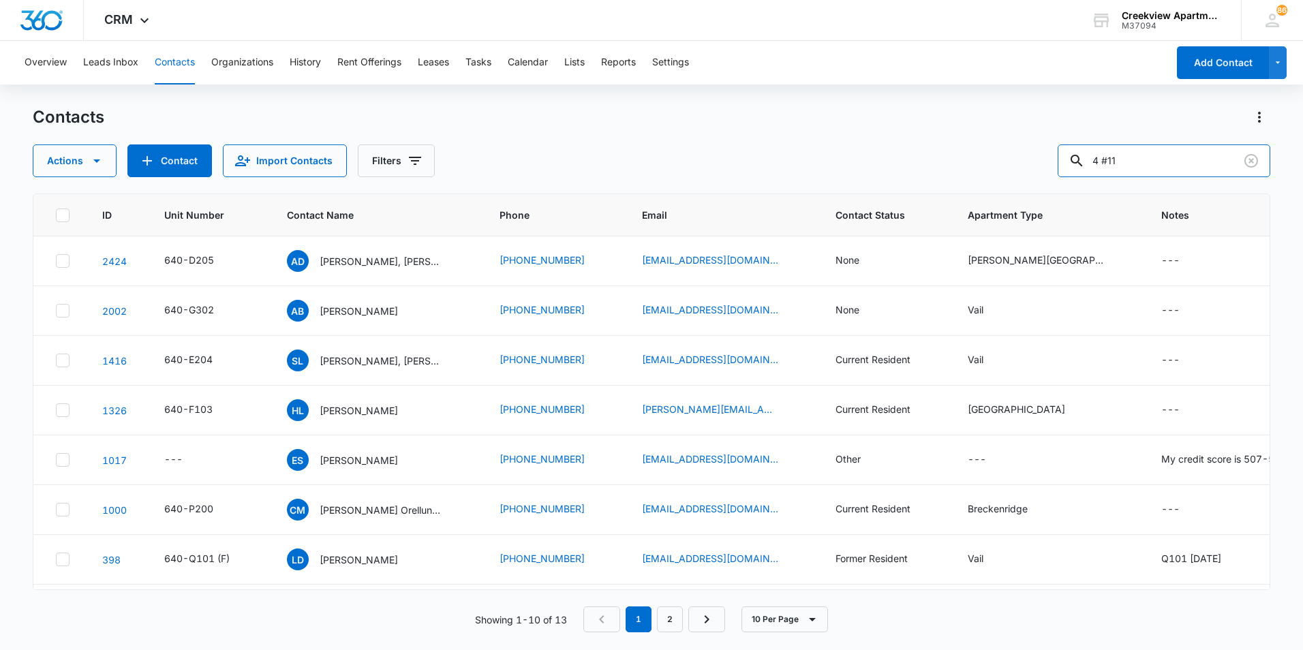
drag, startPoint x: 1157, startPoint y: 157, endPoint x: 1041, endPoint y: 139, distance: 117.2
click at [1041, 139] on div "Contacts Actions Contact Import Contacts Filters 4 #11" at bounding box center [651, 141] width 1237 height 71
type input "c202"
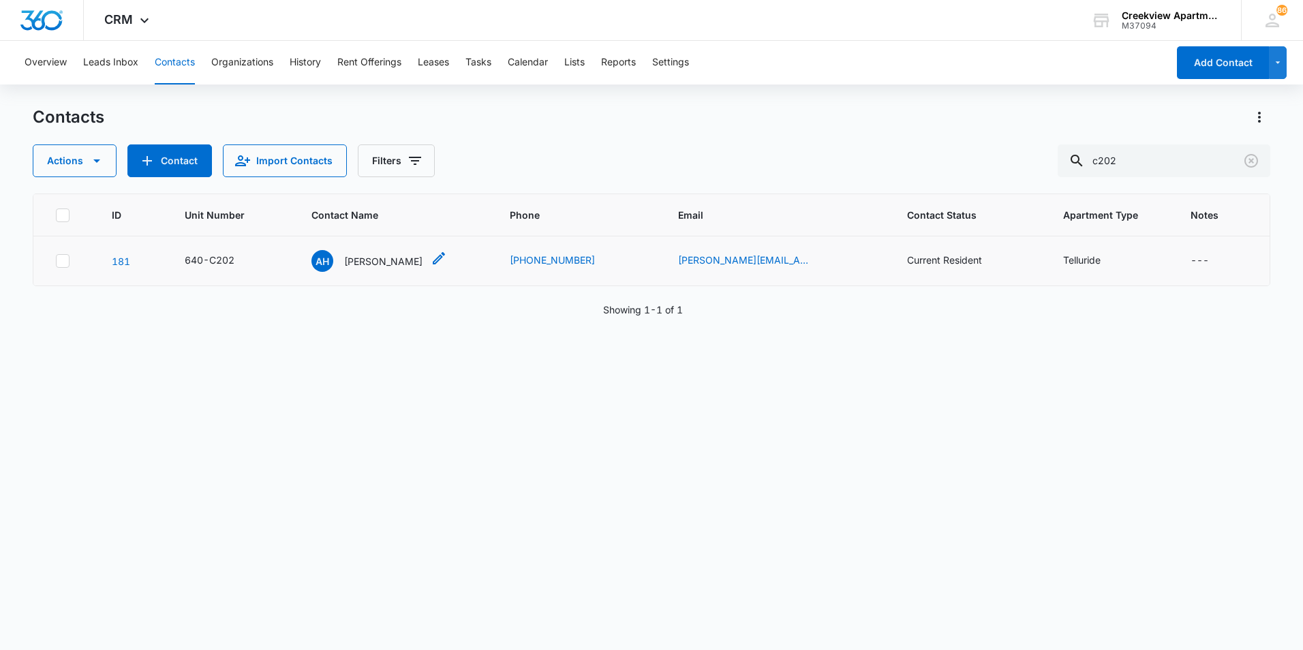
click at [366, 262] on p "[PERSON_NAME]" at bounding box center [383, 261] width 78 height 14
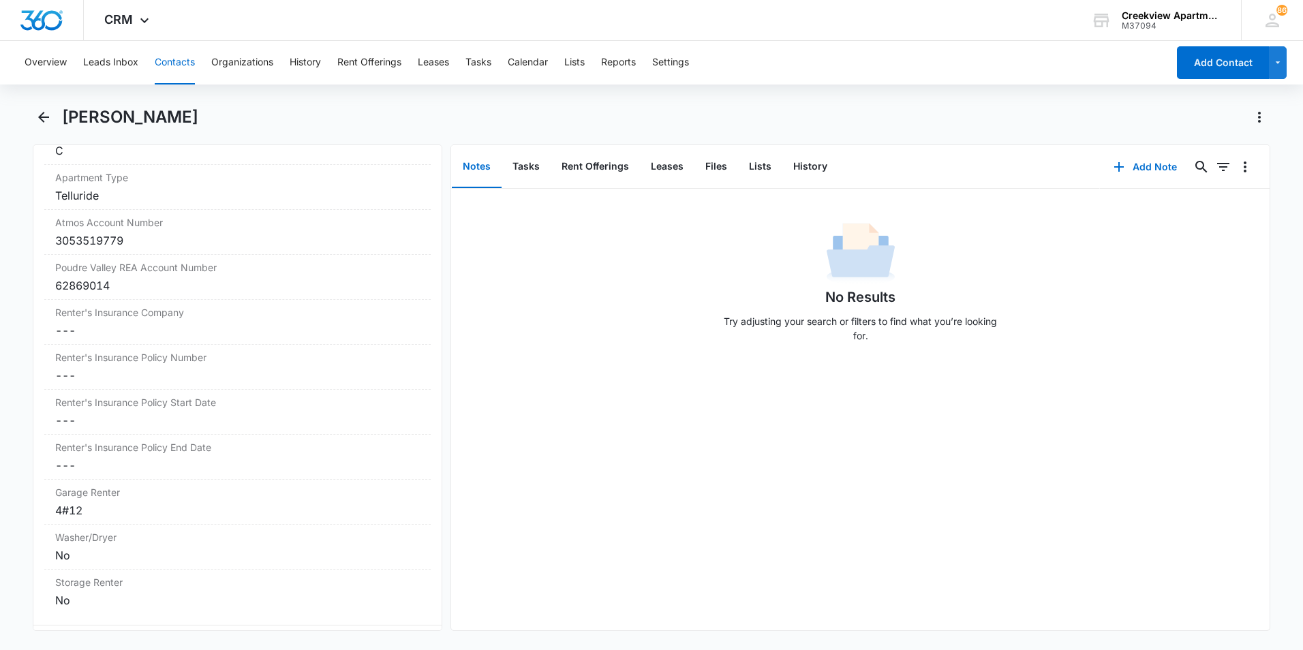
scroll to position [1635, 0]
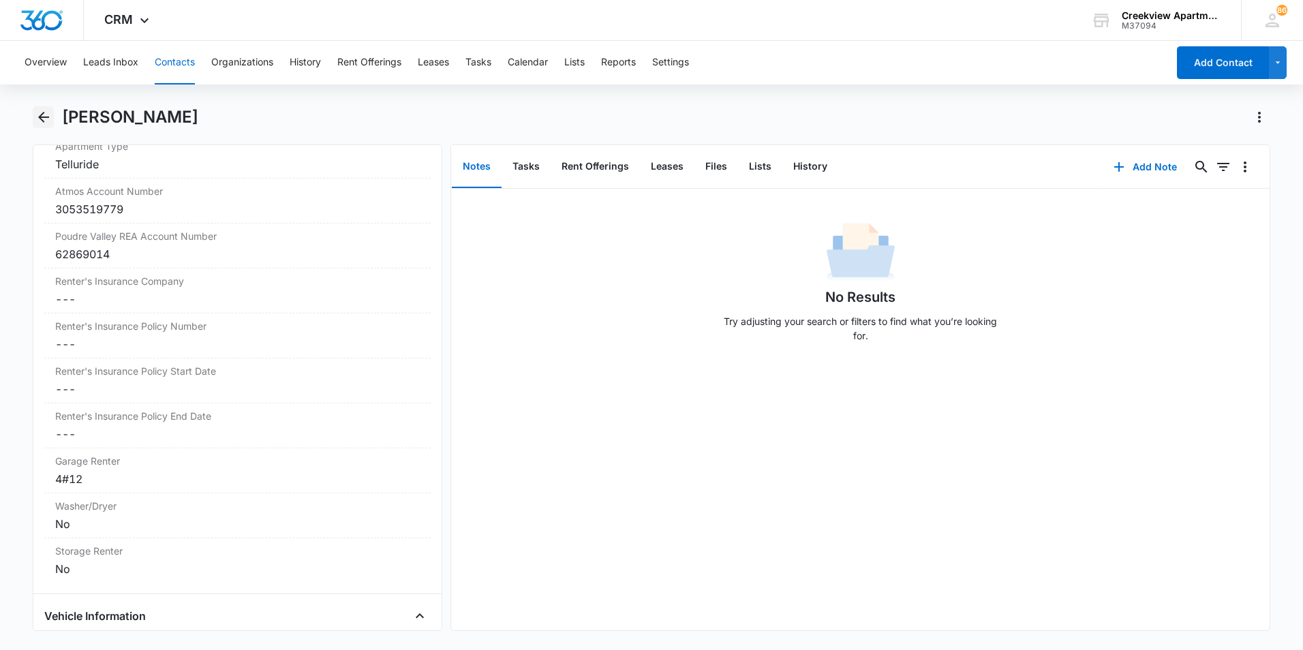
click at [42, 122] on icon "Back" at bounding box center [43, 117] width 16 height 16
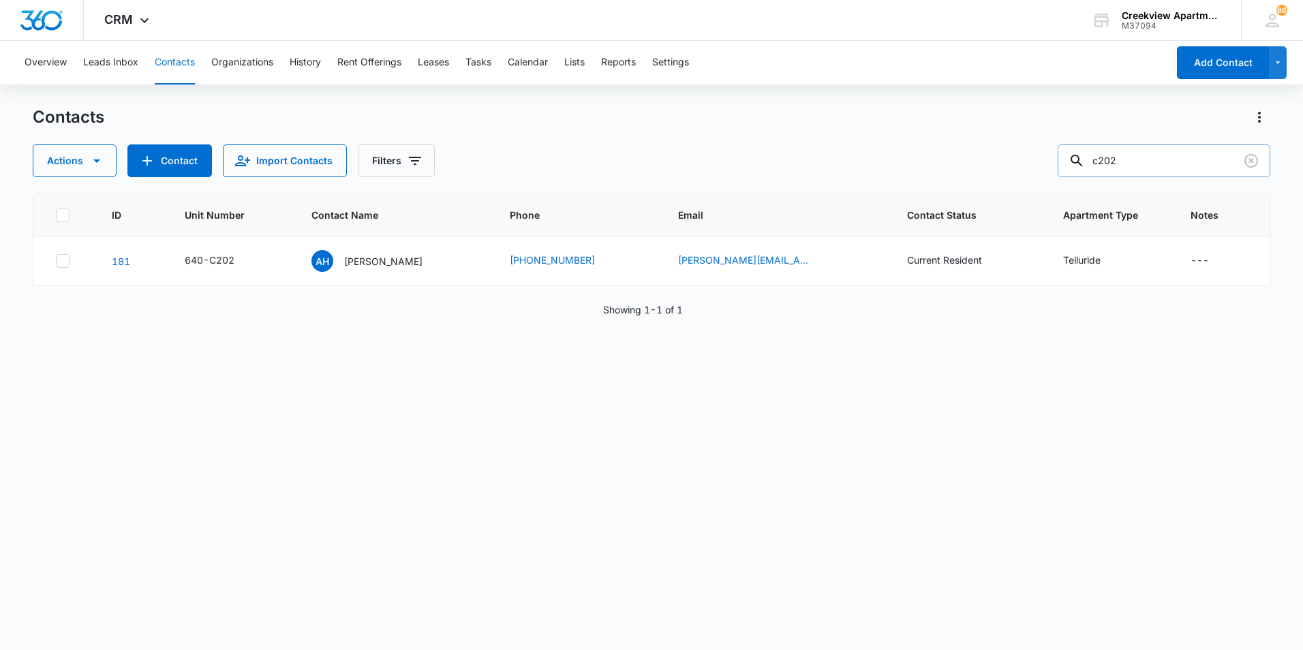
click at [1145, 156] on input "c202" at bounding box center [1163, 160] width 213 height 33
type input "c305"
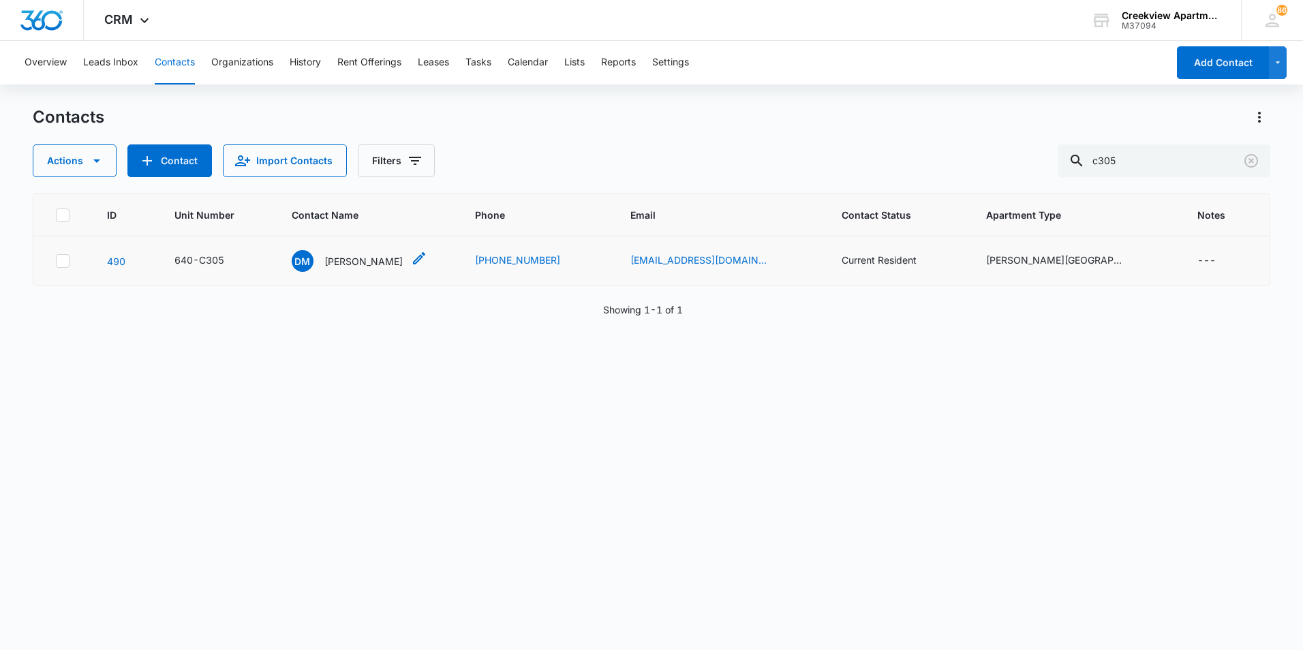
click at [384, 259] on p "[PERSON_NAME]" at bounding box center [363, 261] width 78 height 14
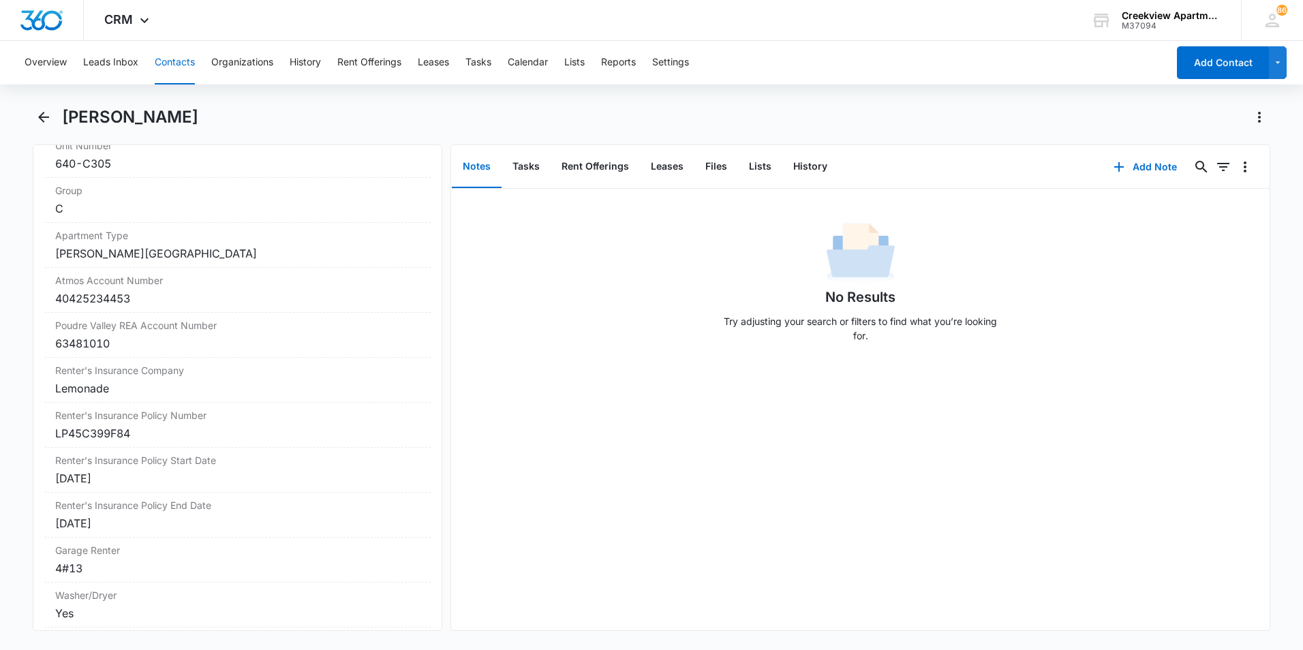
scroll to position [1567, 0]
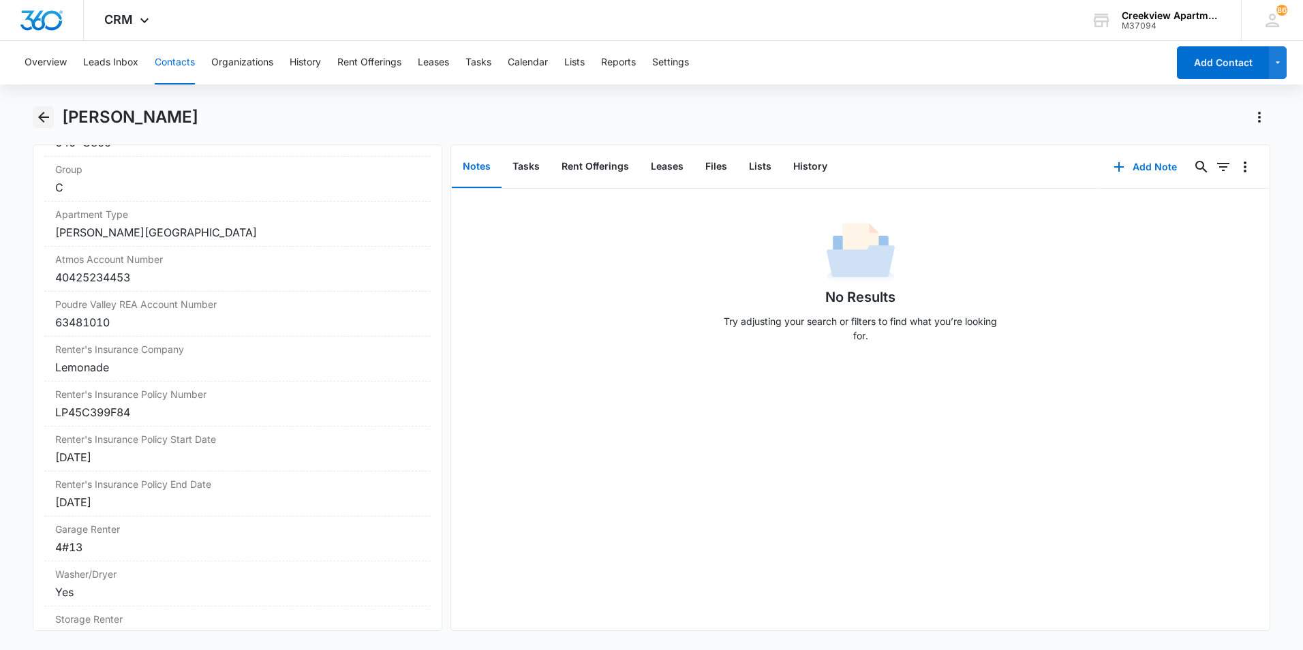
click at [41, 124] on icon "Back" at bounding box center [43, 117] width 16 height 16
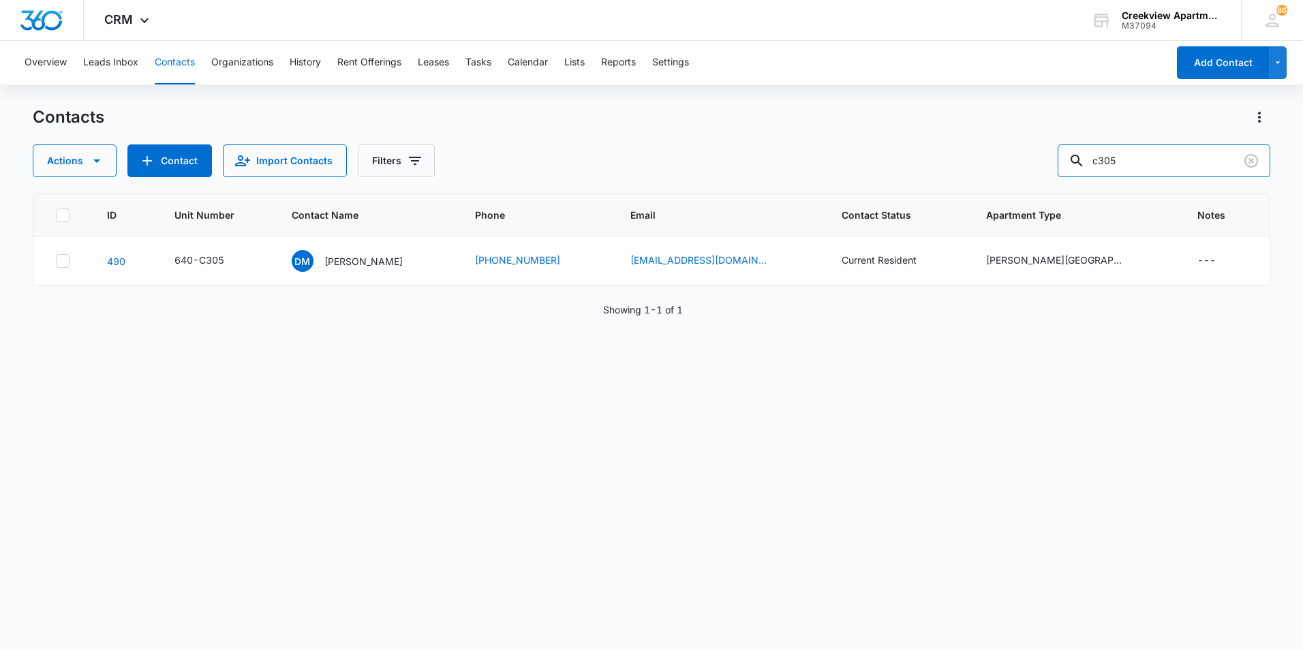
drag, startPoint x: 1190, startPoint y: 167, endPoint x: 1065, endPoint y: 166, distance: 125.4
click at [1065, 166] on div "Actions Contact Import Contacts Filters c305" at bounding box center [651, 160] width 1237 height 33
type input "d206"
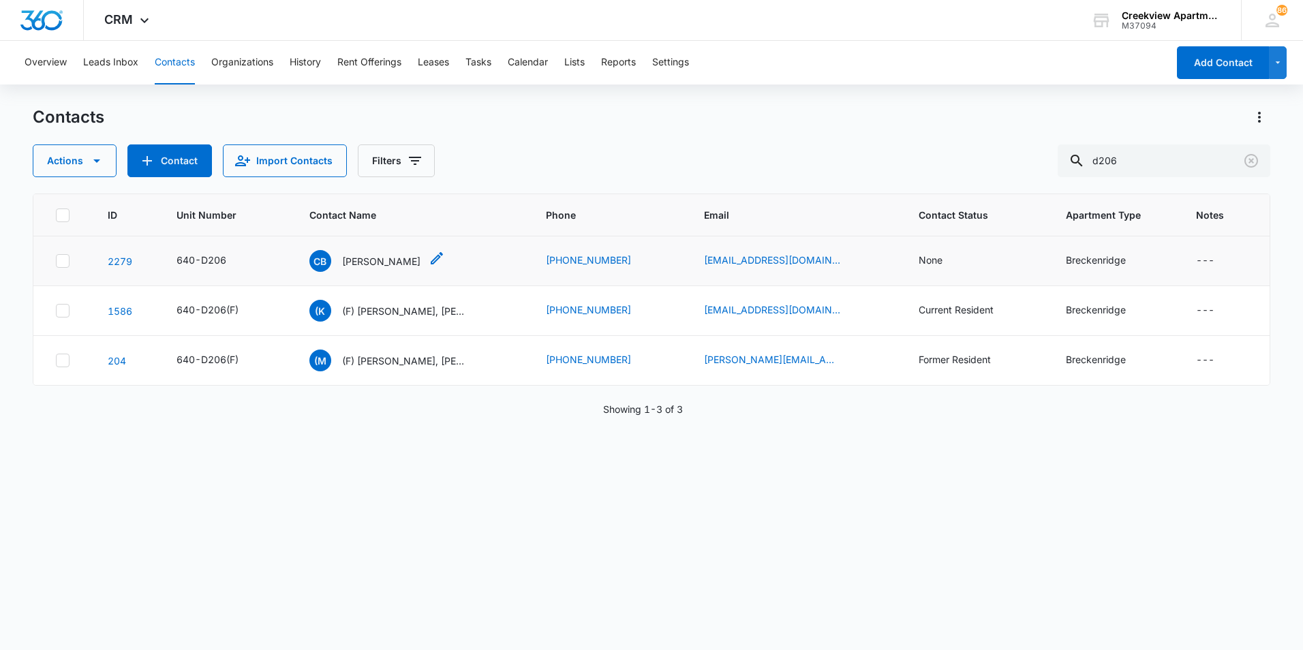
click at [375, 261] on p "[PERSON_NAME]" at bounding box center [381, 261] width 78 height 14
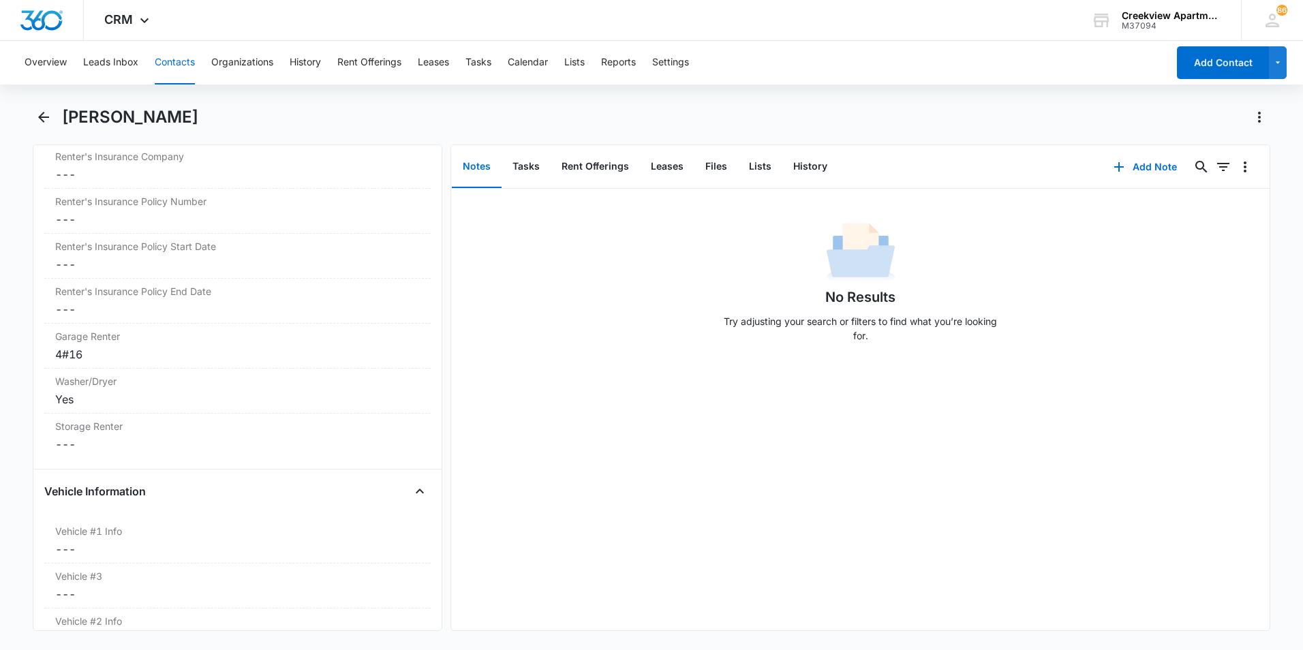
scroll to position [1771, 0]
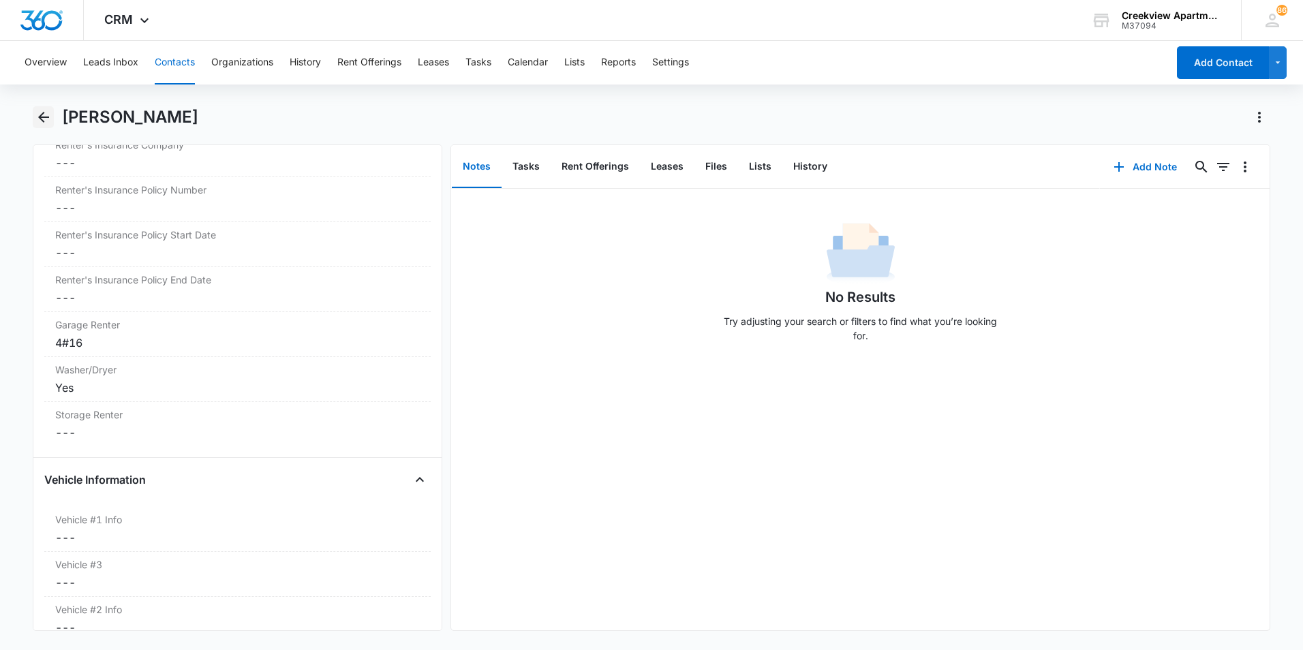
click at [44, 117] on icon "Back" at bounding box center [43, 117] width 11 height 11
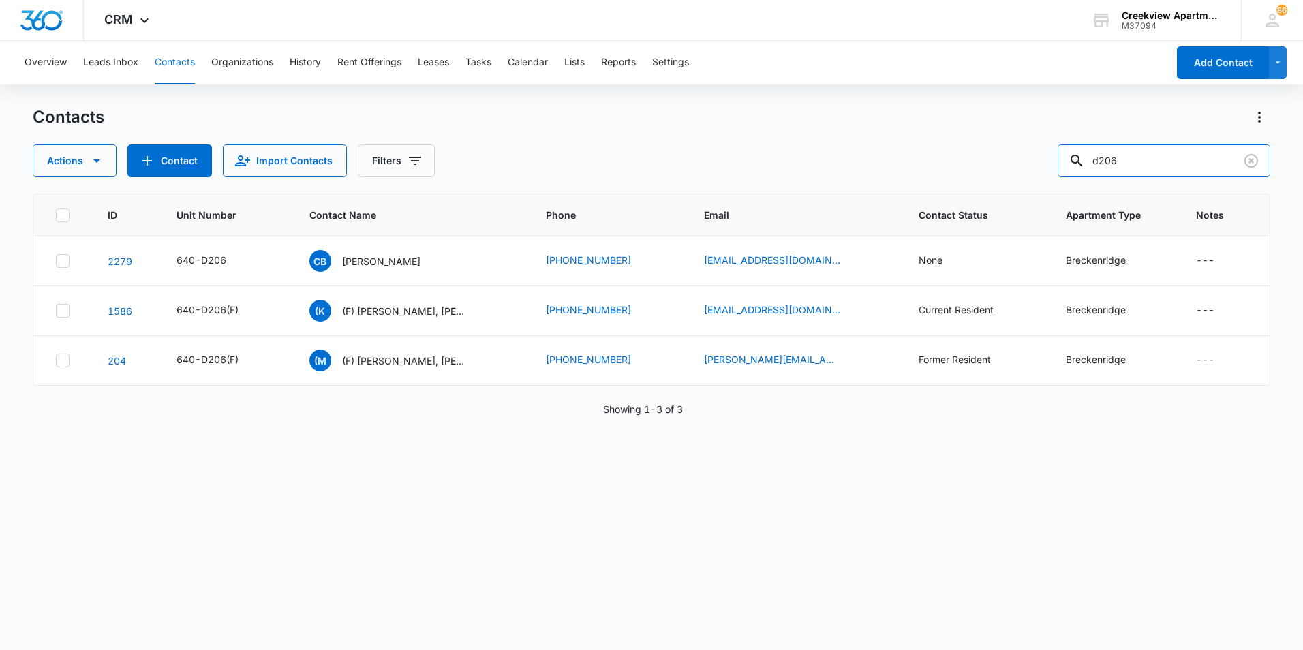
drag, startPoint x: 1159, startPoint y: 164, endPoint x: 1033, endPoint y: 159, distance: 126.1
click at [1033, 159] on div "Actions Contact Import Contacts Filters d206" at bounding box center [651, 160] width 1237 height 33
type input "l306"
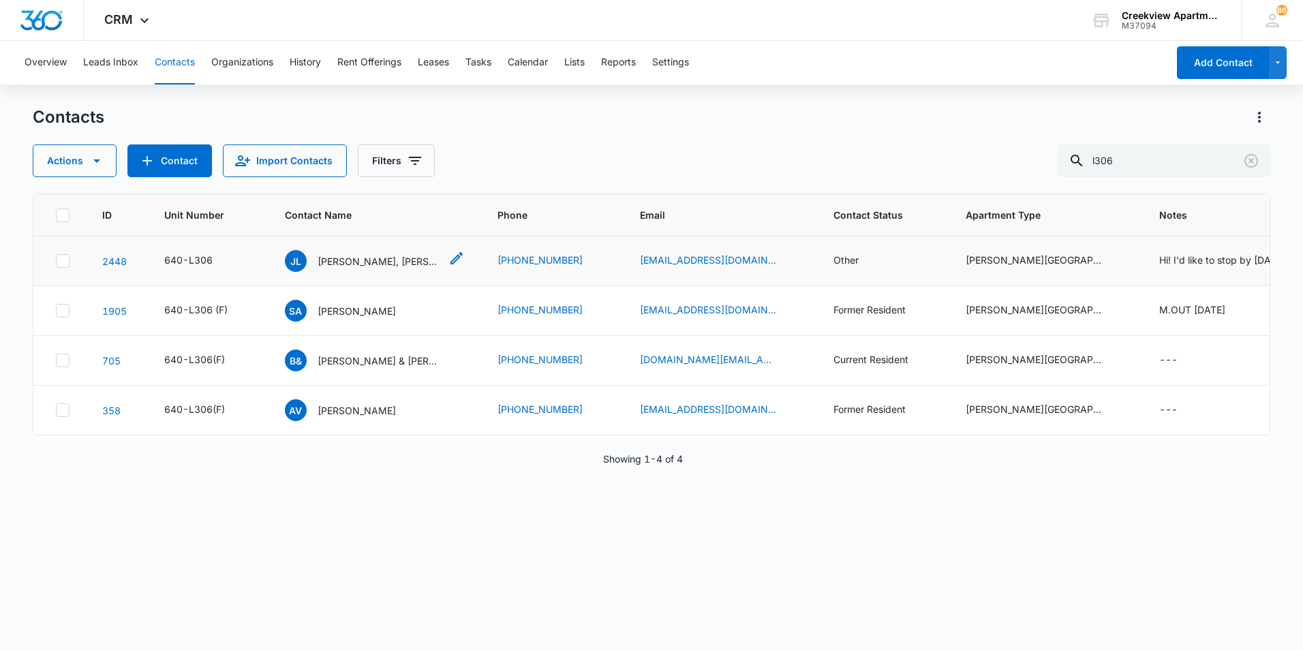
click at [331, 260] on p "[PERSON_NAME], [PERSON_NAME], [PERSON_NAME]" at bounding box center [379, 261] width 123 height 14
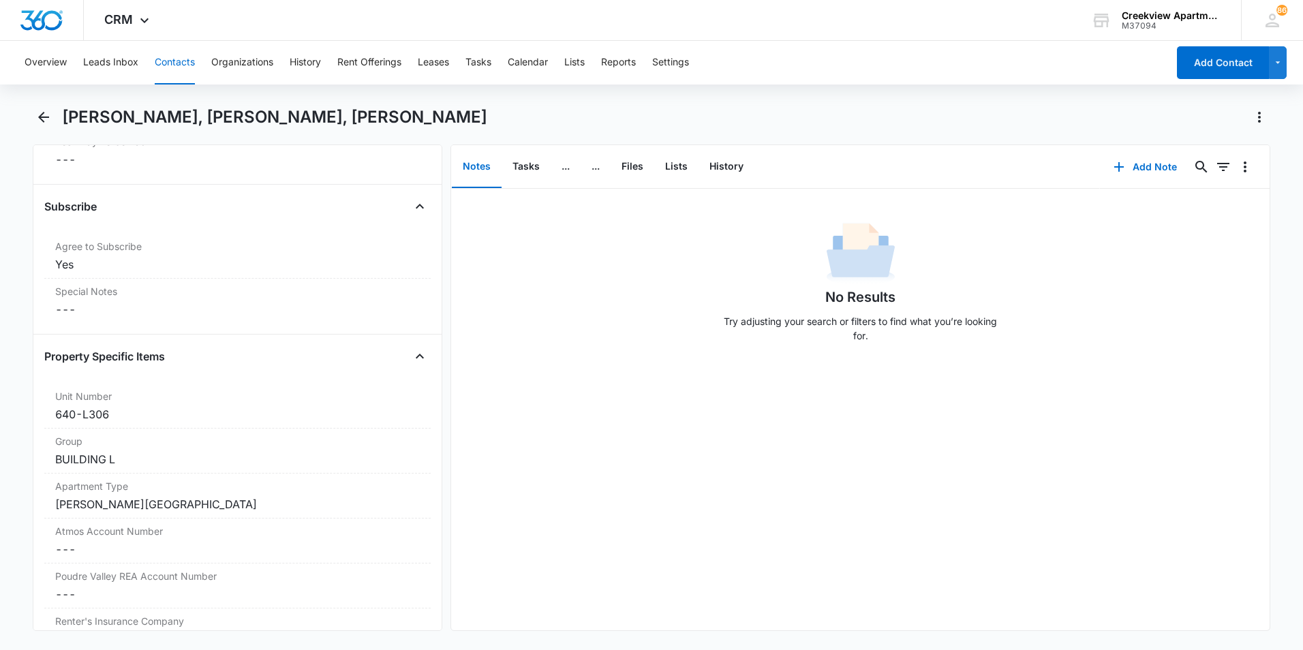
scroll to position [1158, 0]
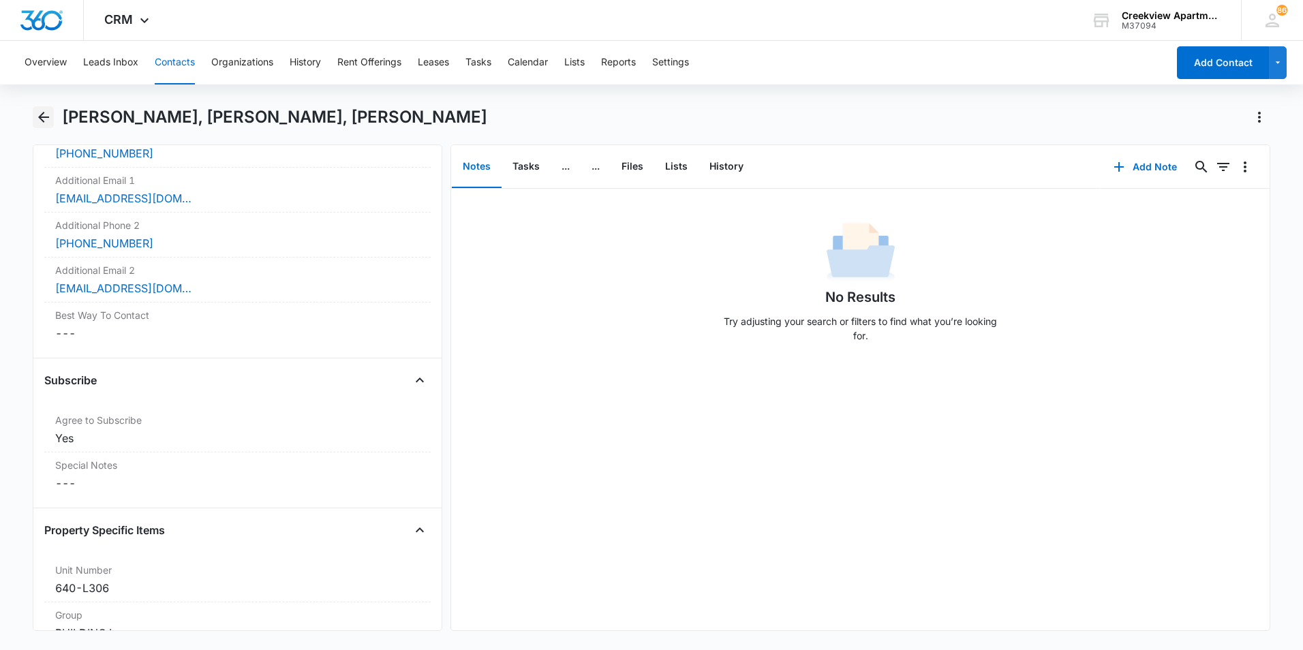
drag, startPoint x: 33, startPoint y: 109, endPoint x: 57, endPoint y: 109, distance: 23.8
click at [33, 109] on button "Back" at bounding box center [43, 117] width 21 height 22
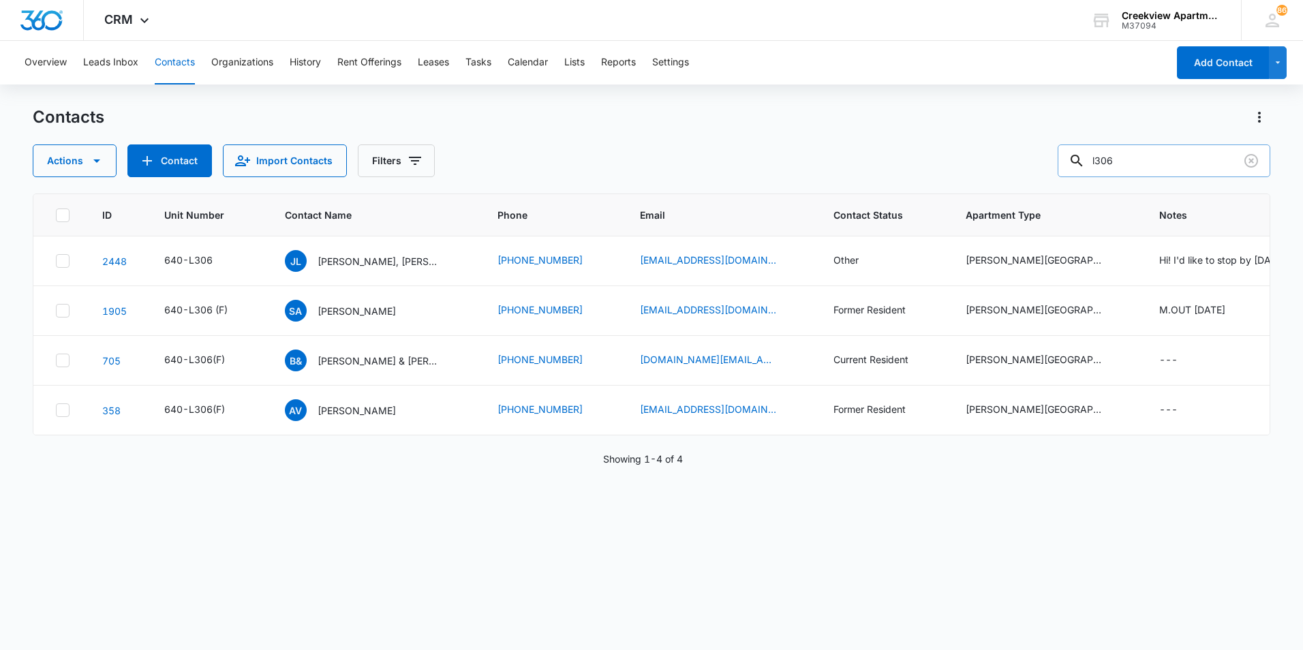
drag, startPoint x: 1138, startPoint y: 164, endPoint x: 1083, endPoint y: 164, distance: 54.5
click at [1083, 164] on div "l306" at bounding box center [1163, 160] width 213 height 33
type input "j203"
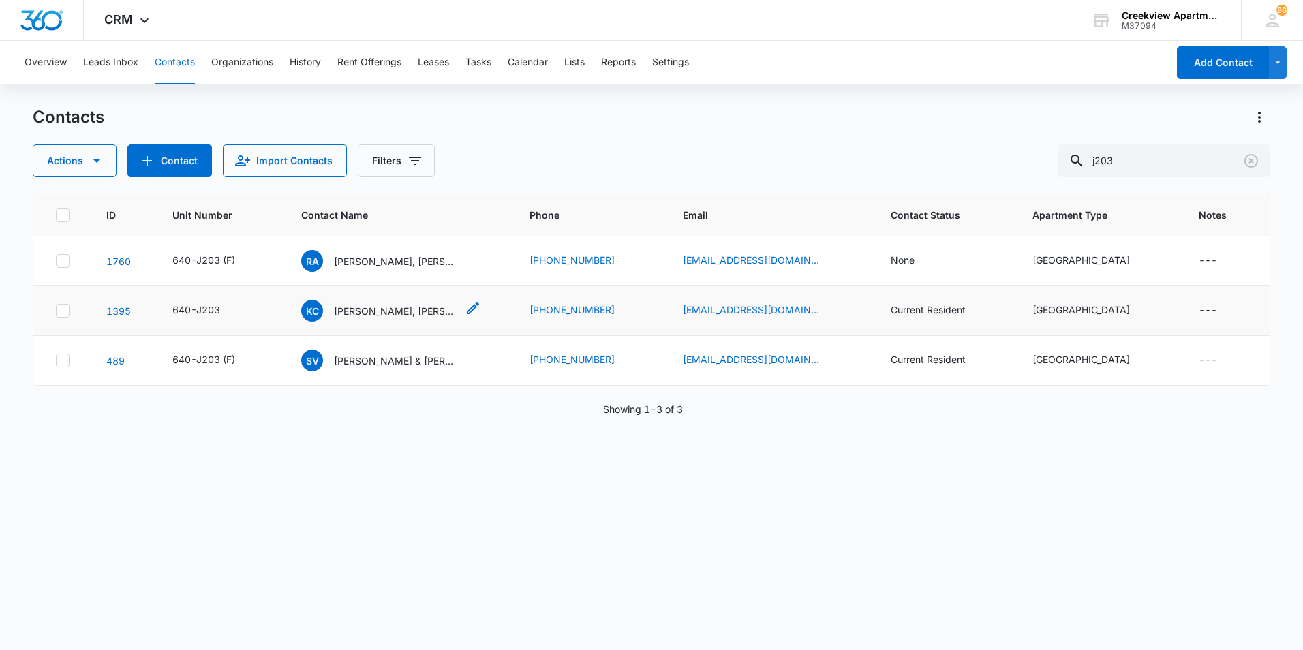
click at [392, 314] on p "[PERSON_NAME], [PERSON_NAME]" at bounding box center [395, 311] width 123 height 14
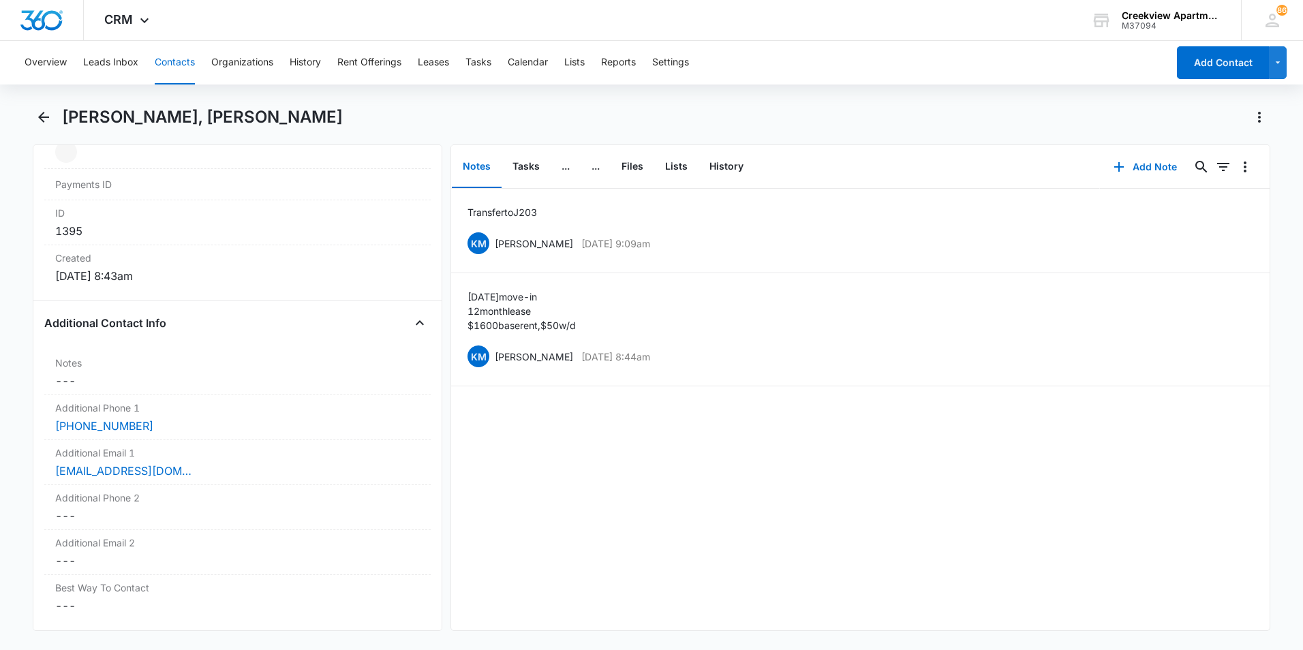
scroll to position [954, 0]
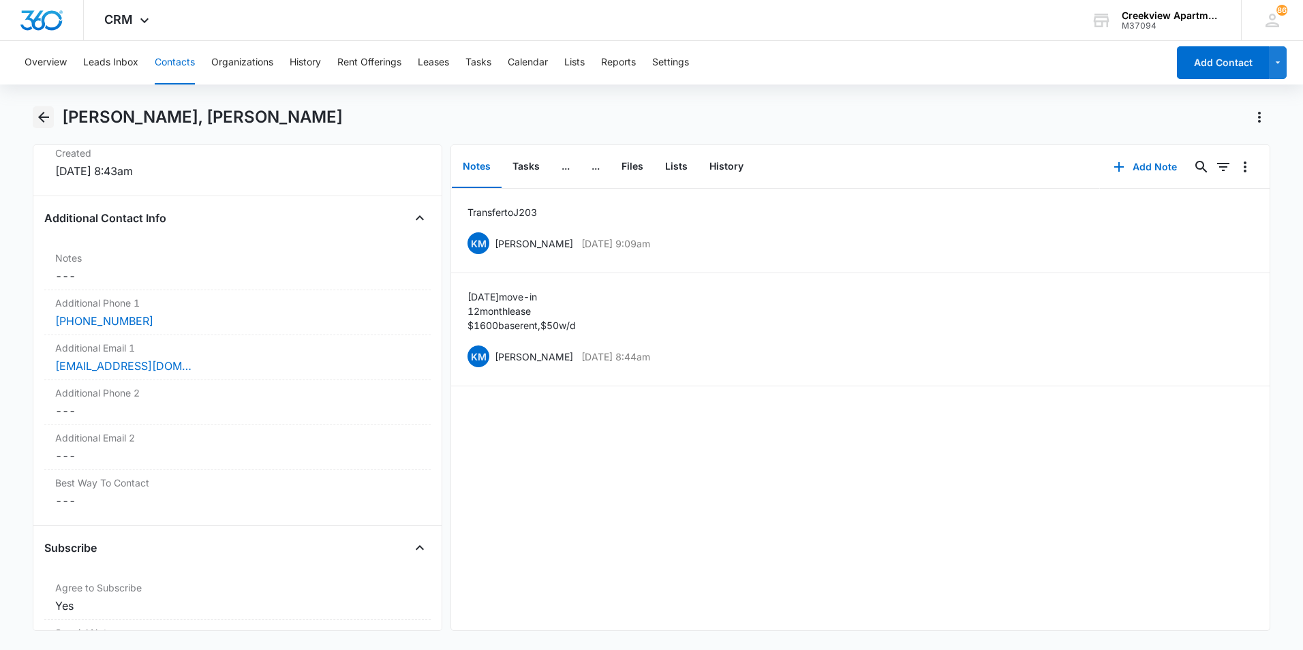
click at [45, 116] on icon "Back" at bounding box center [43, 117] width 16 height 16
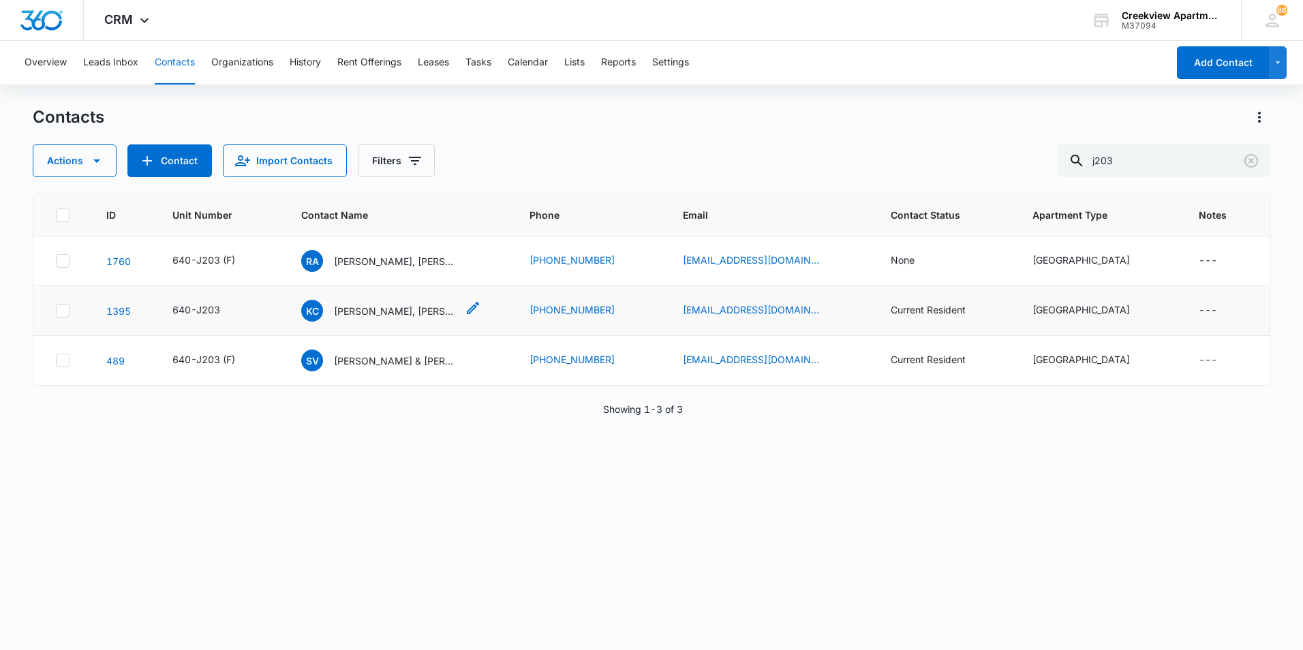
click at [381, 311] on p "[PERSON_NAME], [PERSON_NAME]" at bounding box center [395, 311] width 123 height 14
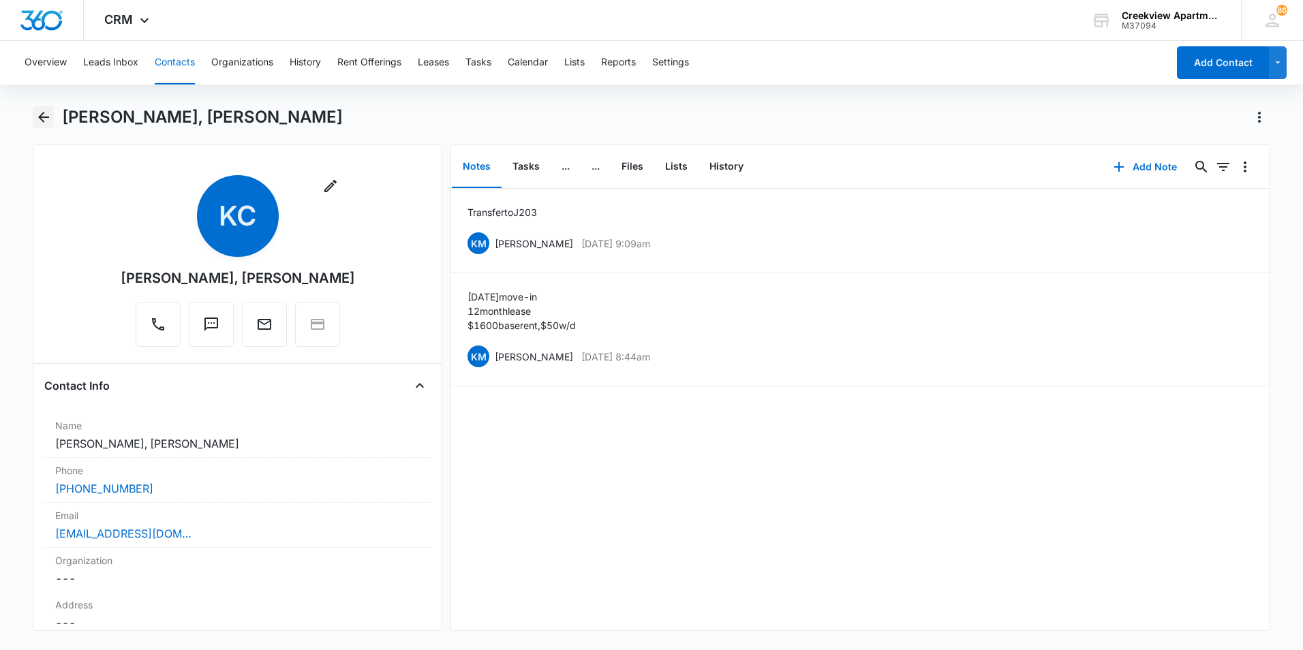
click at [50, 113] on icon "Back" at bounding box center [43, 117] width 16 height 16
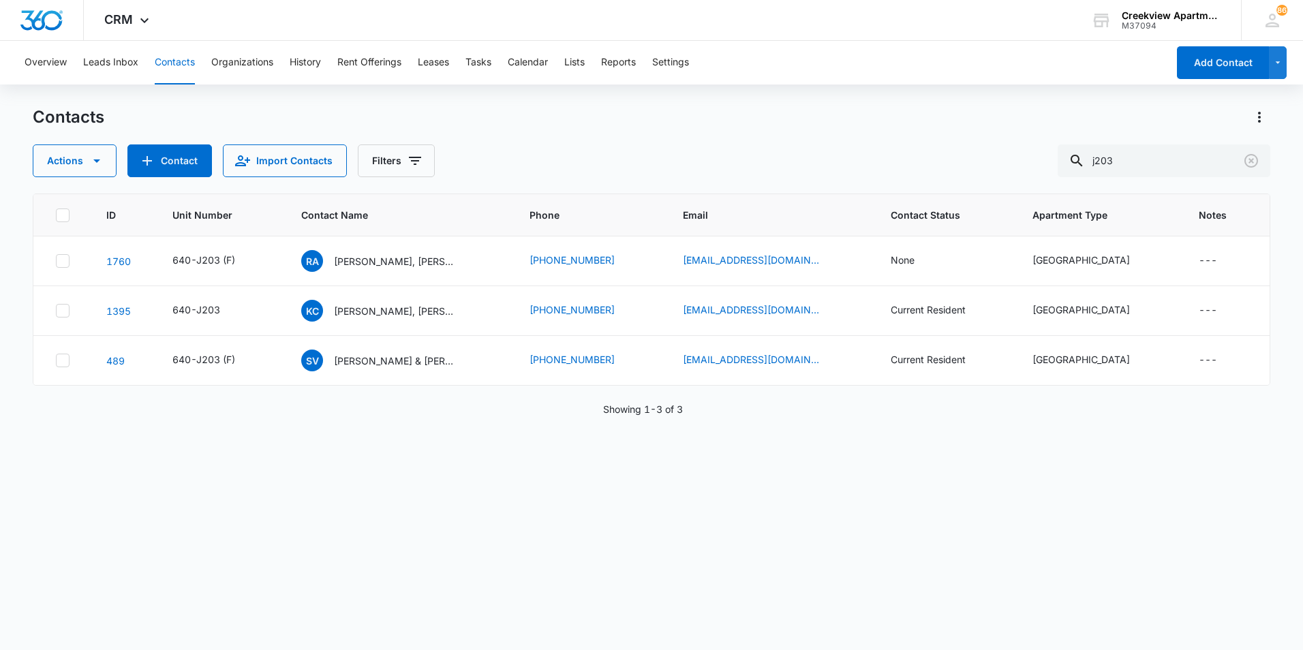
click at [165, 61] on button "Contacts" at bounding box center [175, 63] width 40 height 44
drag, startPoint x: 1136, startPoint y: 165, endPoint x: 995, endPoint y: 170, distance: 141.8
click at [995, 170] on div "Actions Contact Import Contacts Filters j203" at bounding box center [651, 160] width 1237 height 33
type input "d306"
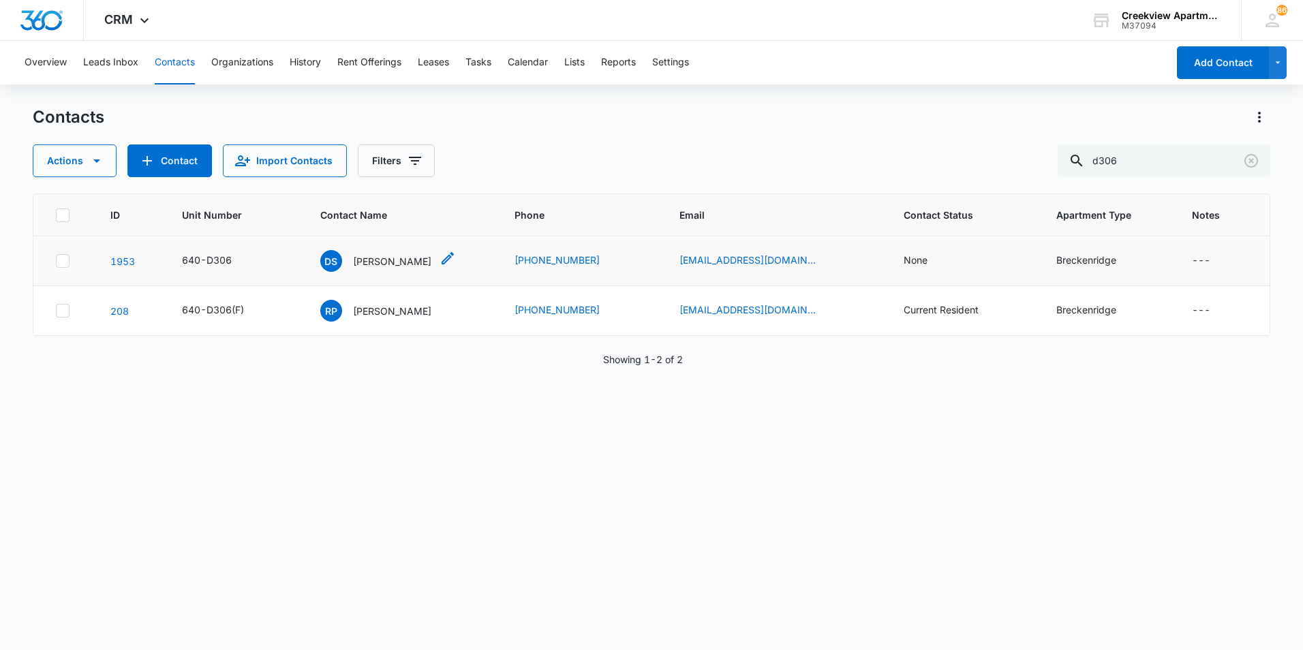
click at [392, 262] on p "[PERSON_NAME]" at bounding box center [392, 261] width 78 height 14
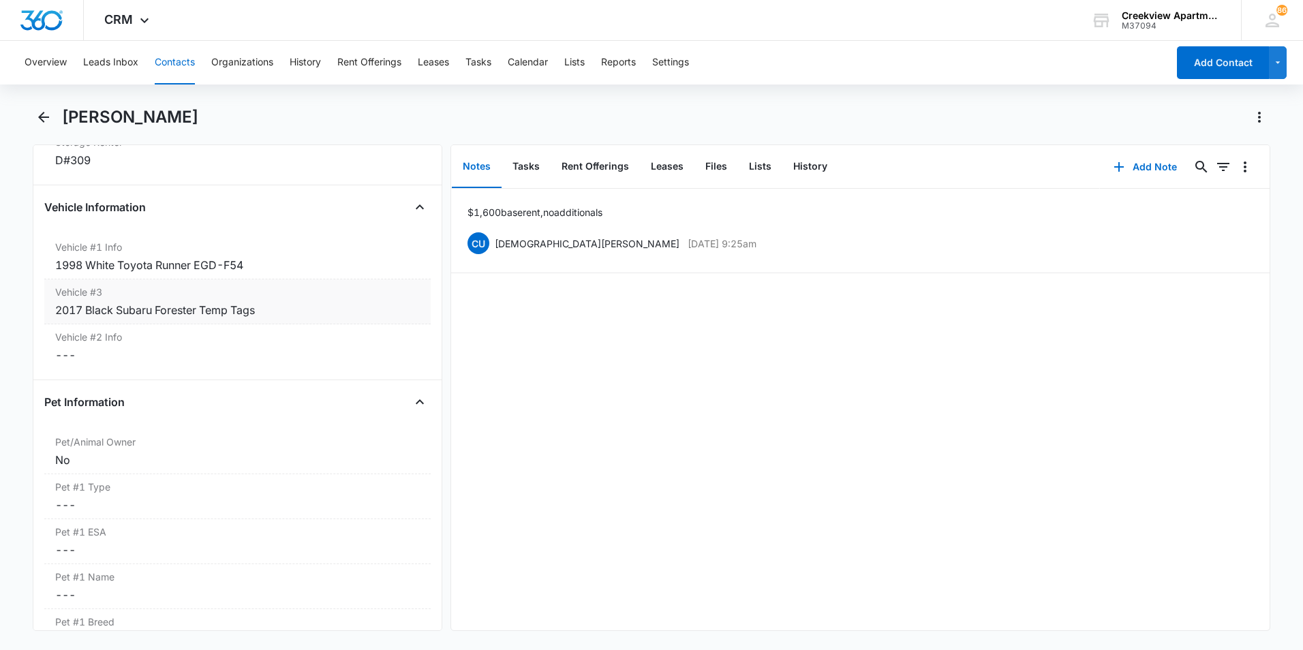
scroll to position [1908, 0]
